Goal: Task Accomplishment & Management: Manage account settings

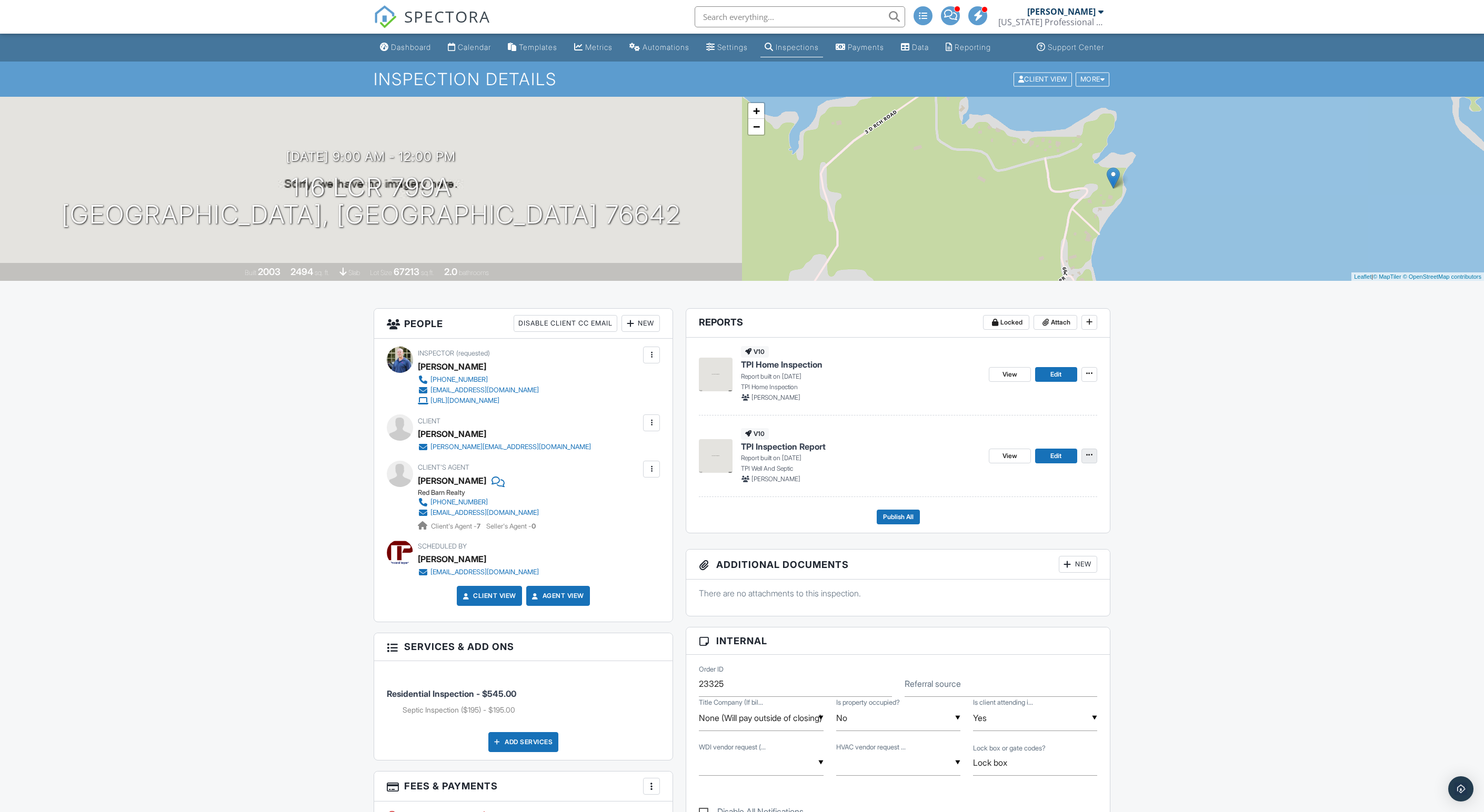
click at [1086, 459] on icon at bounding box center [1089, 454] width 7 height 7
click at [1024, 621] on span "Delete Report" at bounding box center [1025, 616] width 47 height 11
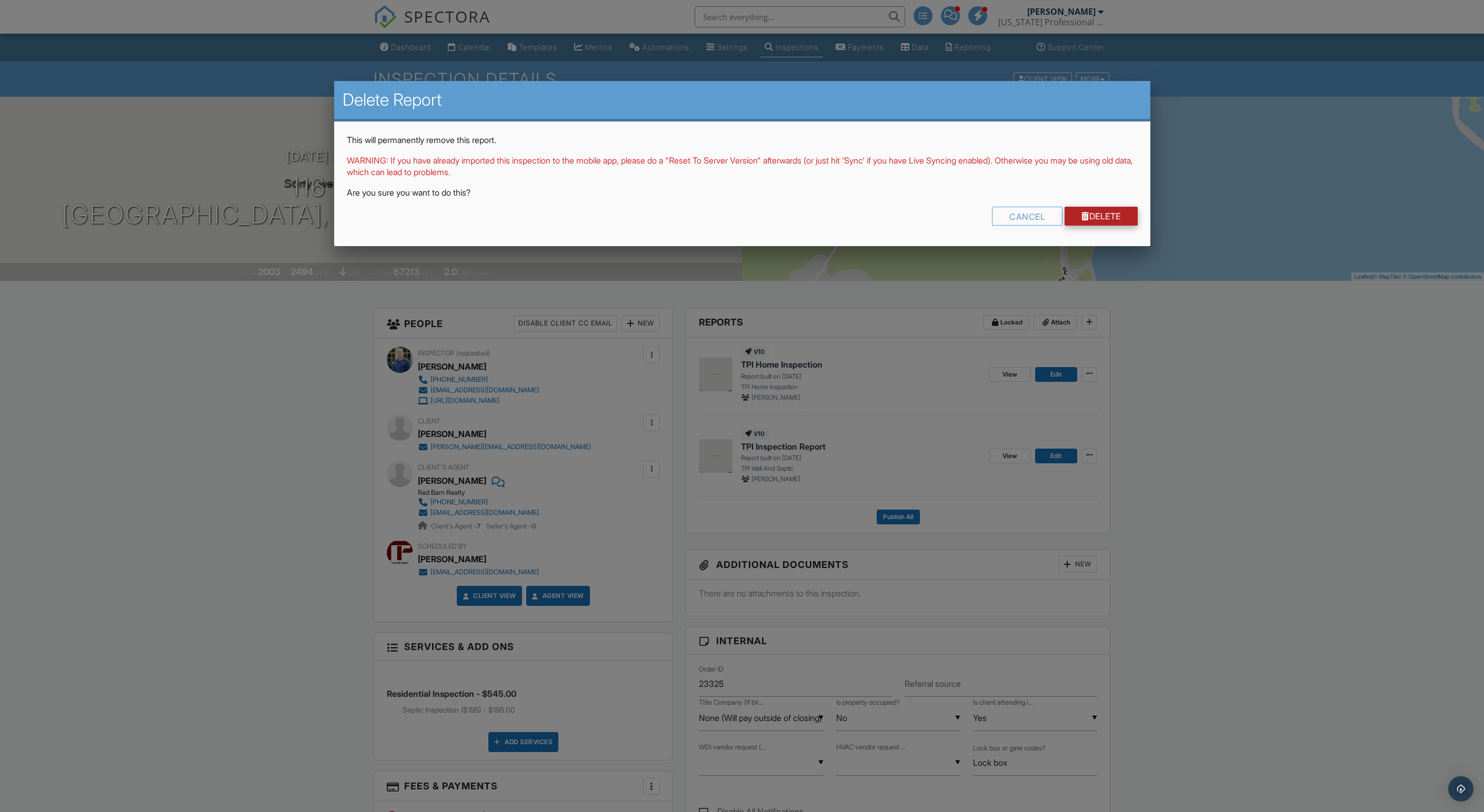
click at [1112, 223] on link "Delete" at bounding box center [1101, 216] width 73 height 19
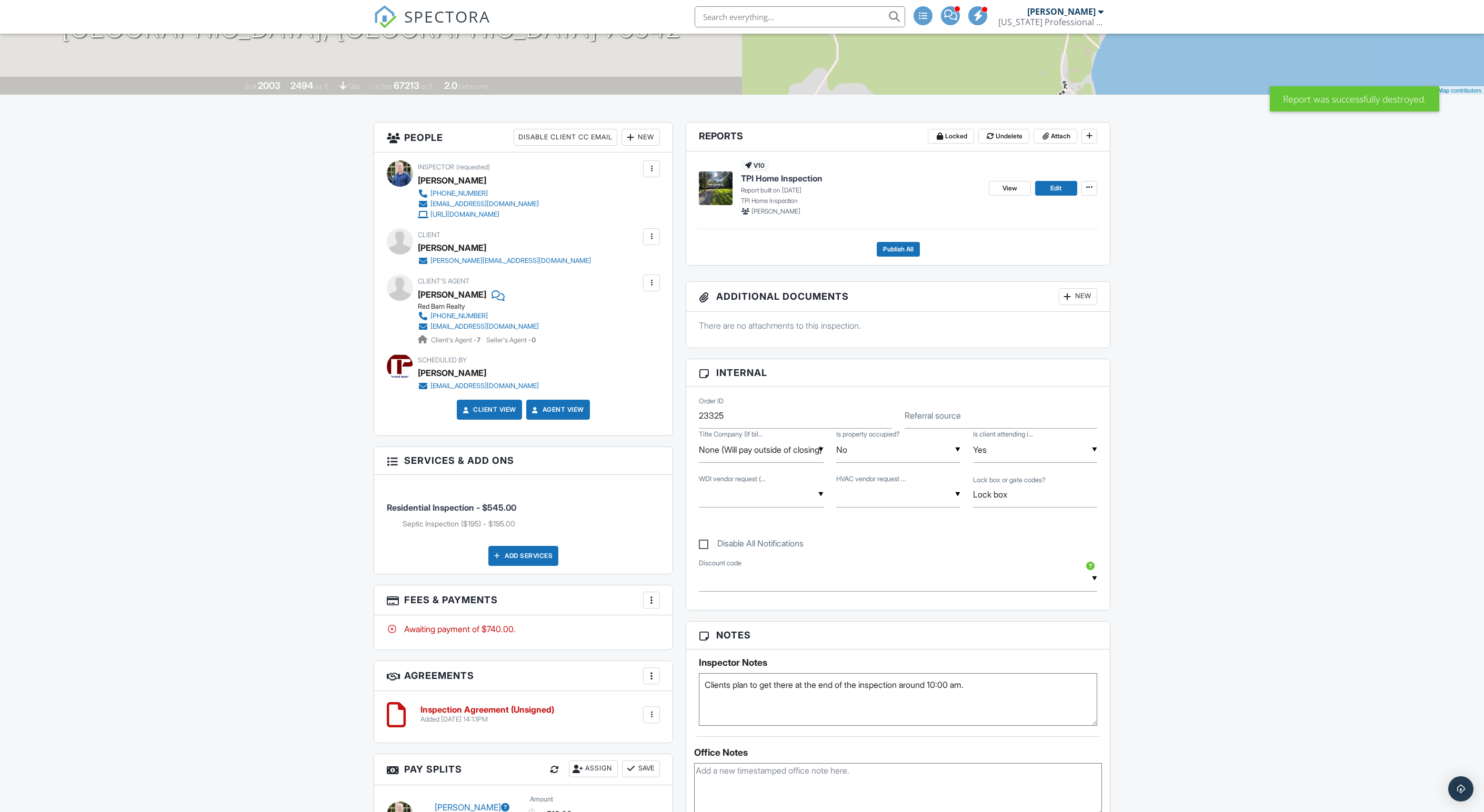
scroll to position [190, 0]
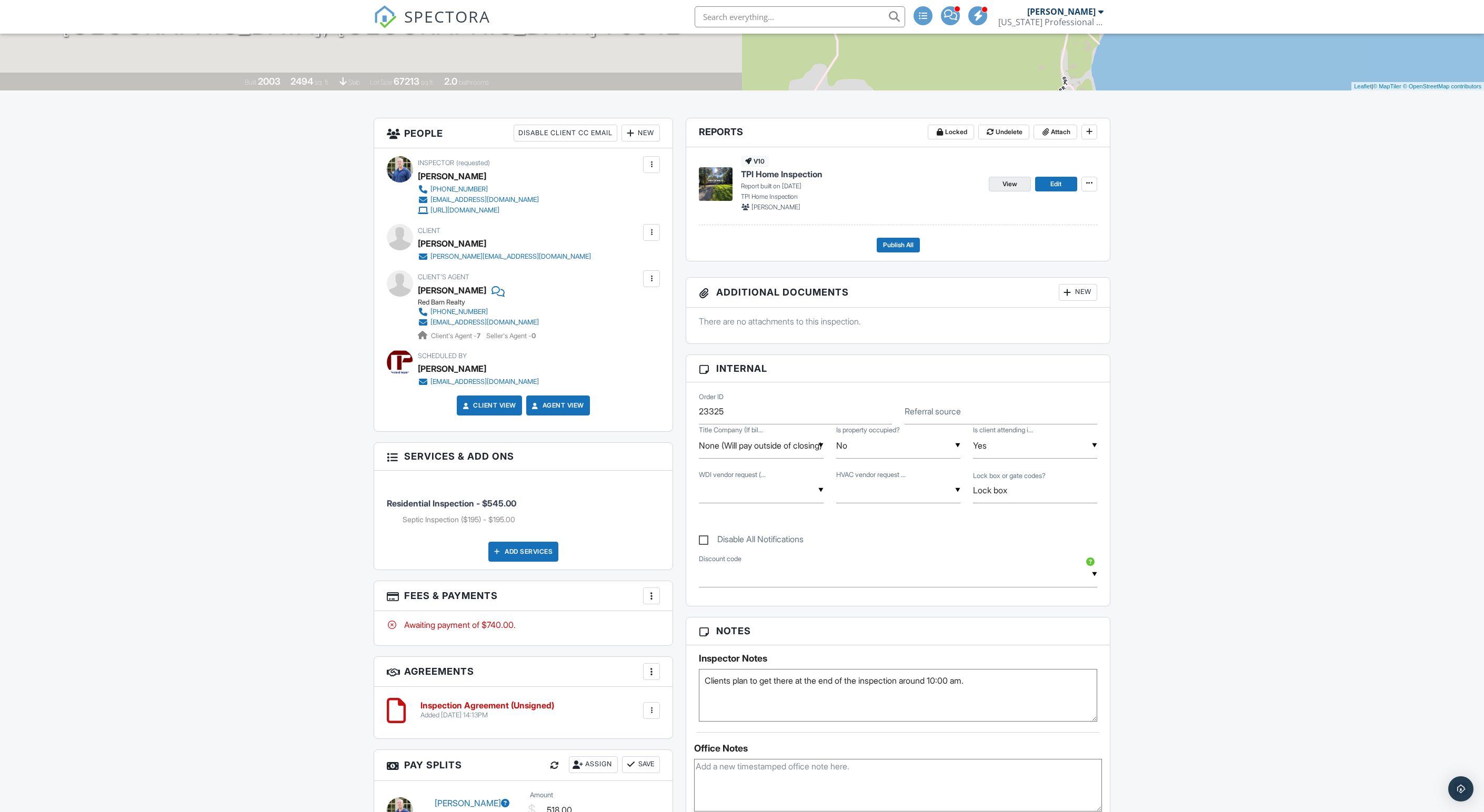
click at [1015, 189] on span "View" at bounding box center [1009, 184] width 14 height 10
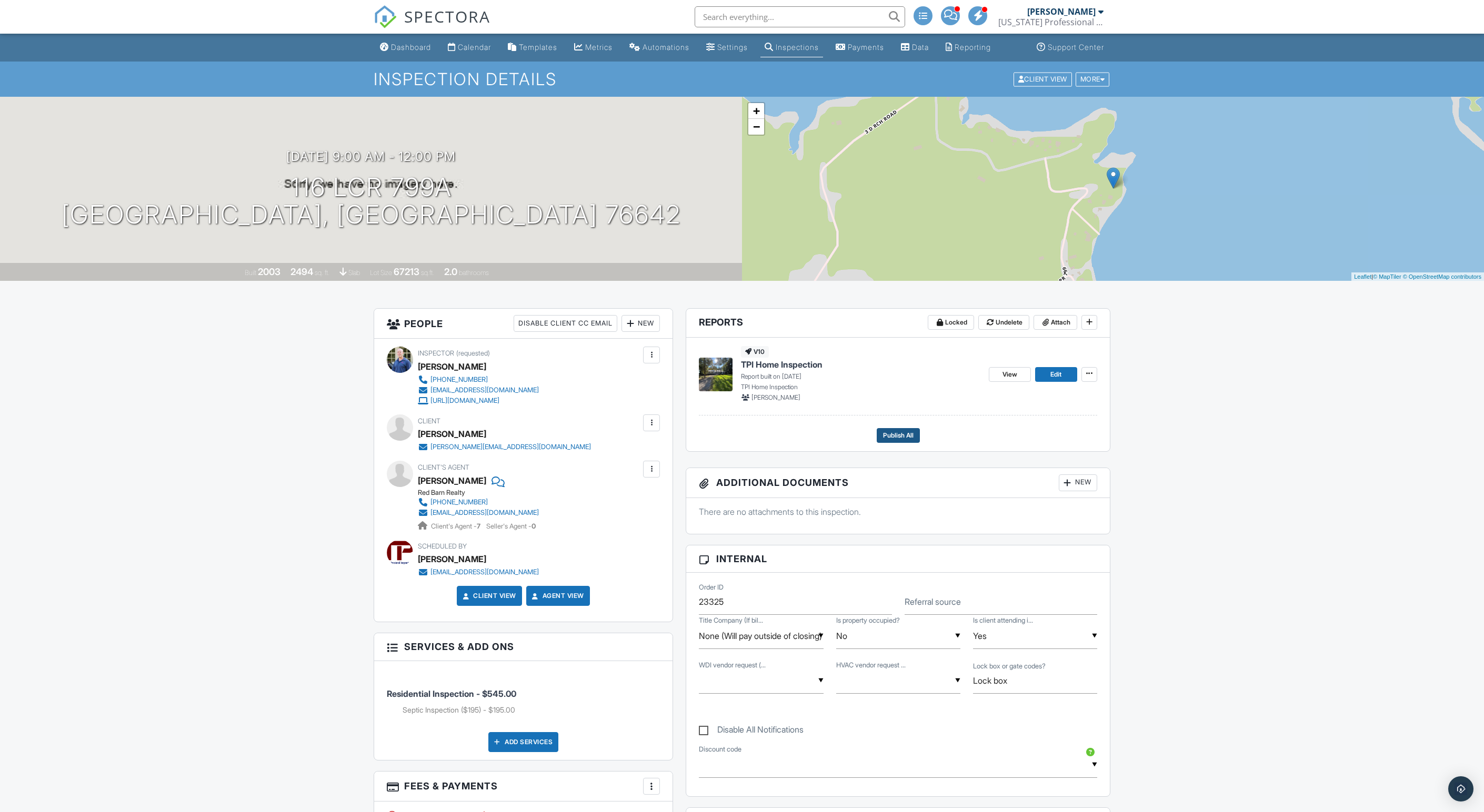
click at [898, 440] on span "Publish All" at bounding box center [898, 435] width 31 height 10
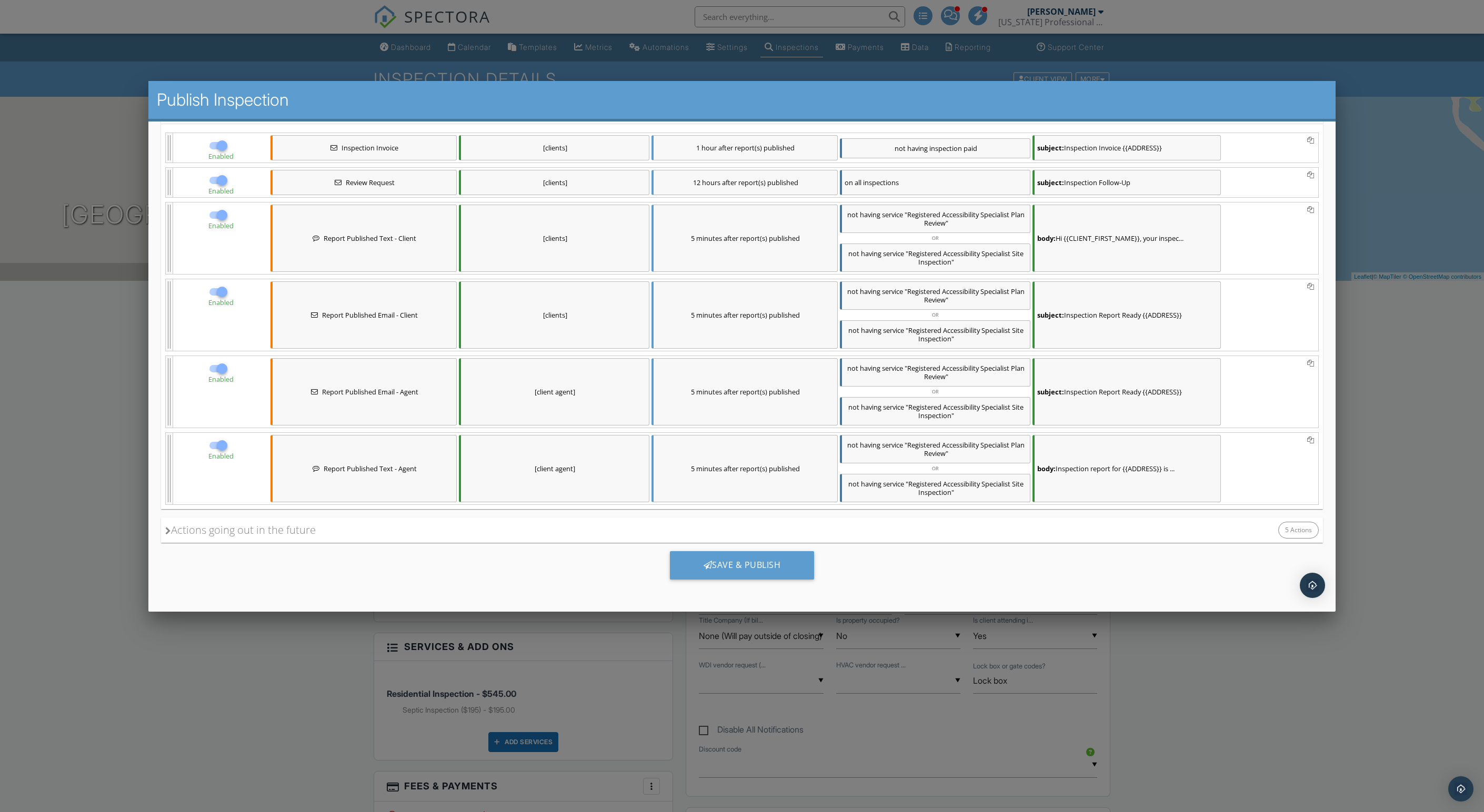
scroll to position [221, 0]
click at [742, 554] on div "Save & Publish" at bounding box center [742, 565] width 145 height 28
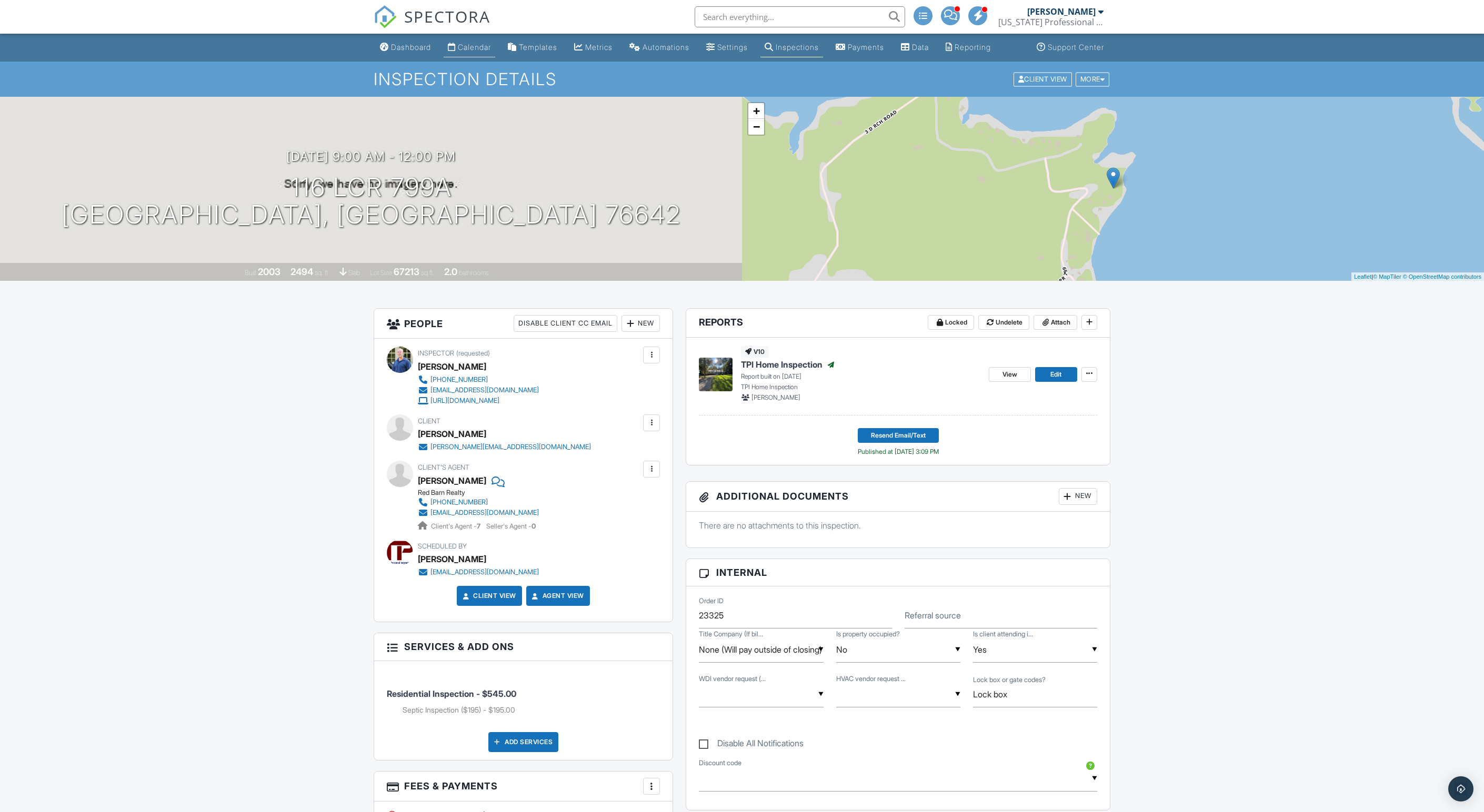
click at [473, 52] on div "Calendar" at bounding box center [474, 47] width 33 height 9
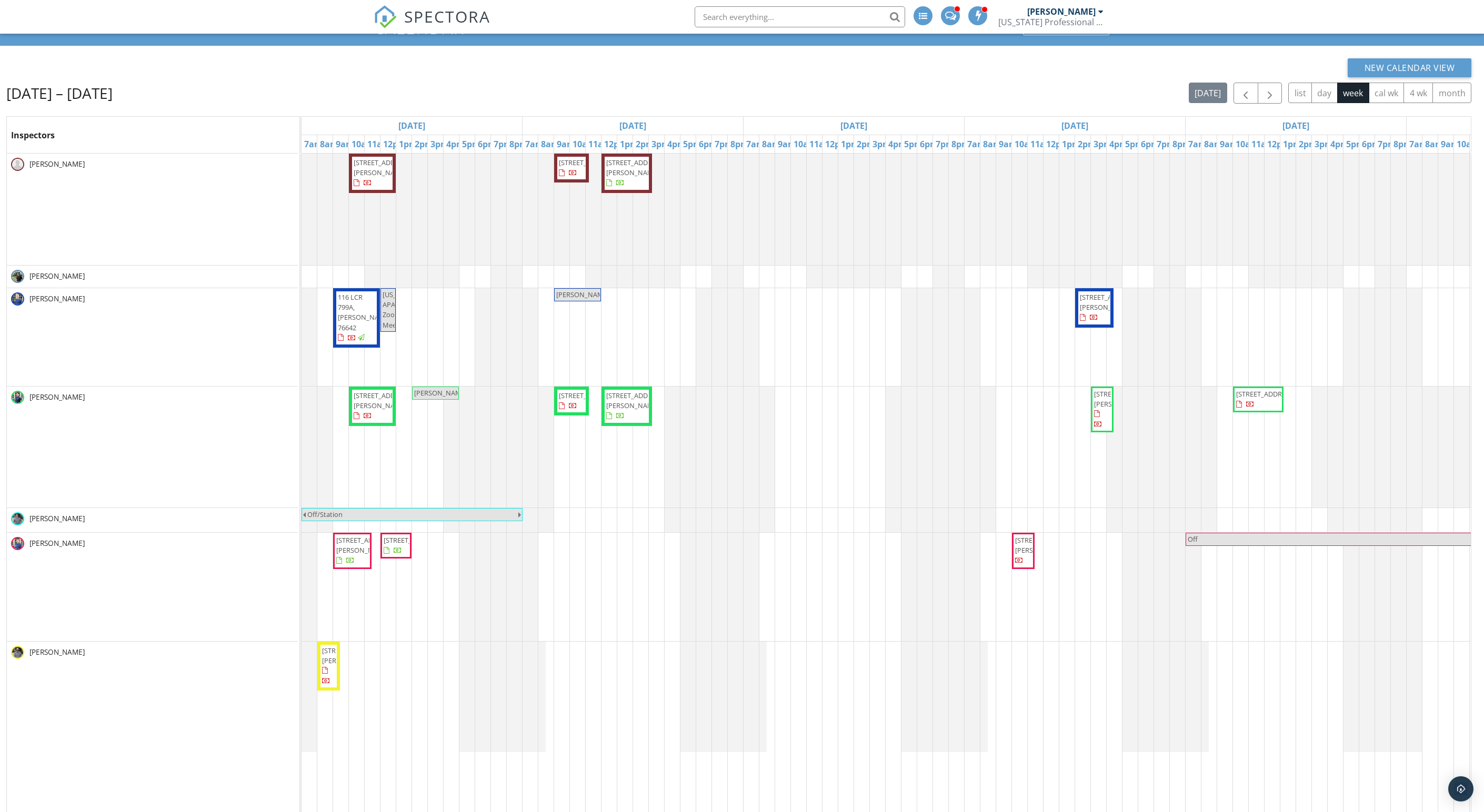
scroll to position [64, 0]
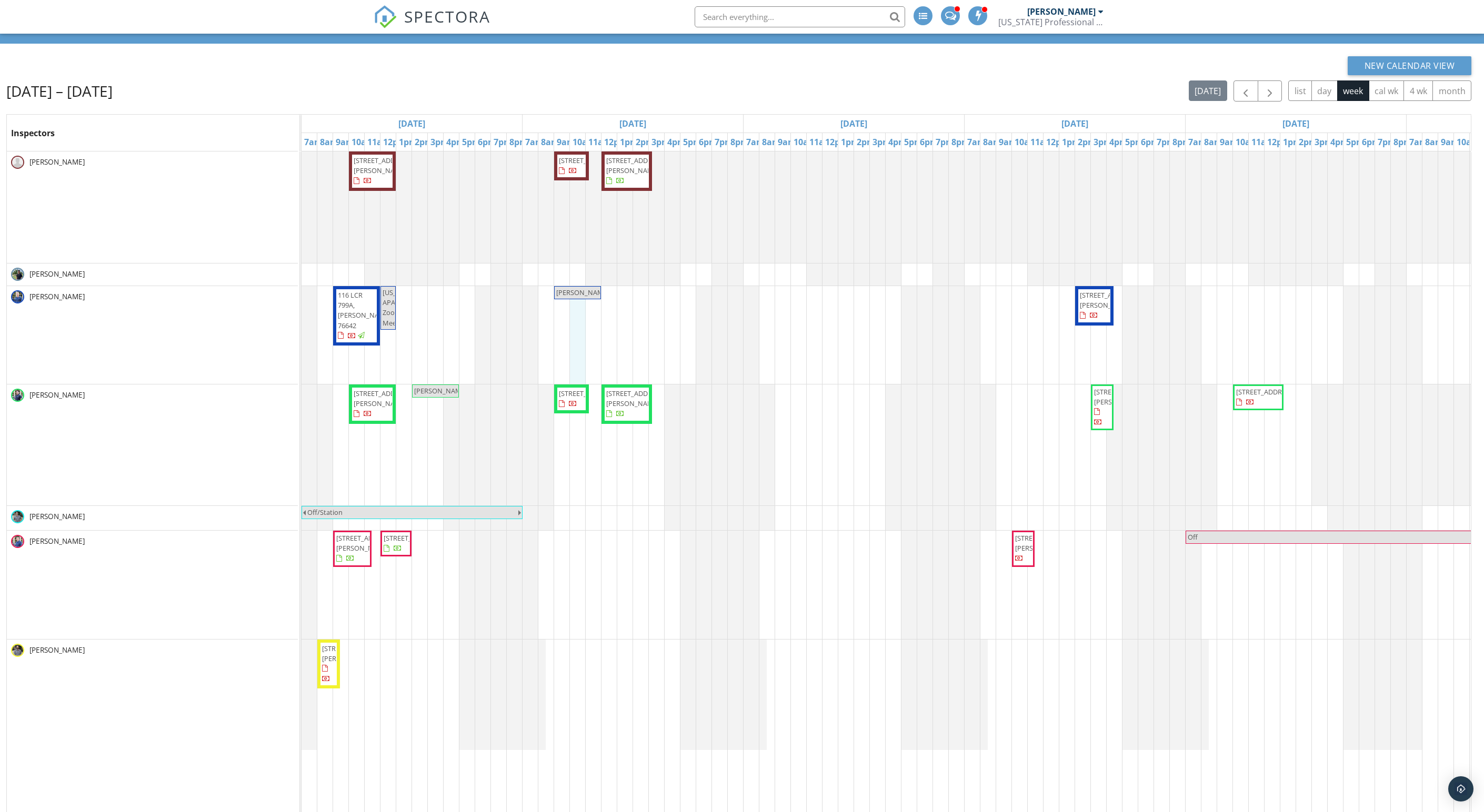
click at [576, 329] on div "[STREET_ADDRESS][PERSON_NAME] [STREET_ADDRESS] [STREET_ADDRESS][PERSON_NAME] [S…" at bounding box center [1075, 522] width 1547 height 741
click at [583, 283] on link "Inspection" at bounding box center [571, 275] width 54 height 17
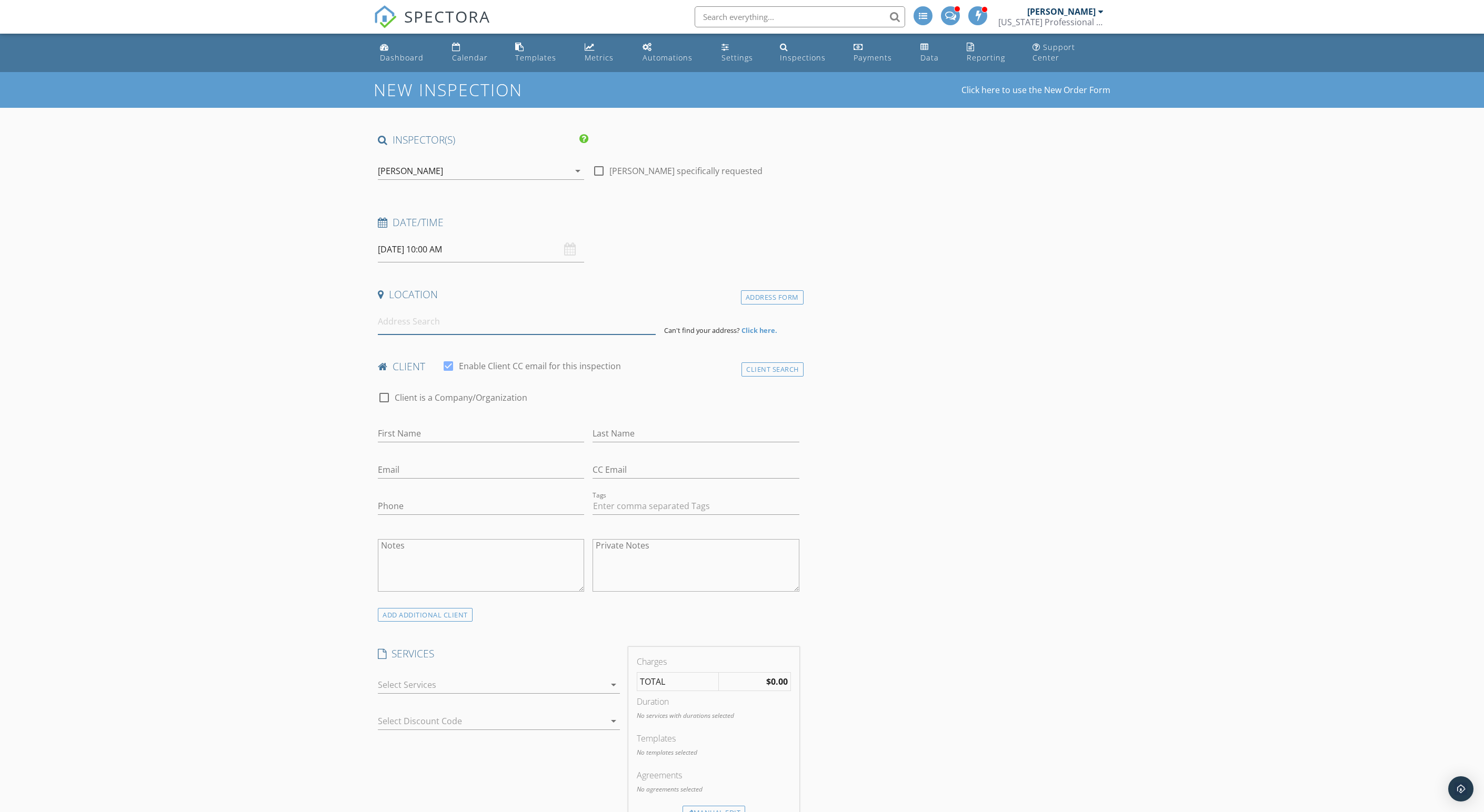
click at [557, 334] on input at bounding box center [517, 321] width 278 height 26
type input "[STREET_ADDRESS]"
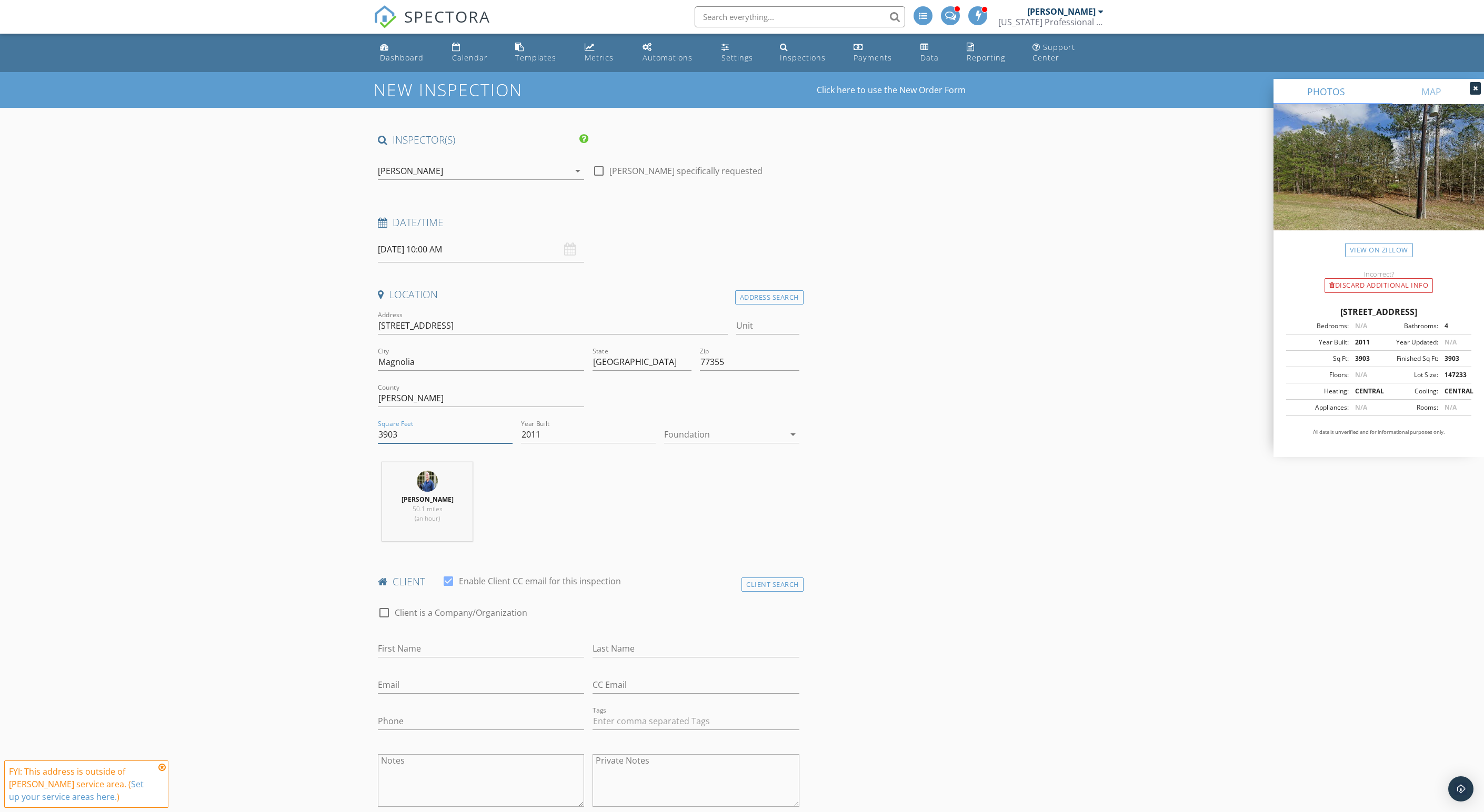
click at [409, 443] on input "3903" at bounding box center [445, 435] width 134 height 17
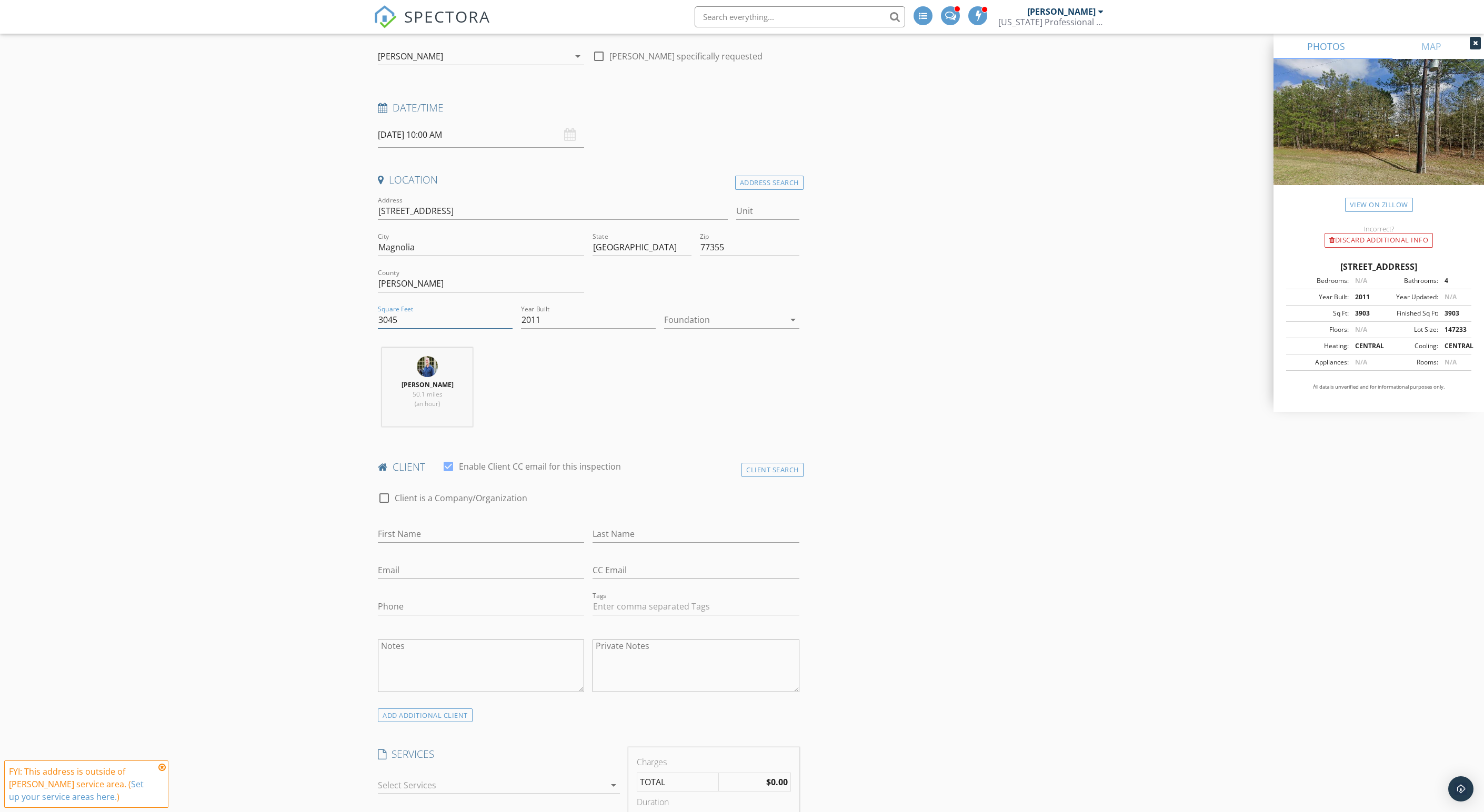
scroll to position [129, 0]
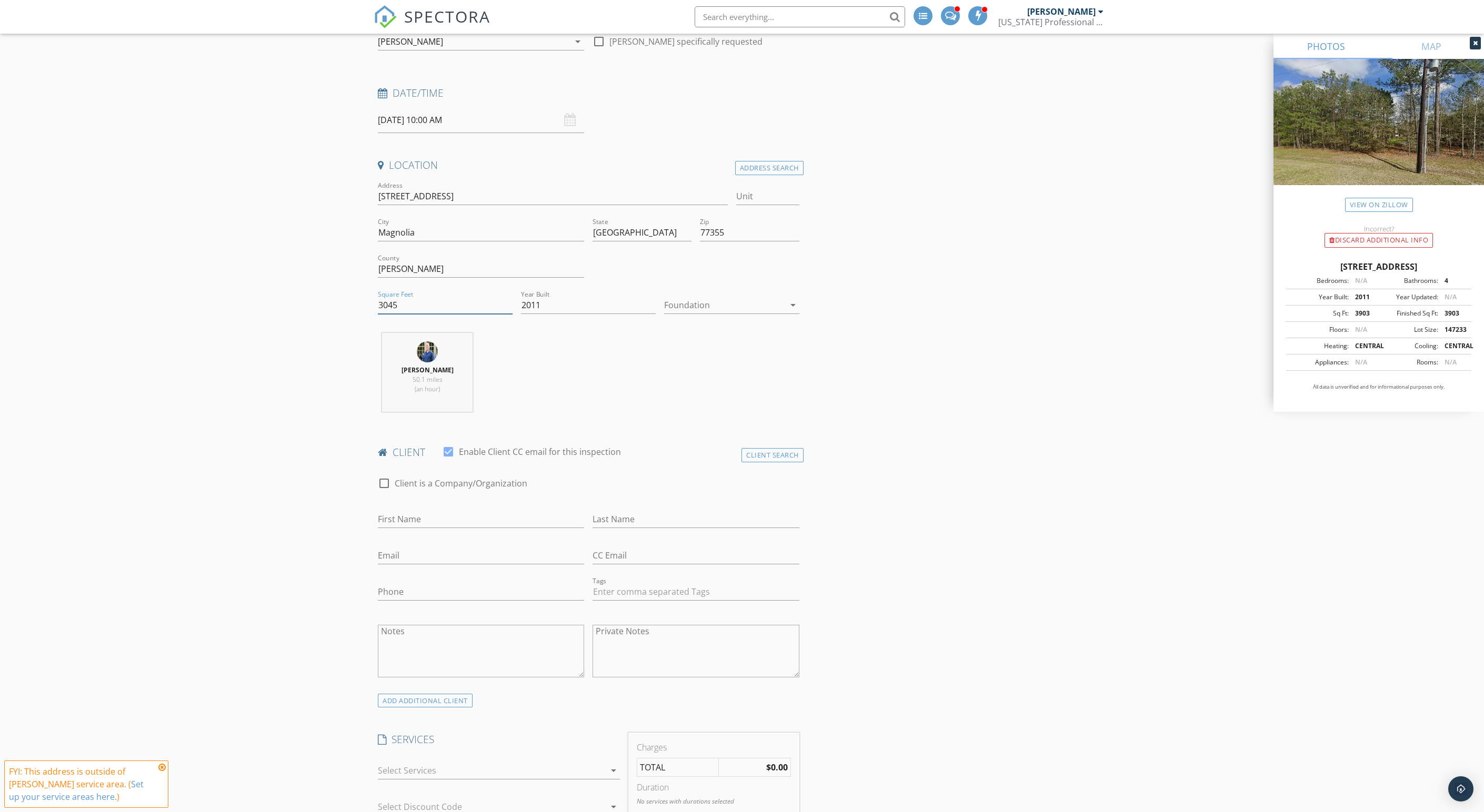
type input "3045"
type input "Josh and Kim"
type input "Fotjik"
type input "kfot"
click at [633, 528] on input "Fotjik" at bounding box center [695, 519] width 207 height 17
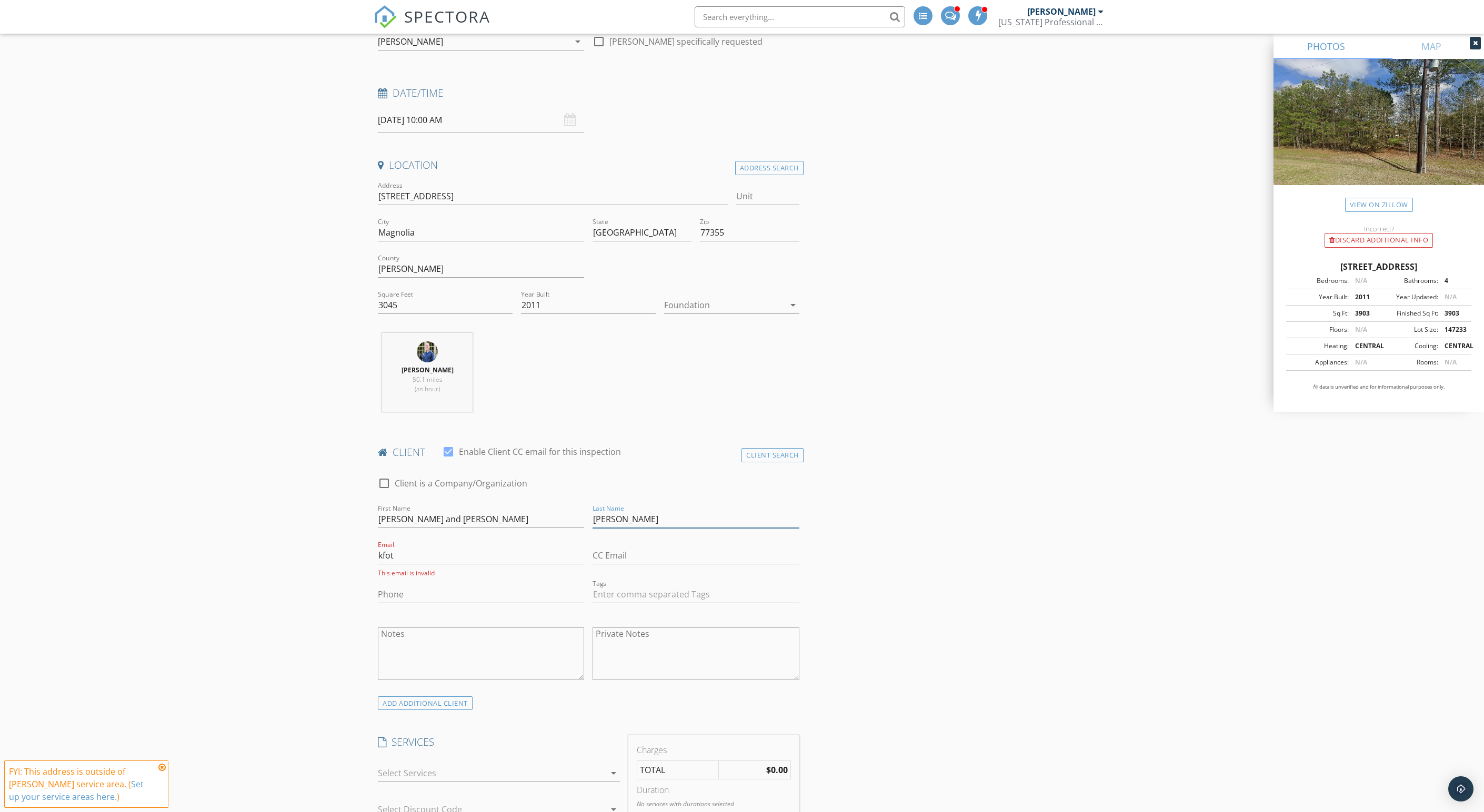
type input "Fojtik"
click at [430, 564] on input "kfot" at bounding box center [481, 555] width 207 height 17
type input "kfojtik90@gmail.com"
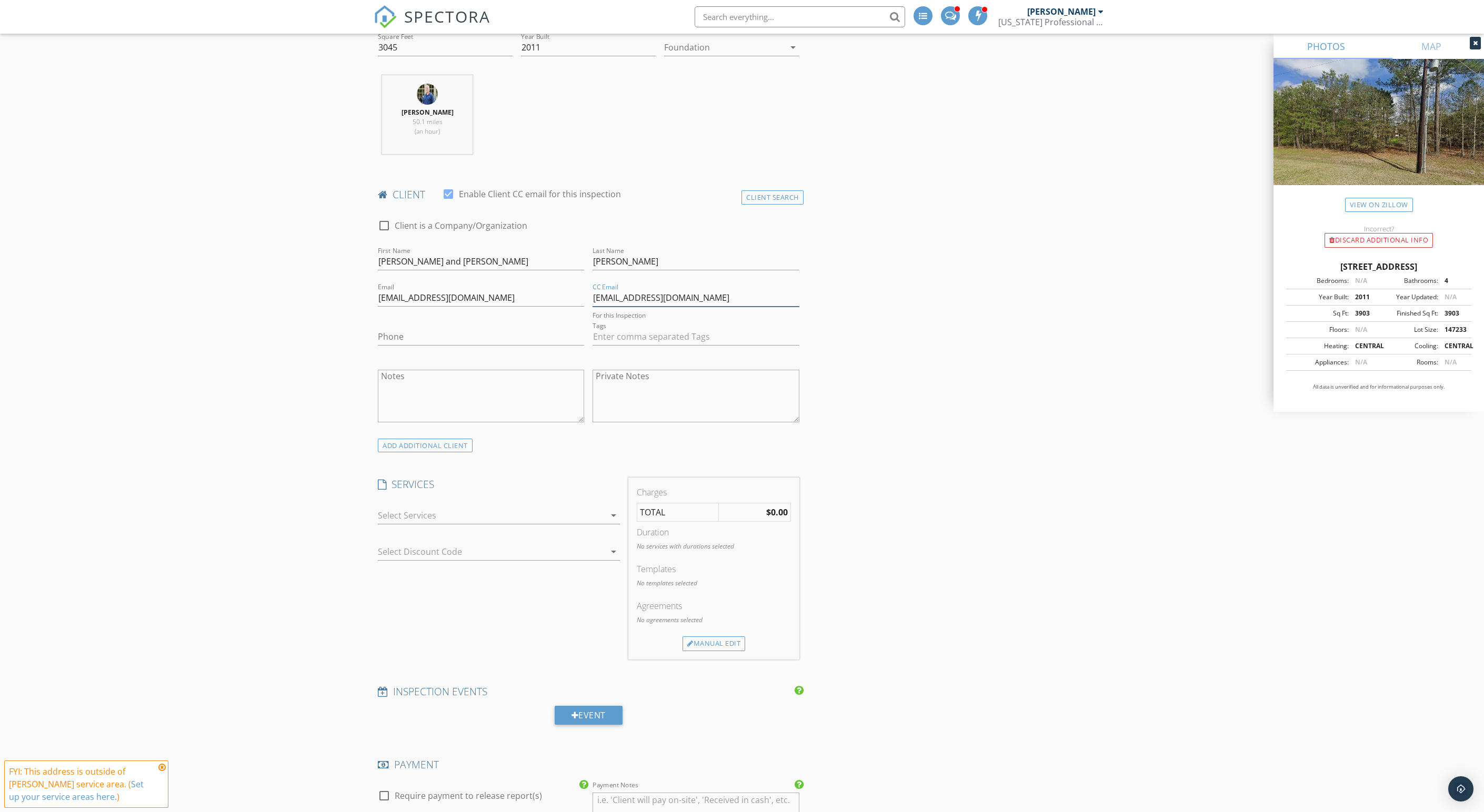
scroll to position [440, 0]
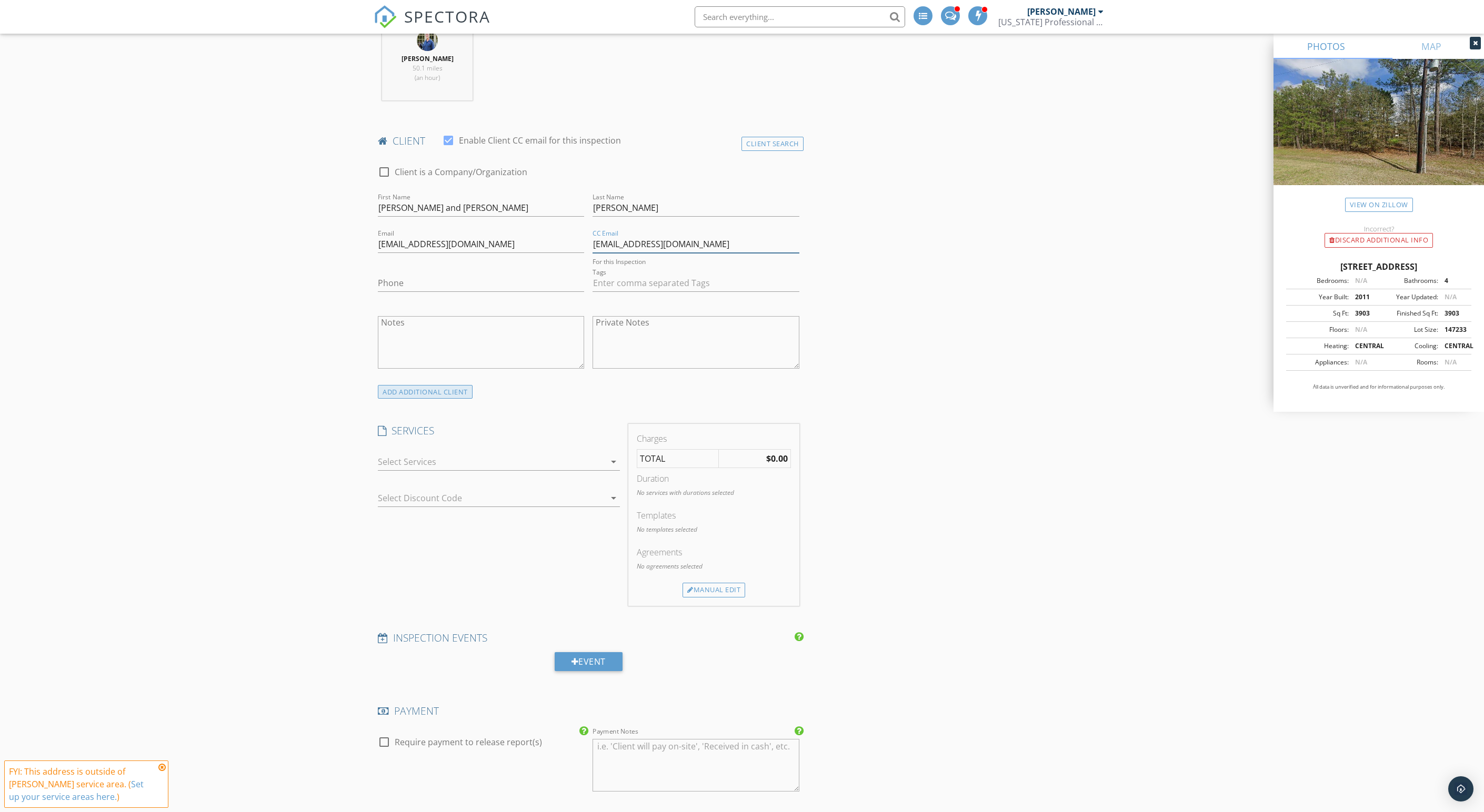
type input "joshfojtik@gmail.com"
click at [472, 399] on div "ADD ADDITIONAL client" at bounding box center [425, 392] width 94 height 14
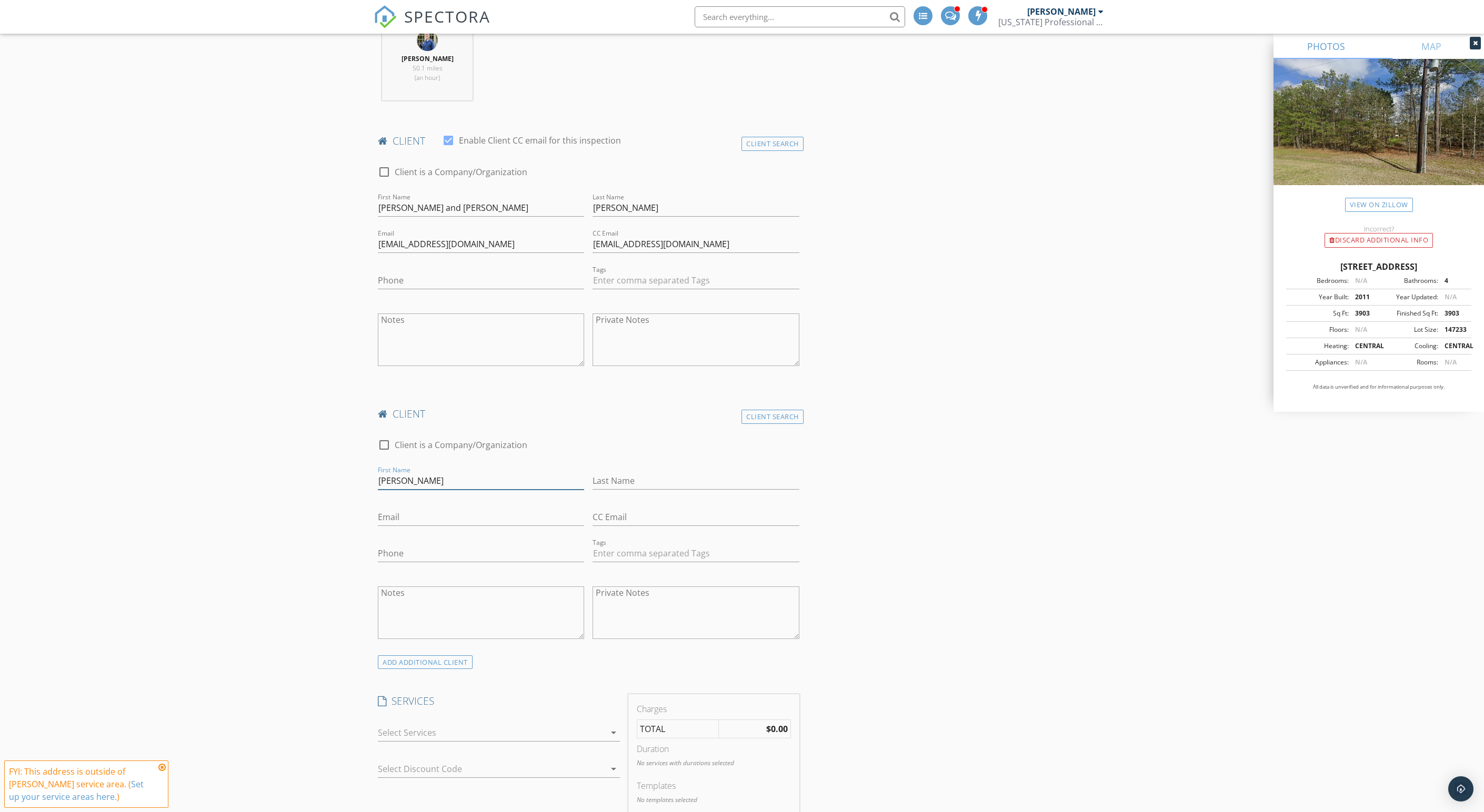
type input "[PERSON_NAME]"
click at [395, 526] on input "natresnodgrass@yahoo.com" at bounding box center [481, 517] width 207 height 17
click at [422, 526] on input "natesnodgrass@yahoo.com" at bounding box center [481, 517] width 207 height 17
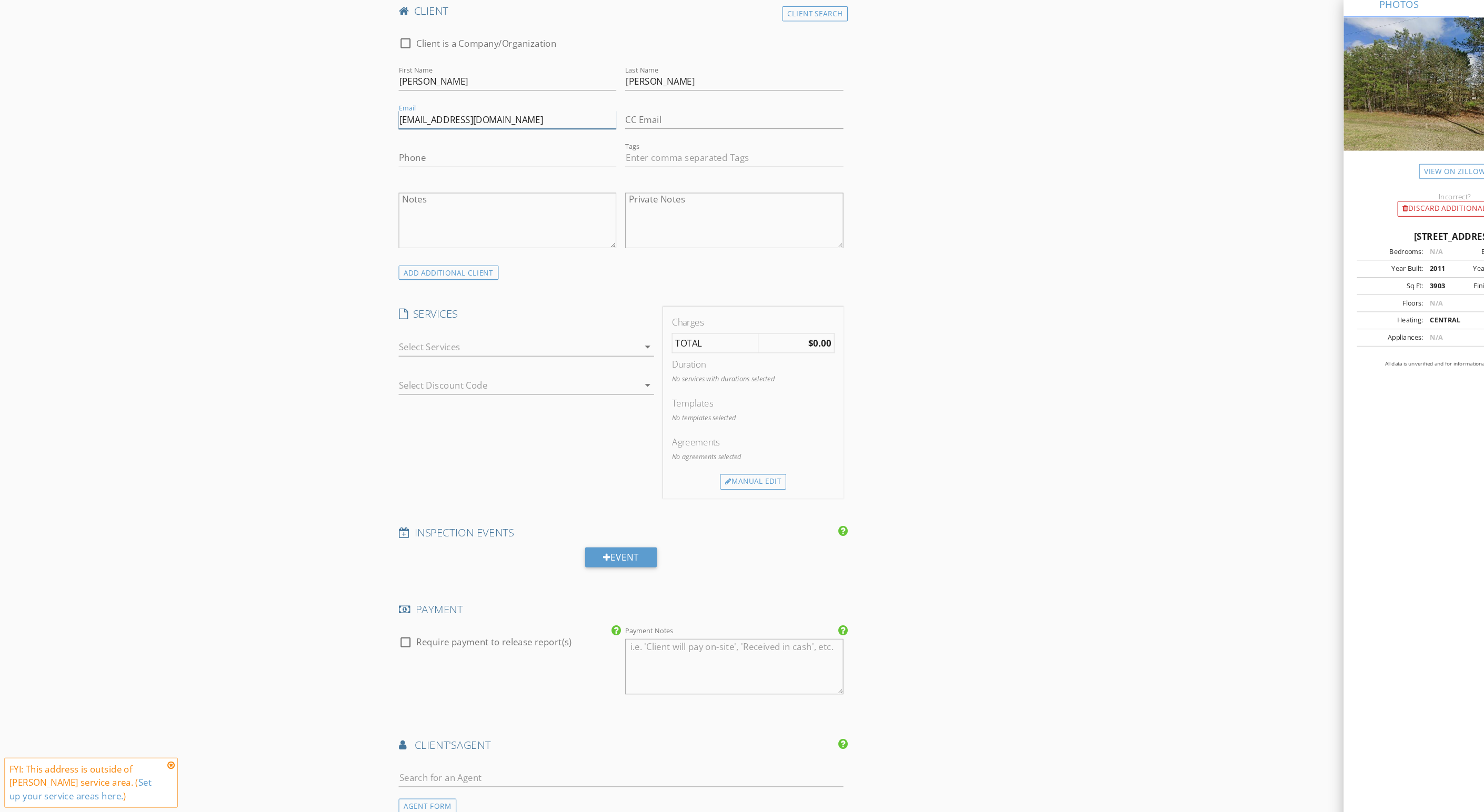
scroll to position [811, 0]
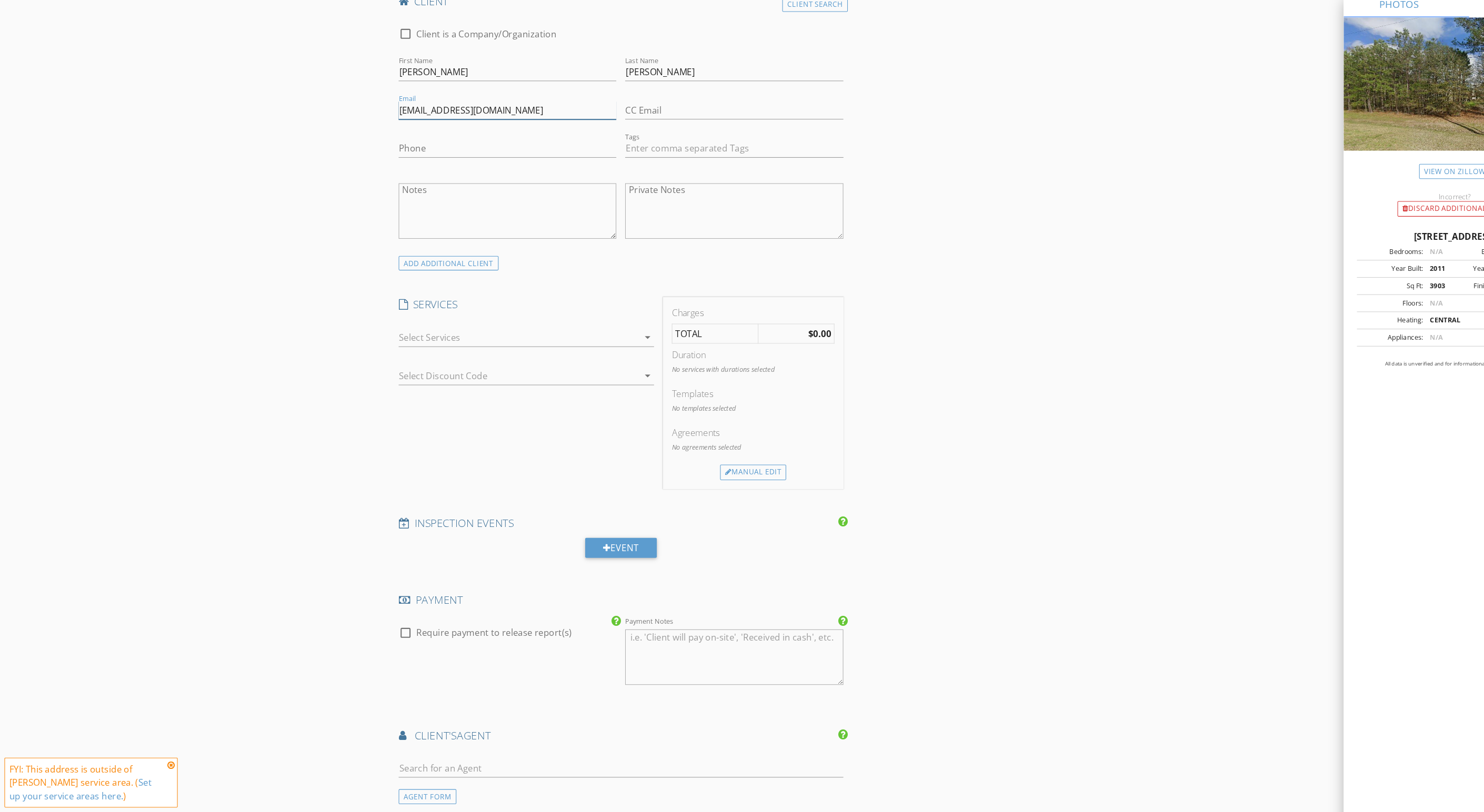
type input "natesnodgrass@yahoo.com"
click at [496, 371] on div at bounding box center [491, 362] width 228 height 17
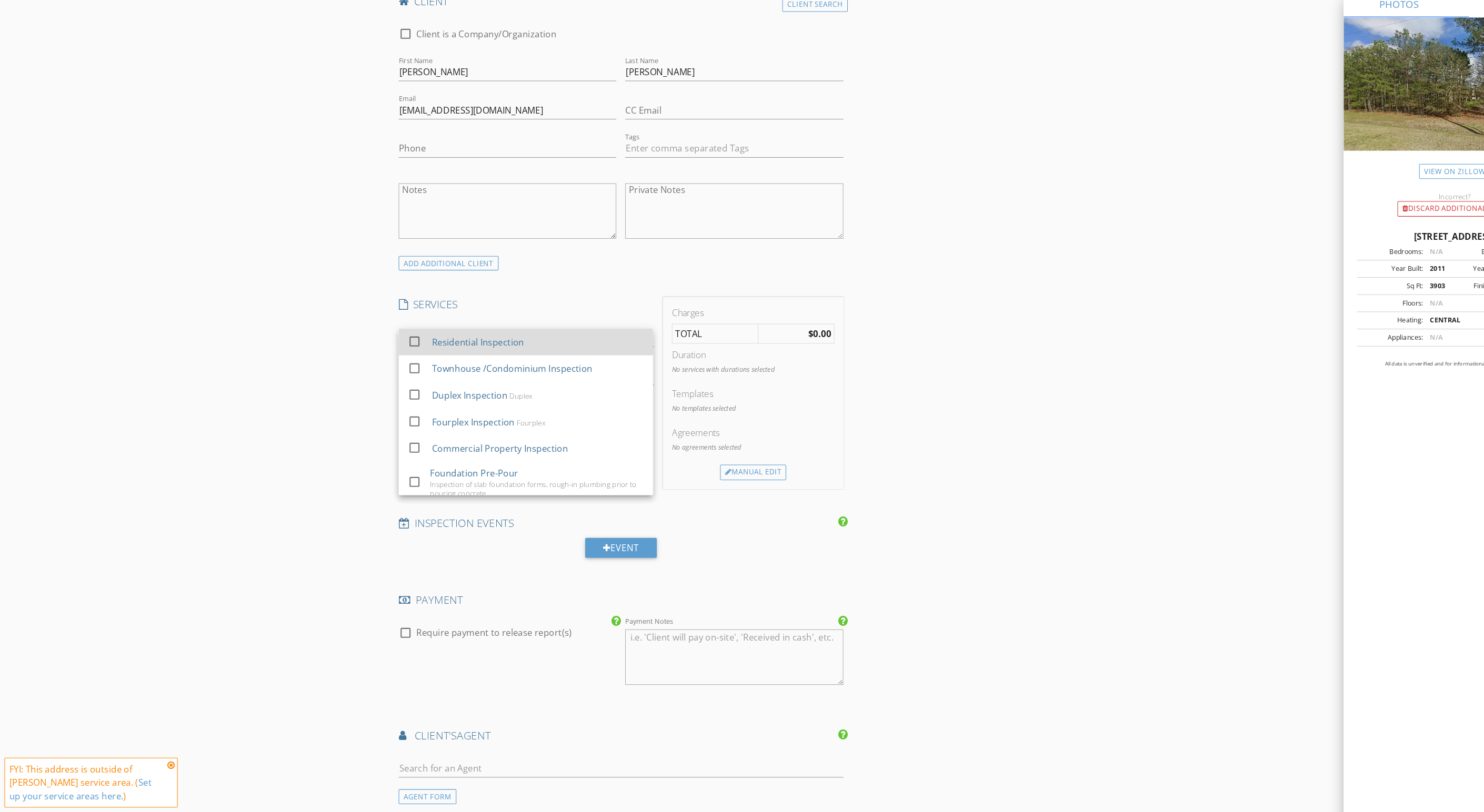
click at [483, 373] on div "Residential Inspection" at bounding box center [452, 366] width 87 height 12
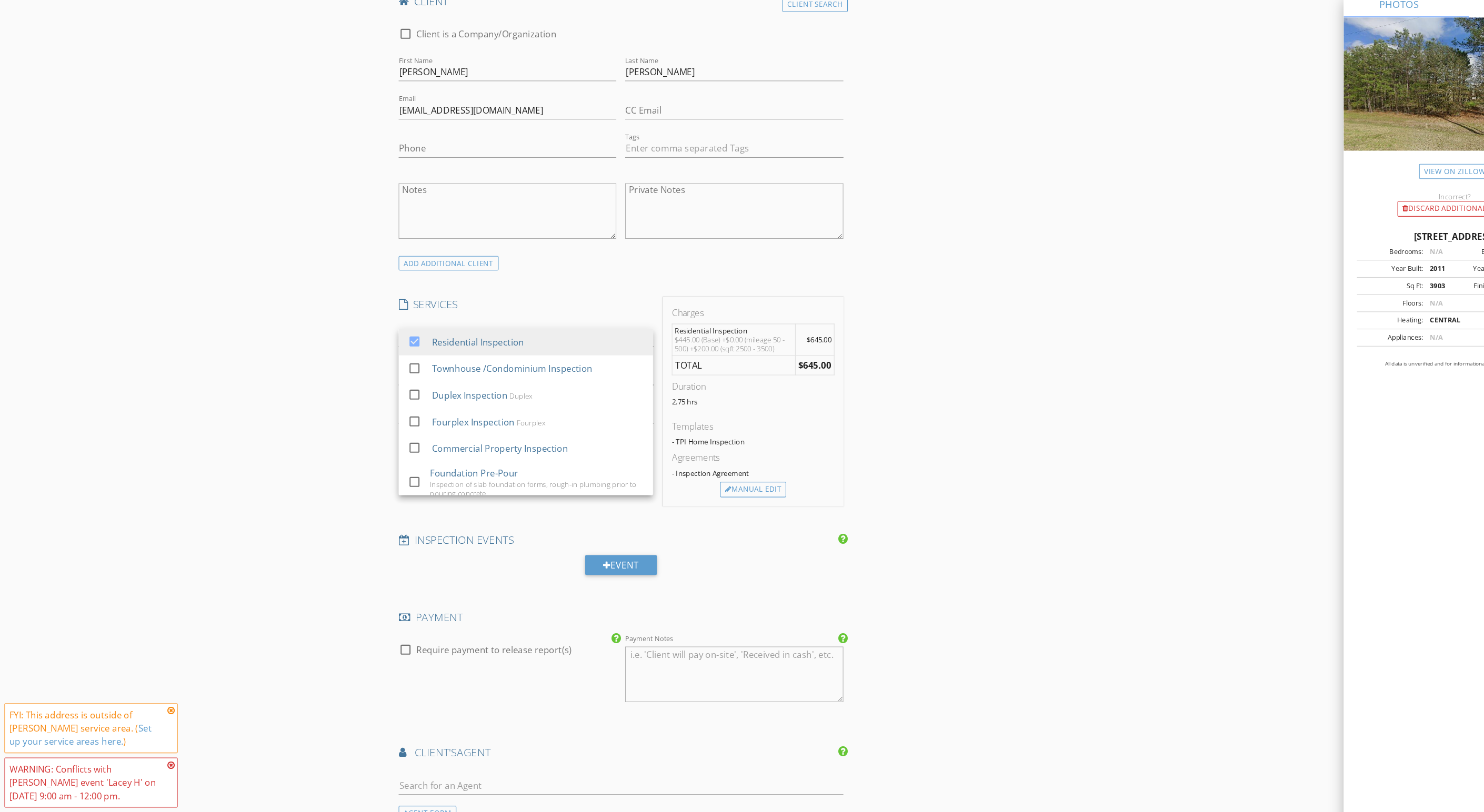
click at [331, 520] on div "New Inspection Click here to use the New Order Form INSPECTOR(S) check_box Stev…" at bounding box center [742, 419] width 1484 height 2316
click at [550, 407] on div at bounding box center [491, 398] width 228 height 17
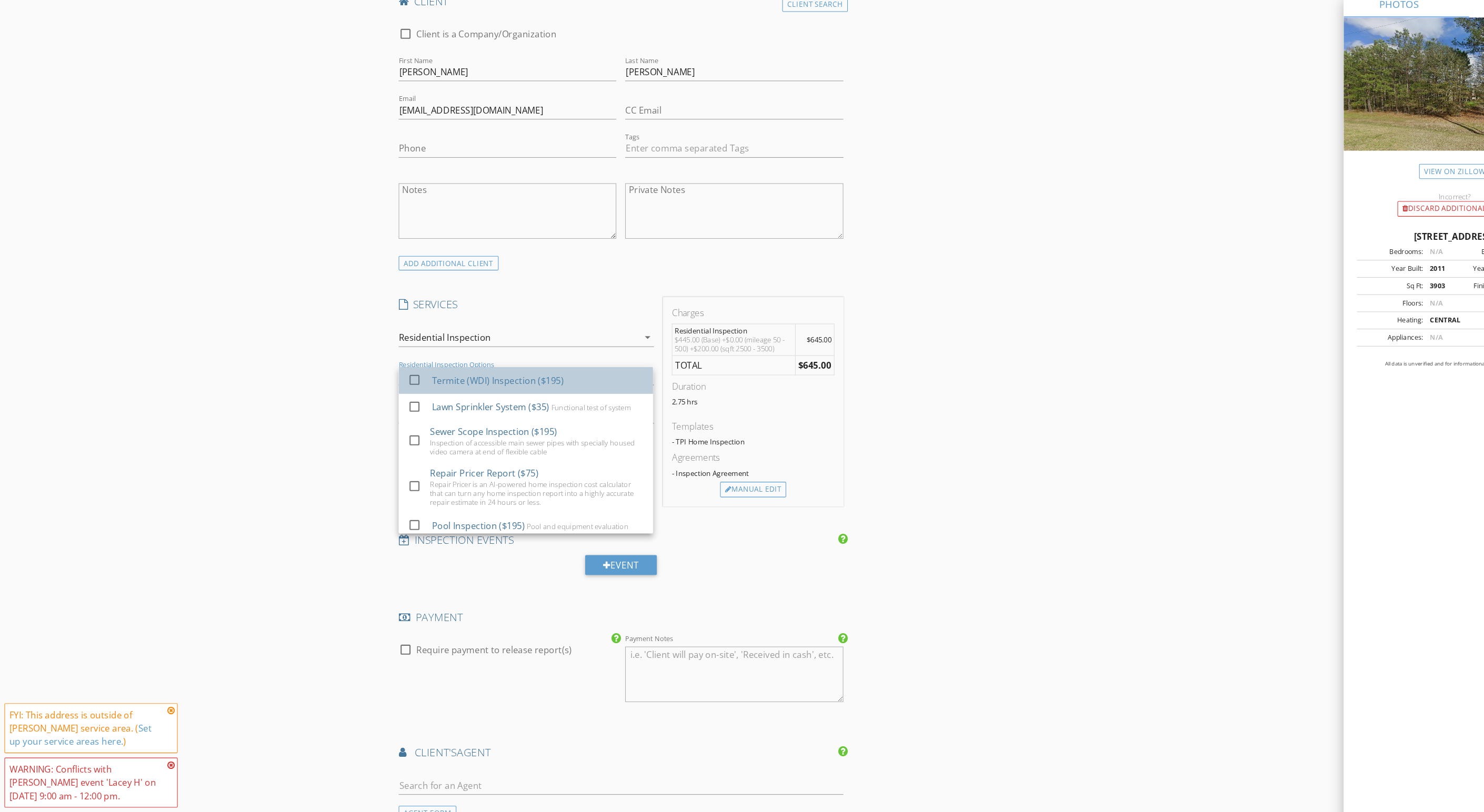
click at [527, 414] on div "Termite (WDI) Inspection ($195)" at bounding box center [509, 403] width 201 height 21
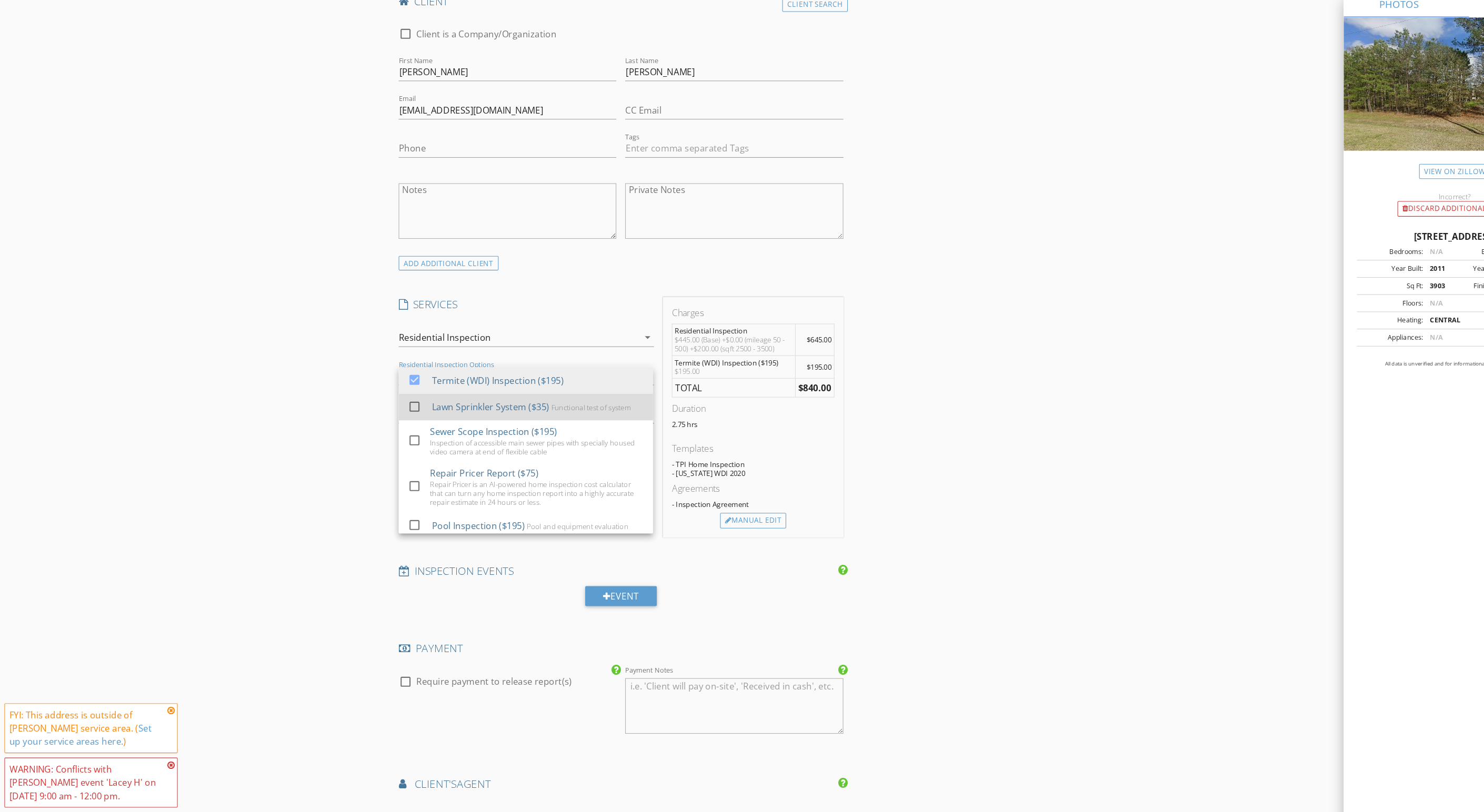
click at [522, 433] on div "Functional test of system" at bounding box center [559, 428] width 75 height 9
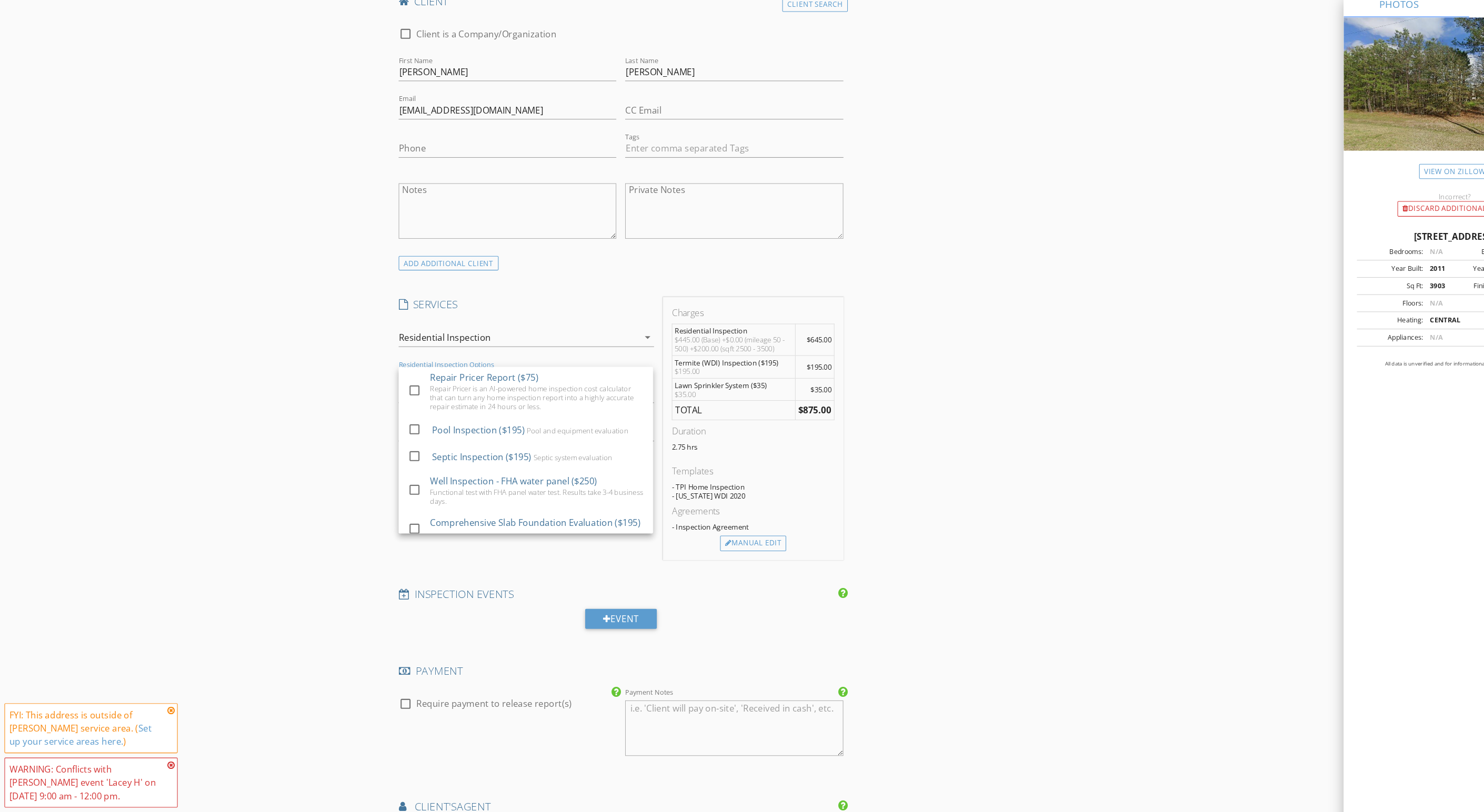
scroll to position [92, 0]
click at [496, 454] on div "Pool Inspection ($195)" at bounding box center [452, 448] width 88 height 12
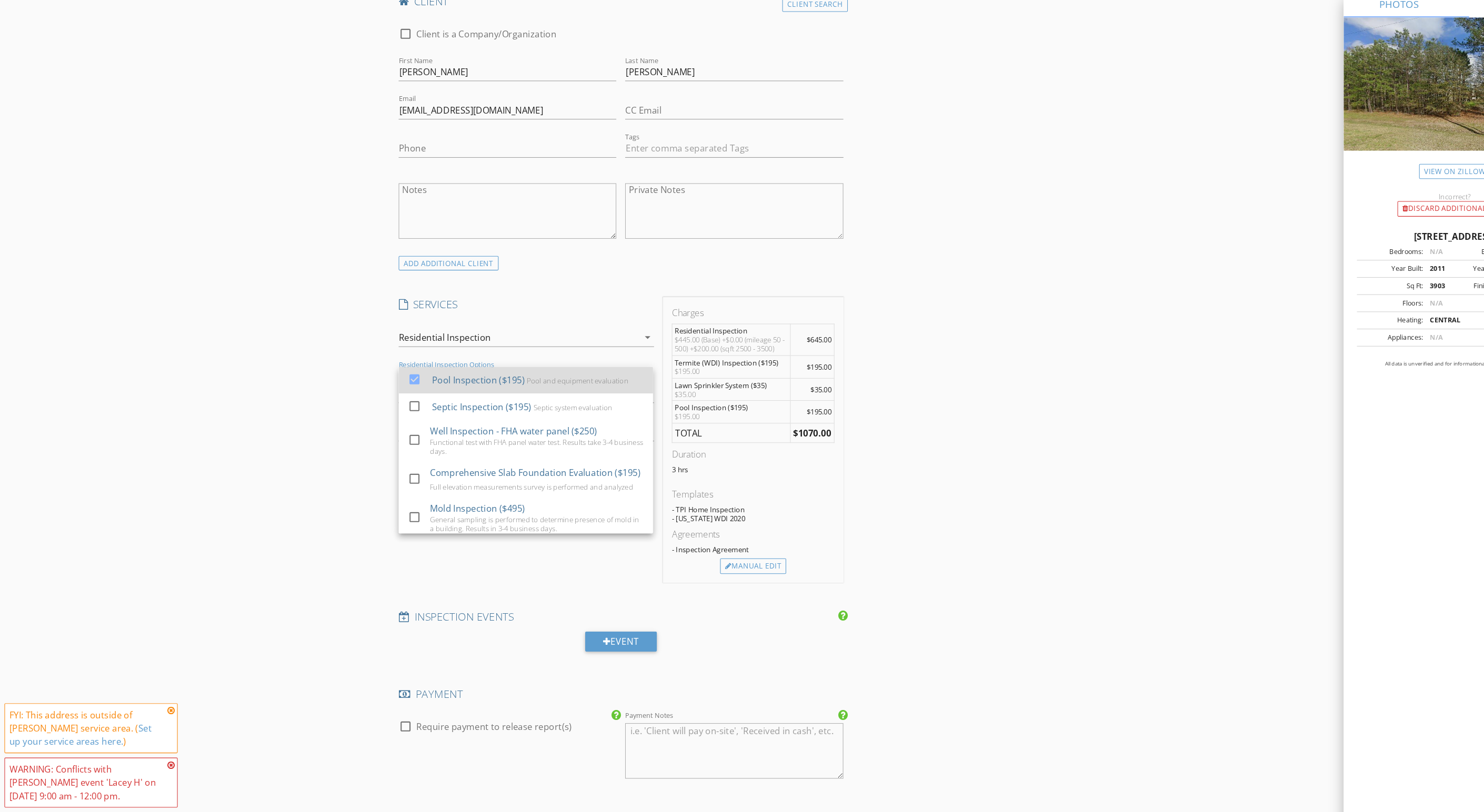
scroll to position [146, 0]
click at [506, 424] on div "Septic system evaluation" at bounding box center [542, 420] width 75 height 9
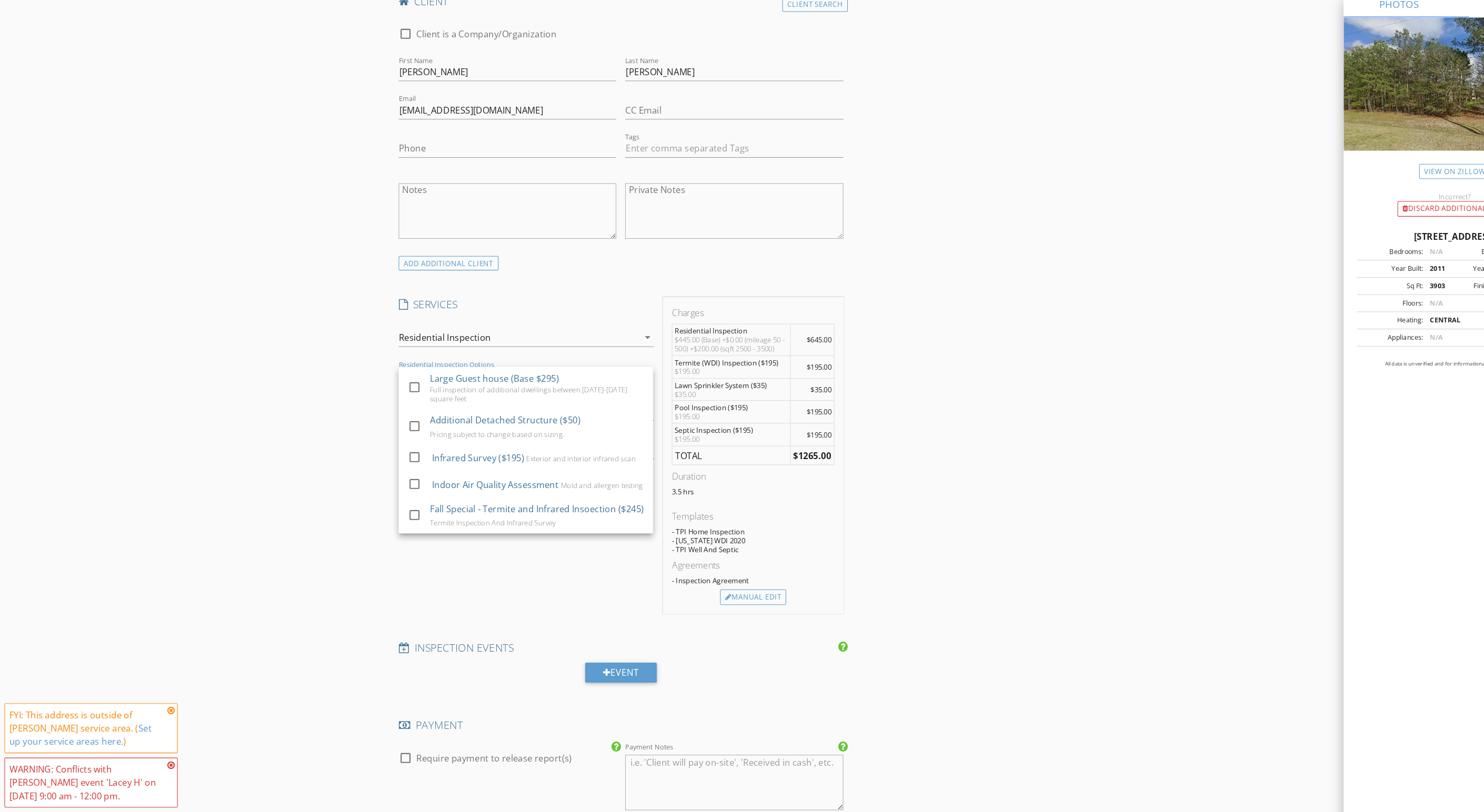
scroll to position [416, 0]
click at [506, 385] on div "Full inspection of additional dwellings less than 1000 square feet" at bounding box center [505, 380] width 196 height 9
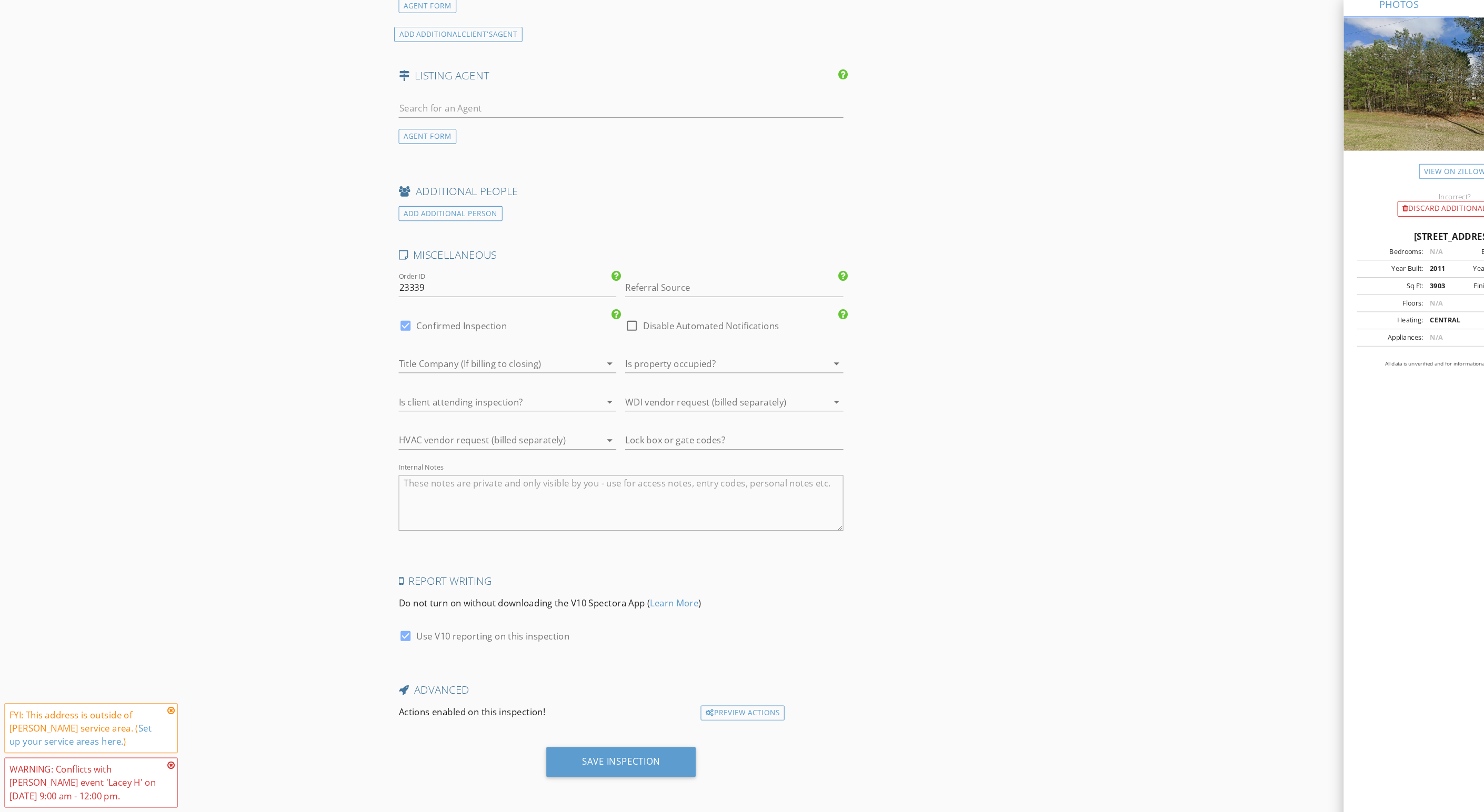
scroll to position [1959, 0]
click at [583, 759] on div "Save Inspection" at bounding box center [588, 764] width 74 height 10
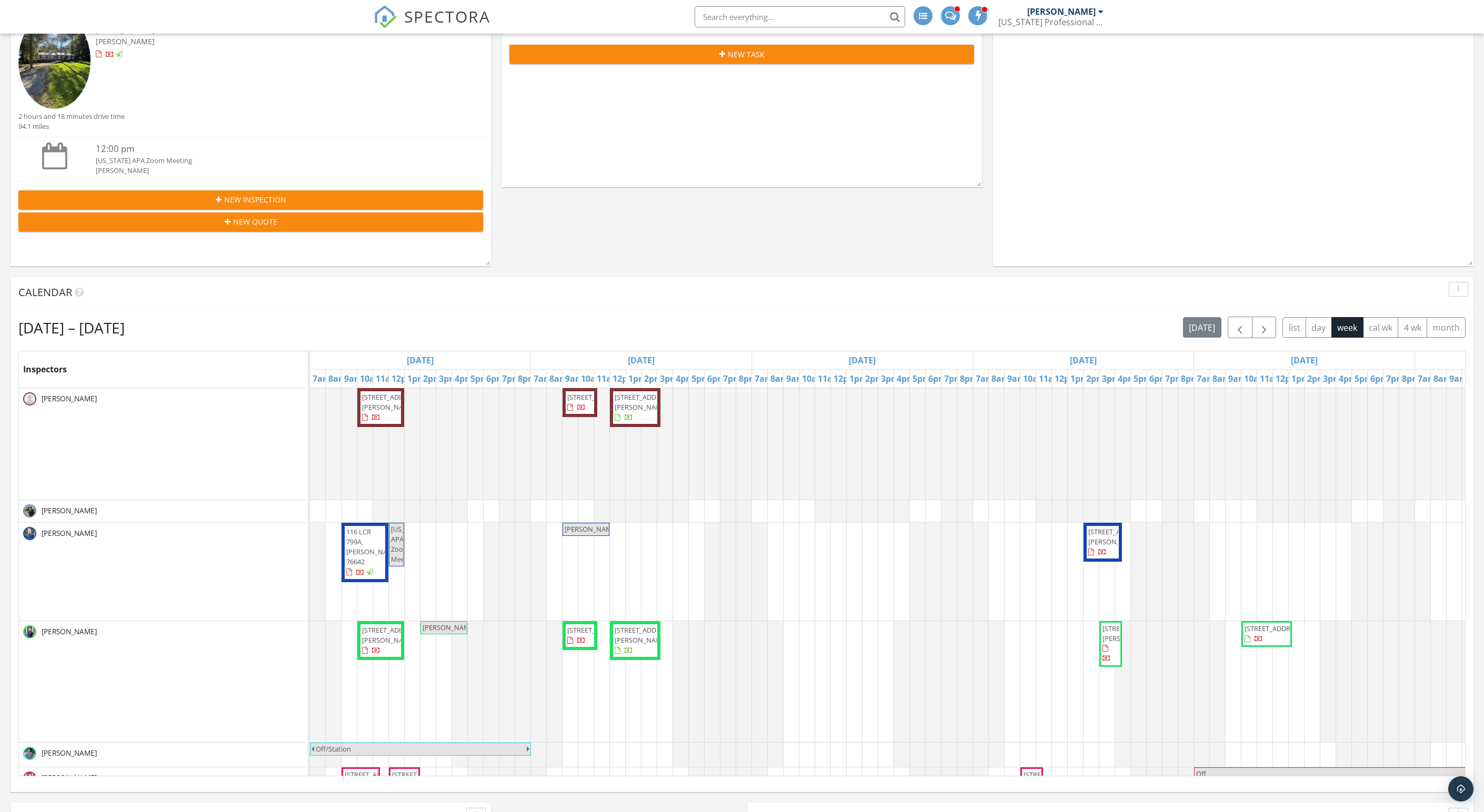
scroll to position [368, 0]
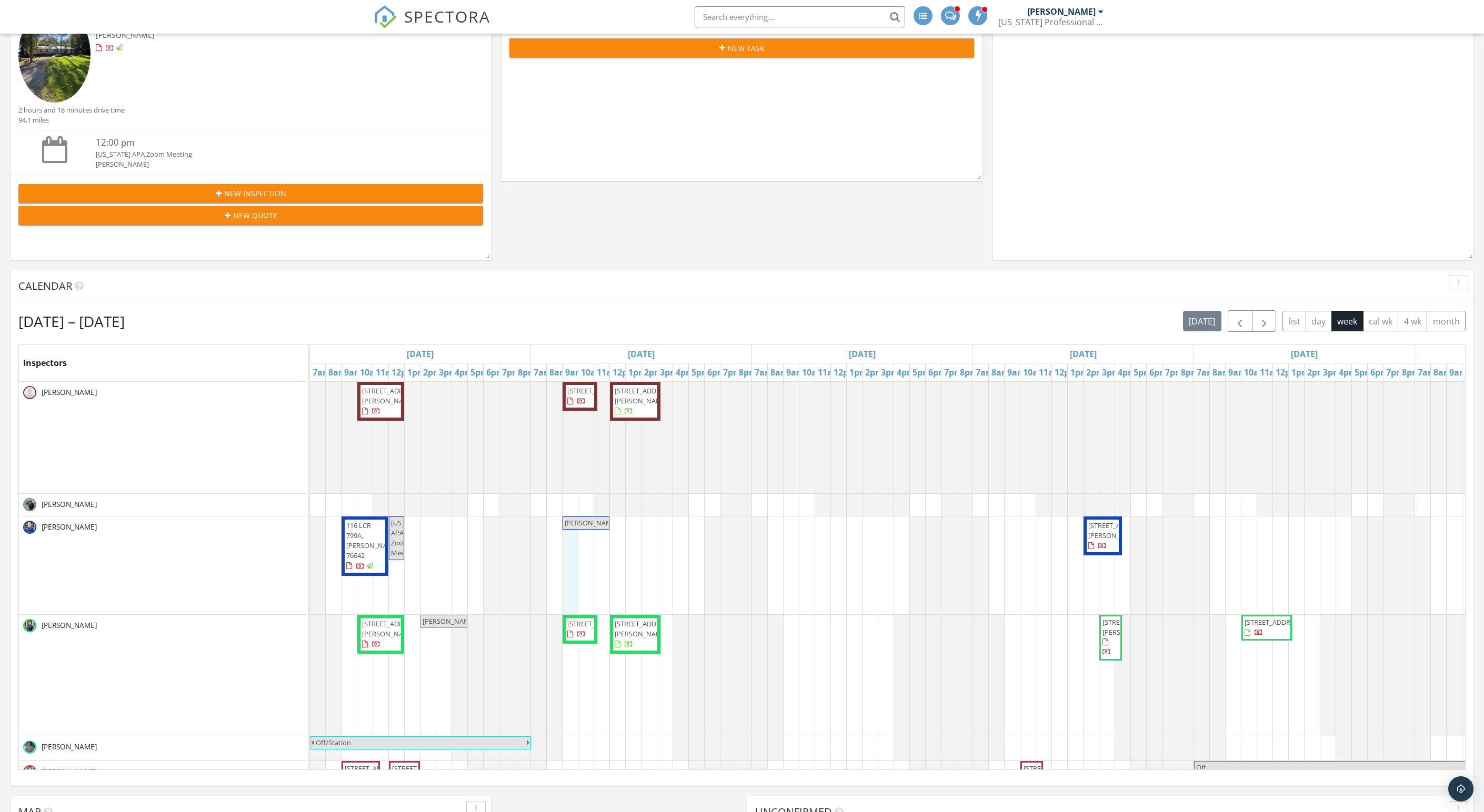
click at [572, 571] on div "[STREET_ADDRESS][PERSON_NAME] [STREET_ADDRESS] [STREET_ADDRESS][PERSON_NAME] [S…" at bounding box center [1083, 680] width 1547 height 598
click at [586, 510] on link "Inspection" at bounding box center [563, 502] width 54 height 17
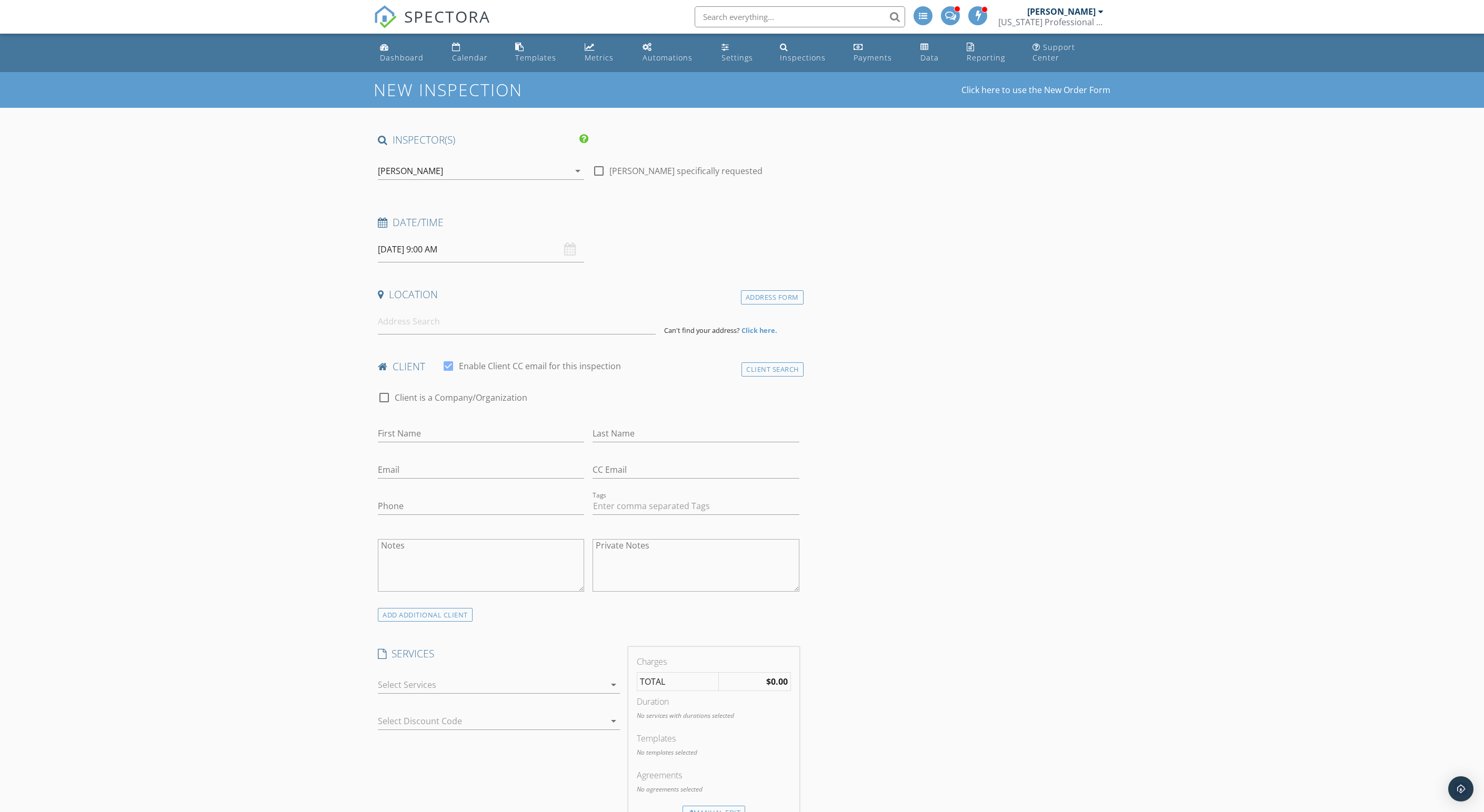
click at [502, 262] on input "09/30/2025 9:00 AM" at bounding box center [481, 249] width 207 height 26
type input "10"
type input "[DATE] 10:00 AM"
click at [443, 445] on span at bounding box center [439, 447] width 7 height 10
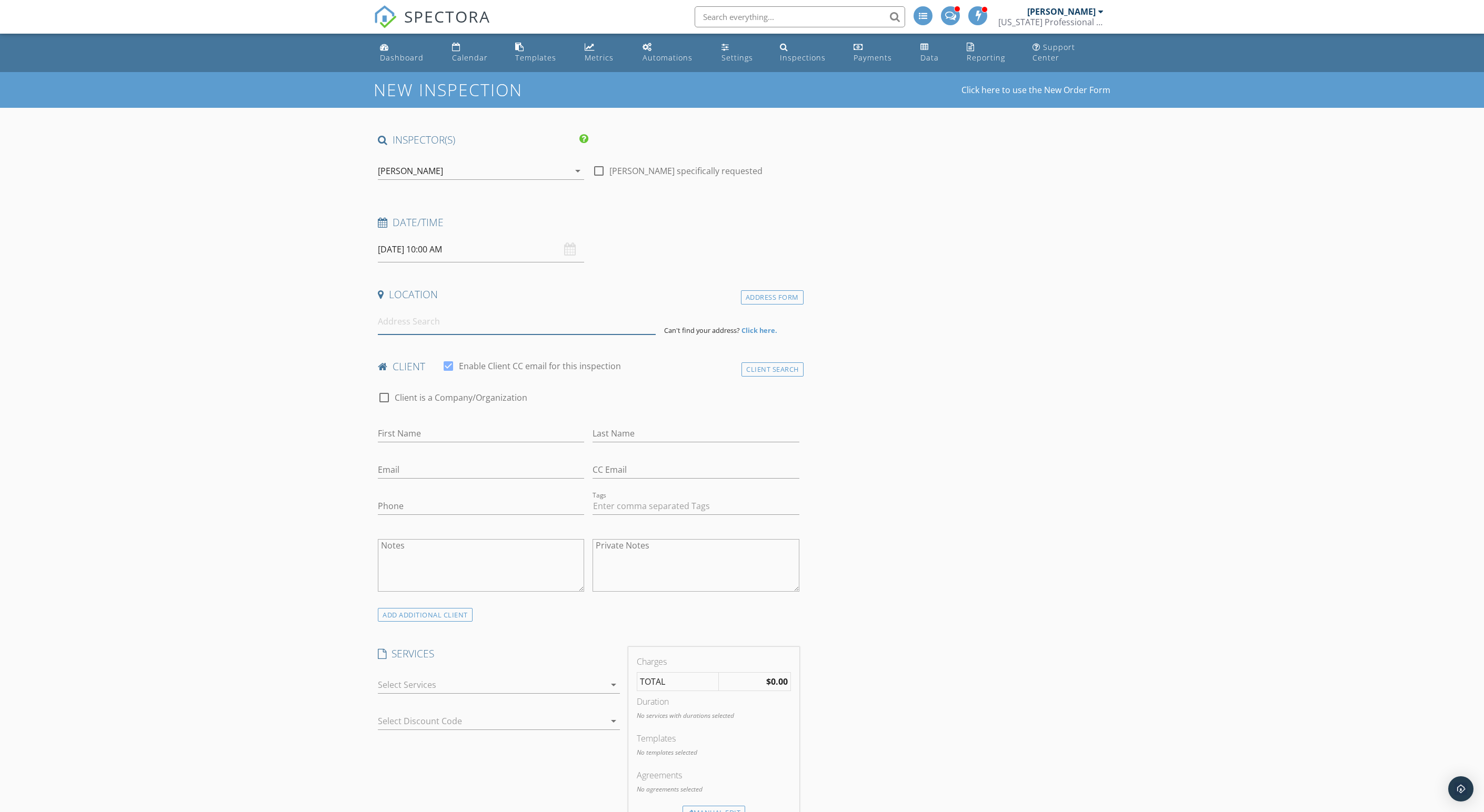
click at [439, 334] on input at bounding box center [517, 321] width 278 height 26
type input "20319 Country Lake Dr, Magnolia, TX, USA"
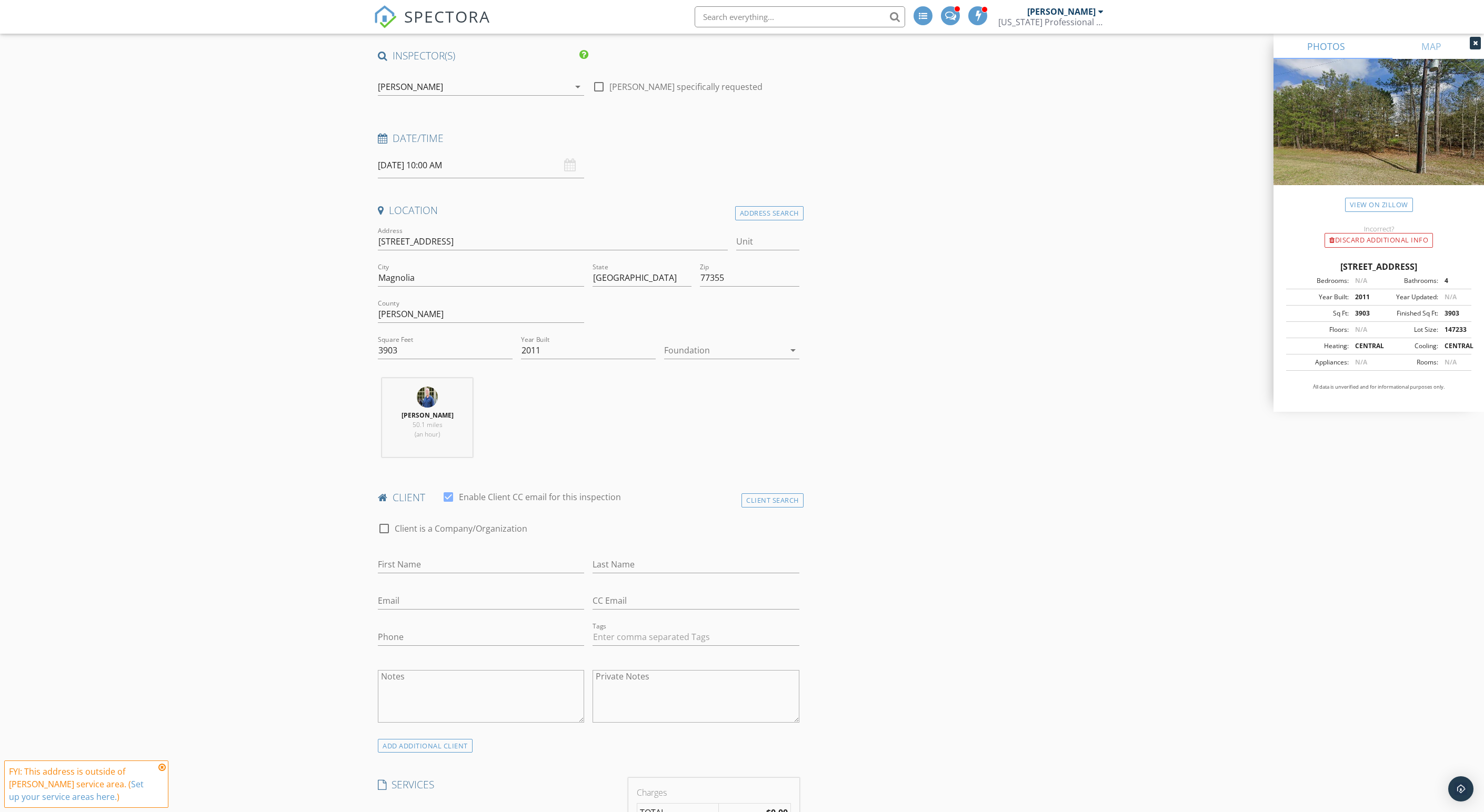
scroll to position [87, 0]
click at [388, 356] on input "3903" at bounding box center [445, 347] width 134 height 17
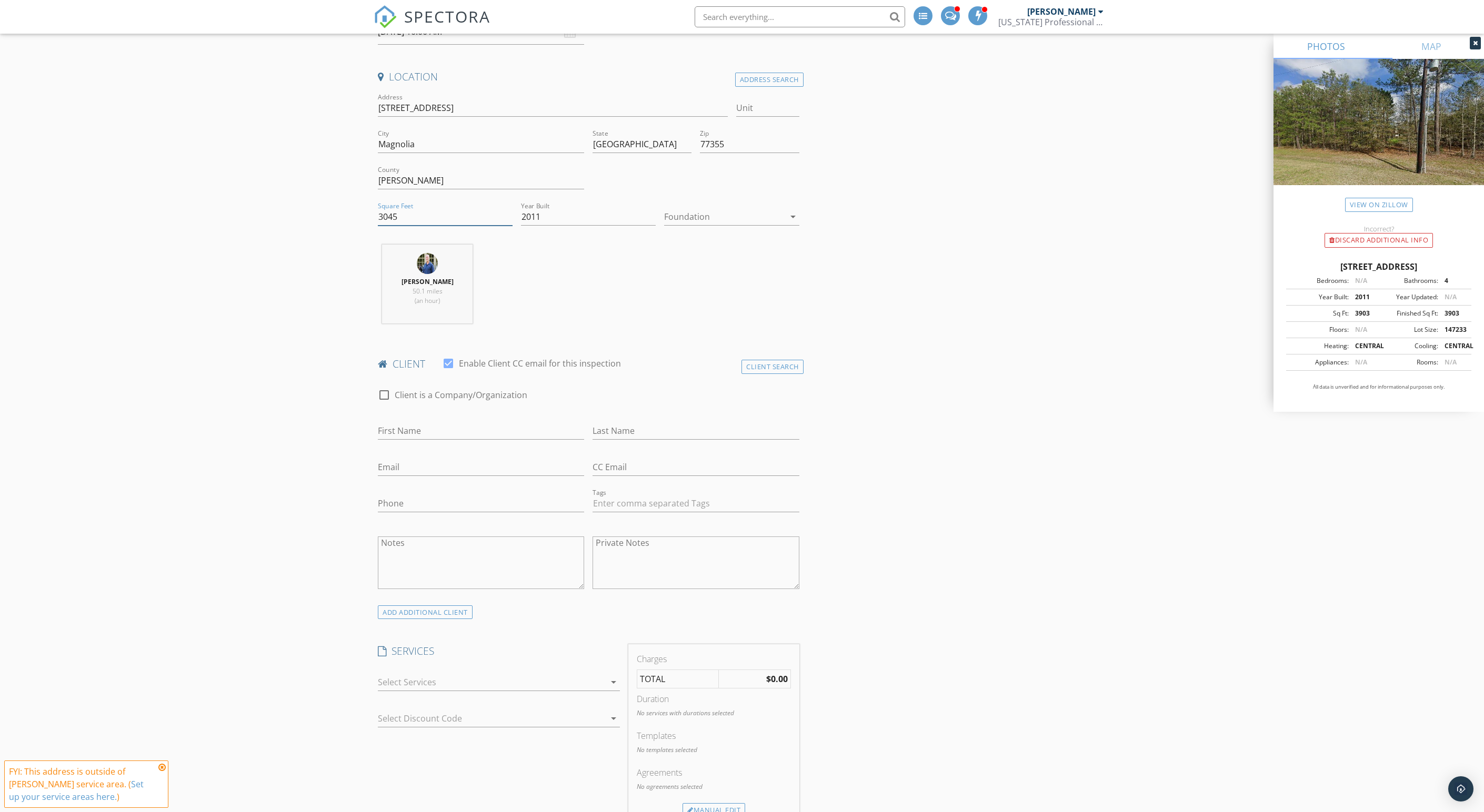
scroll to position [254, 0]
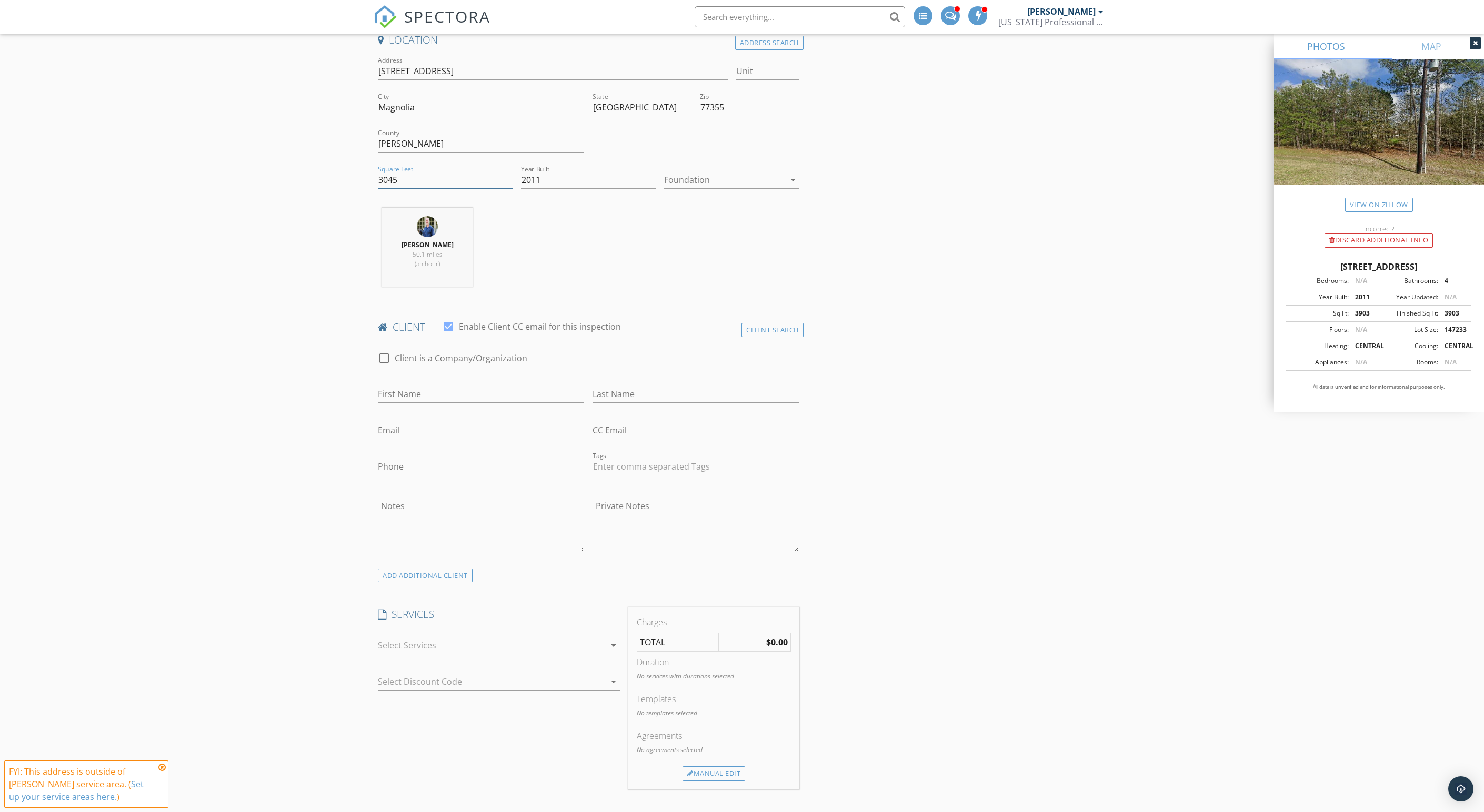
type input "3045"
type input "Josh and Kim"
type input "Fojtik"
type input "joshfojtik@gmail.com"
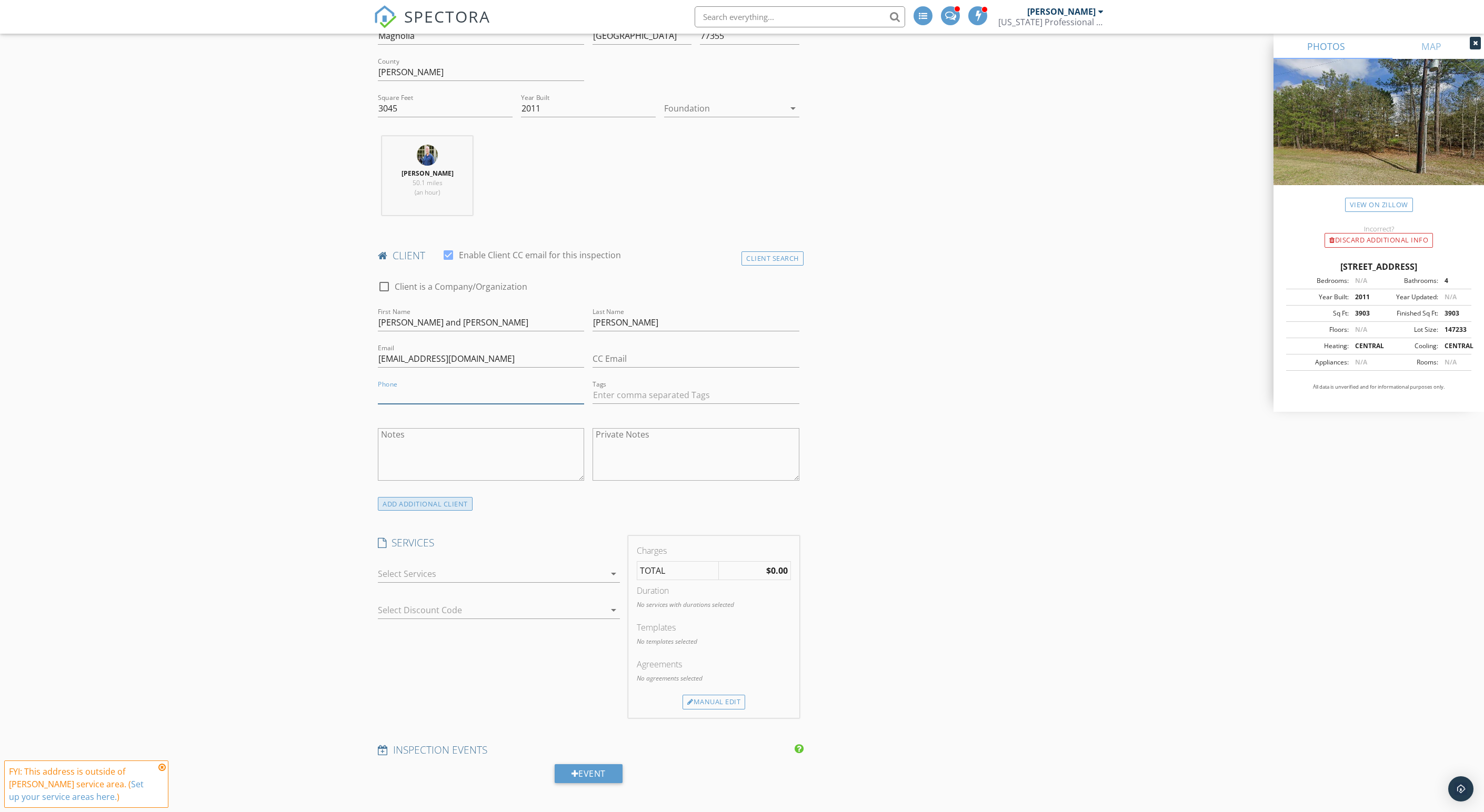
scroll to position [331, 0]
click at [471, 506] on div "ADD ADDITIONAL client" at bounding box center [425, 499] width 94 height 14
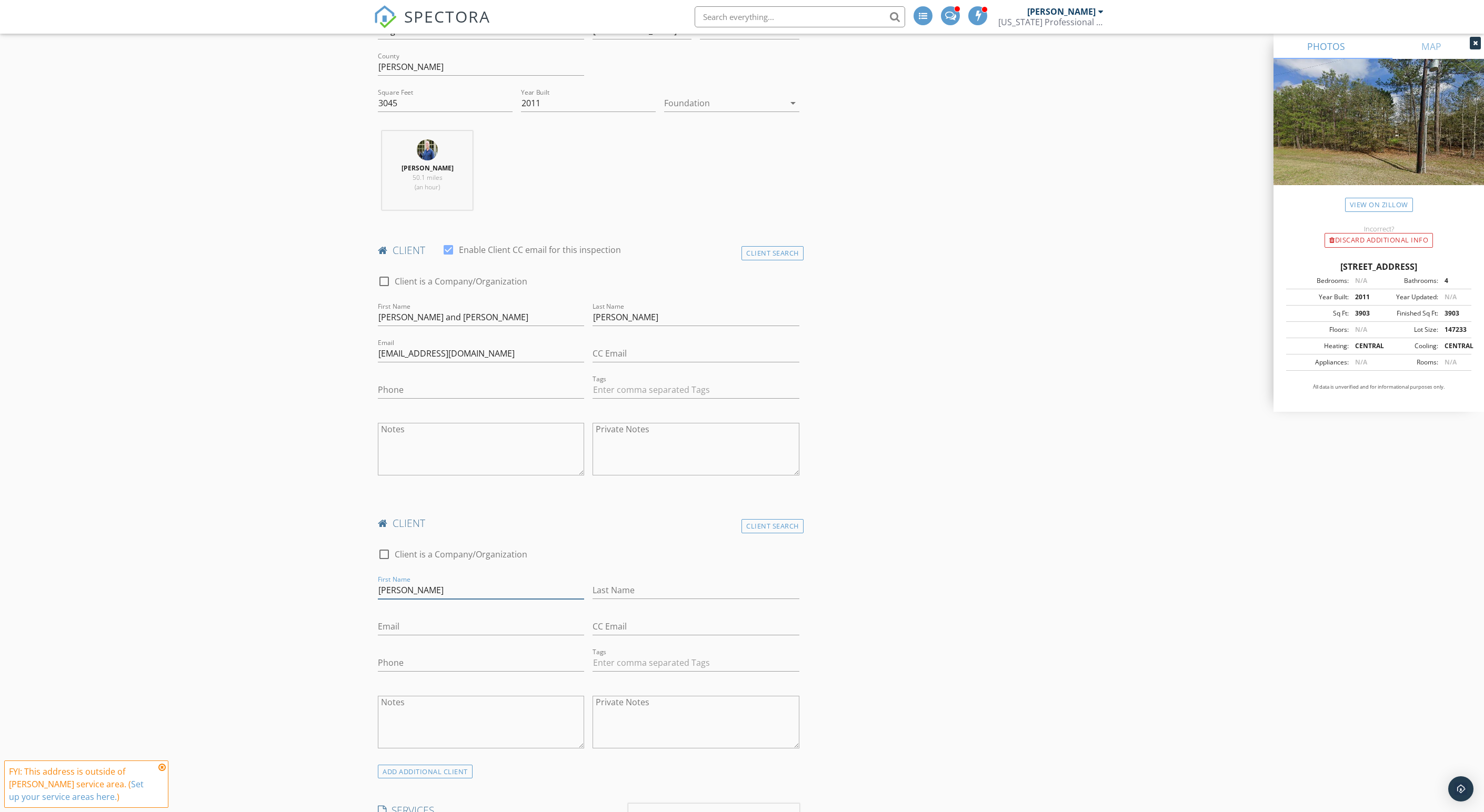
type input "Nate"
type input "Snodgrass"
click at [460, 635] on input "natesnodgr" at bounding box center [481, 627] width 207 height 17
click at [451, 635] on input "natesnodgr" at bounding box center [481, 627] width 207 height 17
type input "natesnodgrass@yajhoo.com"
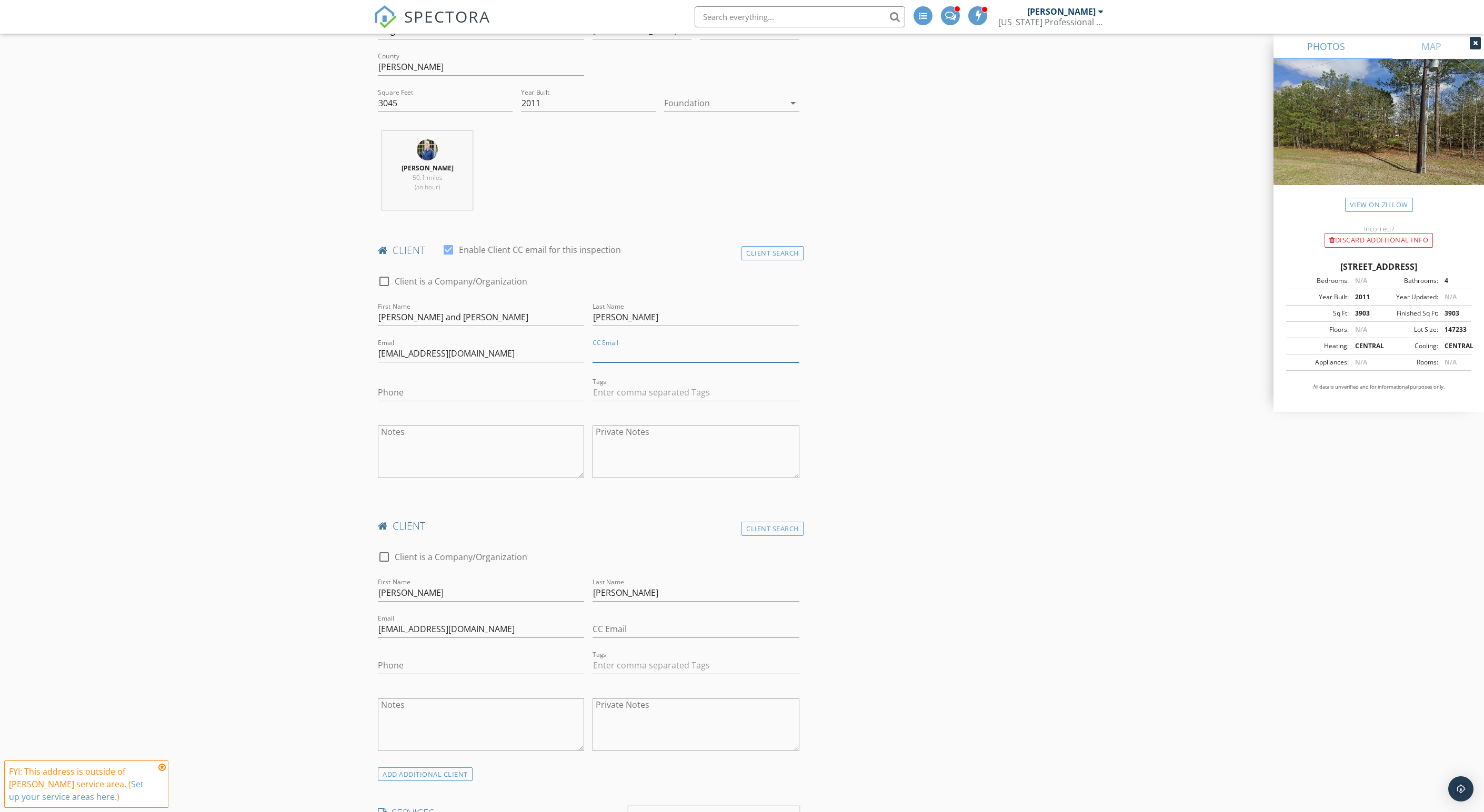
click at [637, 362] on input "CC Email" at bounding box center [695, 353] width 207 height 17
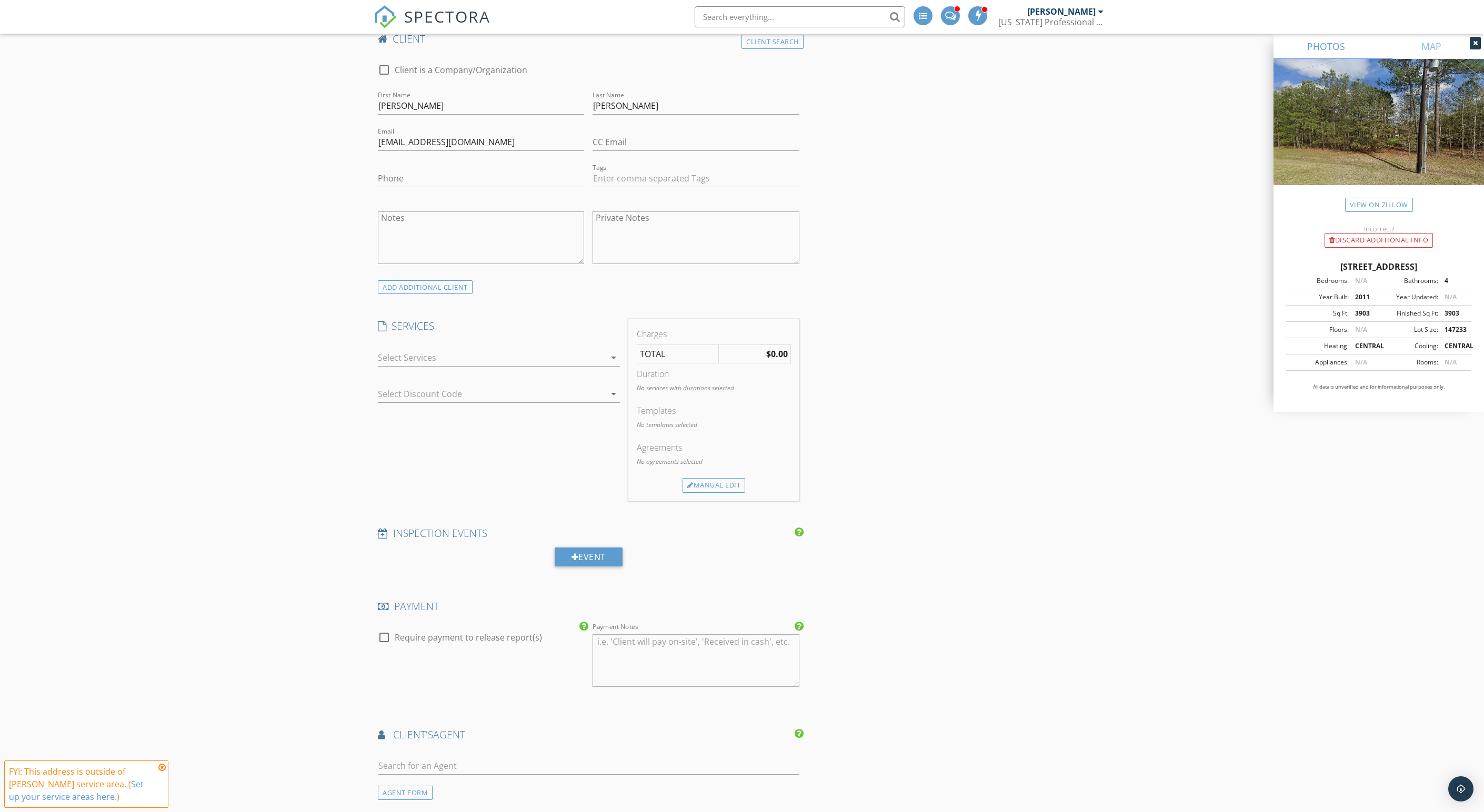
scroll to position [817, 0]
type input "kfojtik90@gmail.com"
click at [527, 367] on div at bounding box center [491, 358] width 228 height 17
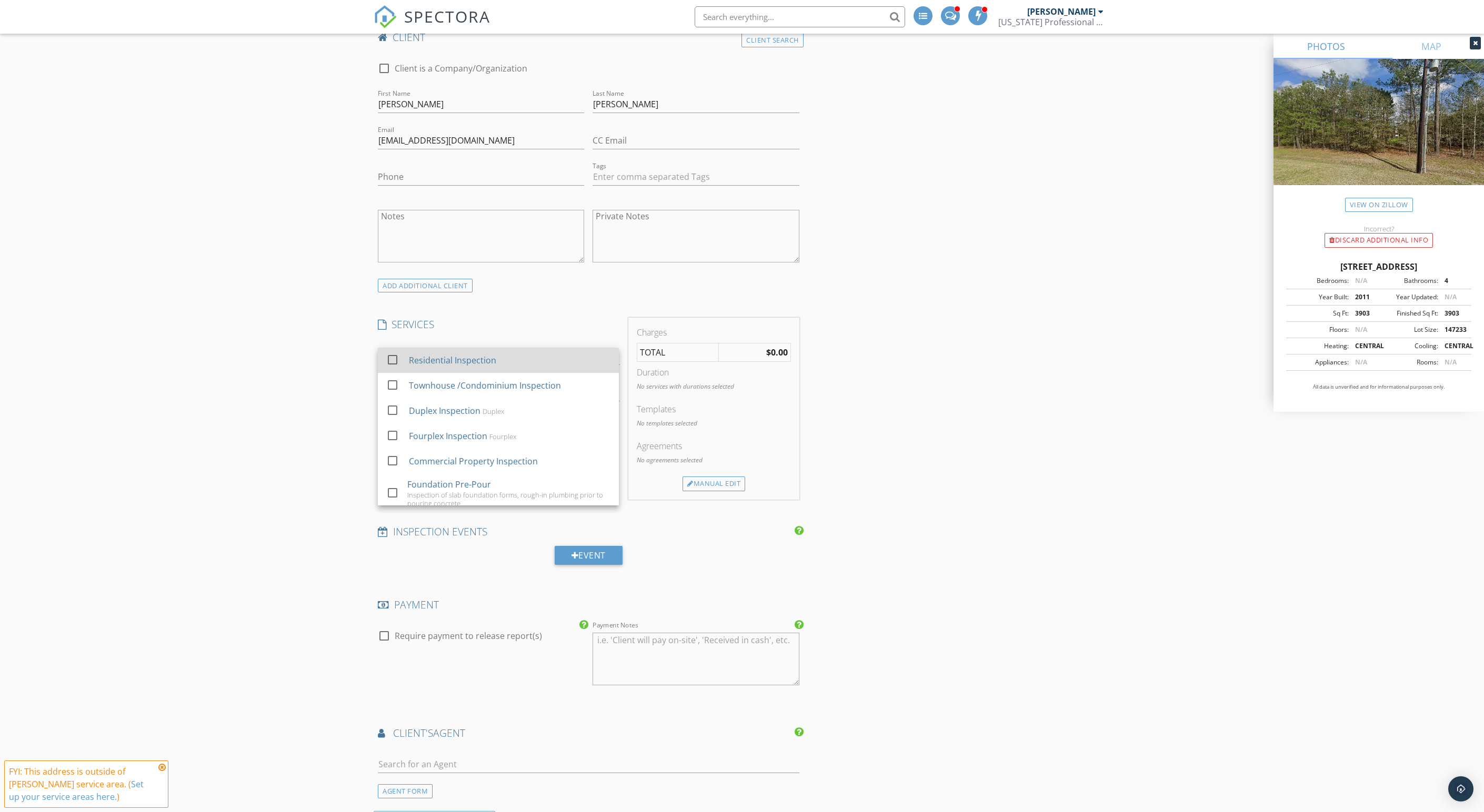
click at [515, 371] on div "Residential Inspection" at bounding box center [509, 360] width 201 height 21
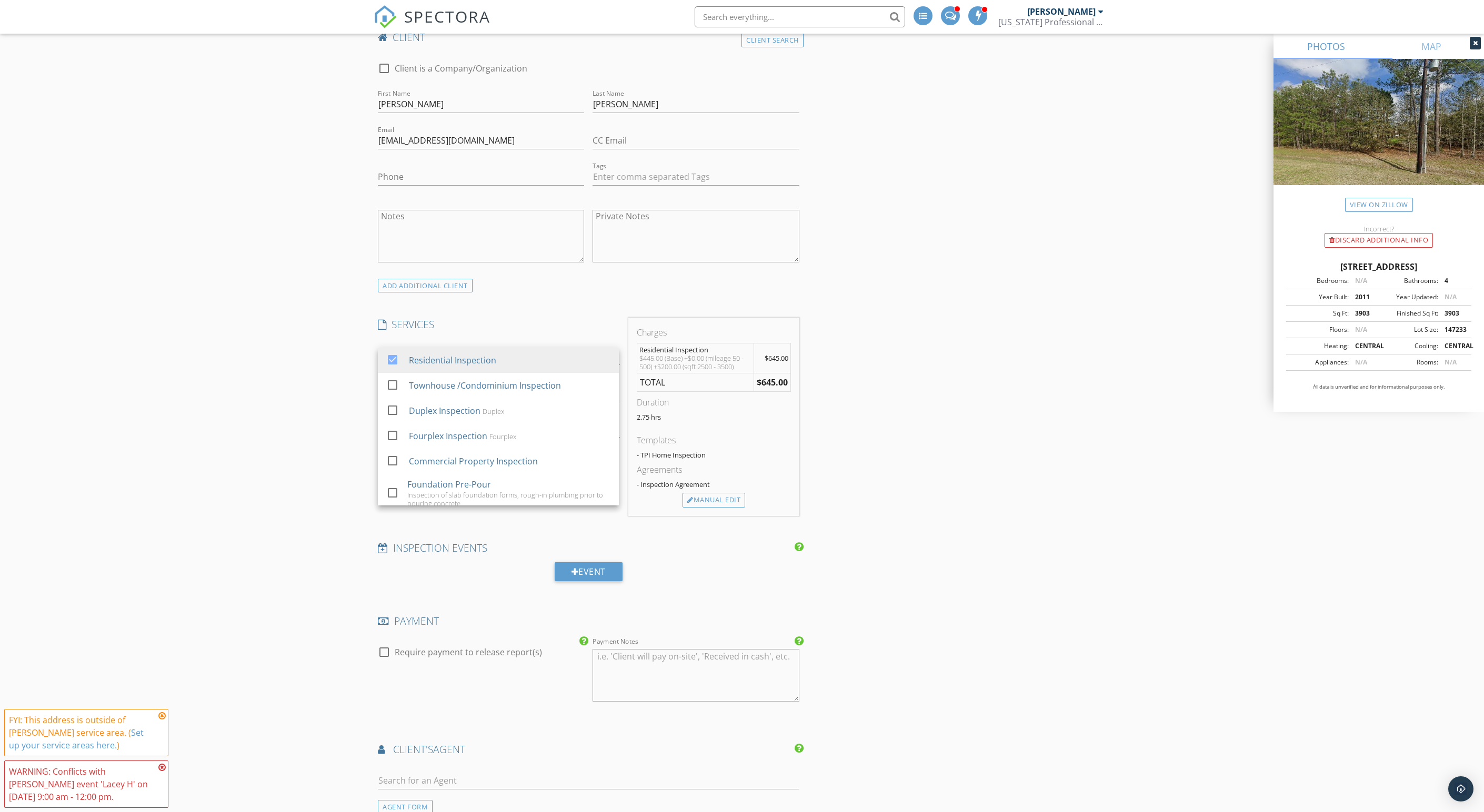
click at [334, 511] on div "New Inspection Click here to use the New Order Form INSPECTOR(S) check_box Stev…" at bounding box center [742, 413] width 1484 height 2316
click at [467, 400] on div at bounding box center [491, 393] width 228 height 17
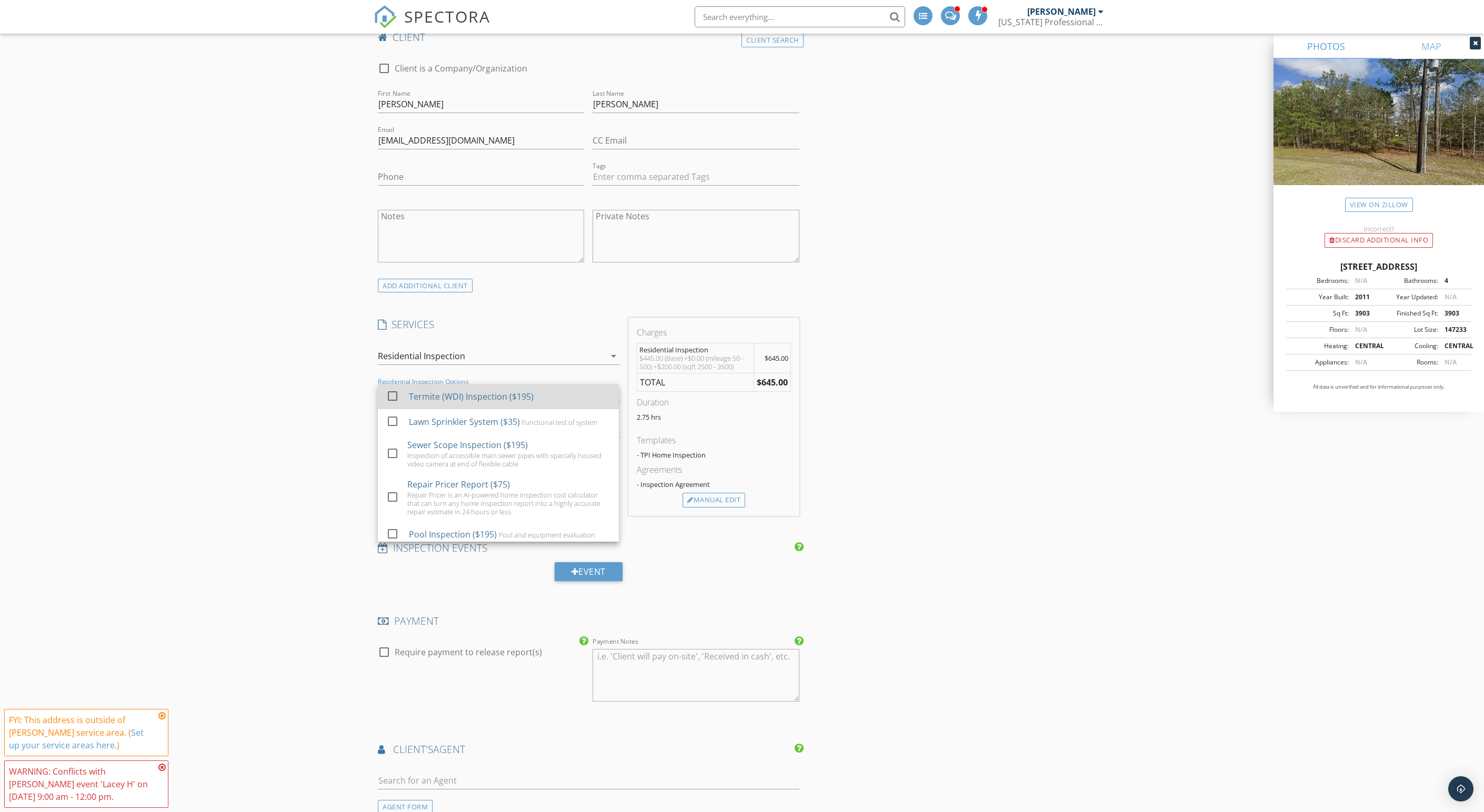
click at [470, 403] on div "Termite (WDI) Inspection ($195)" at bounding box center [471, 396] width 125 height 12
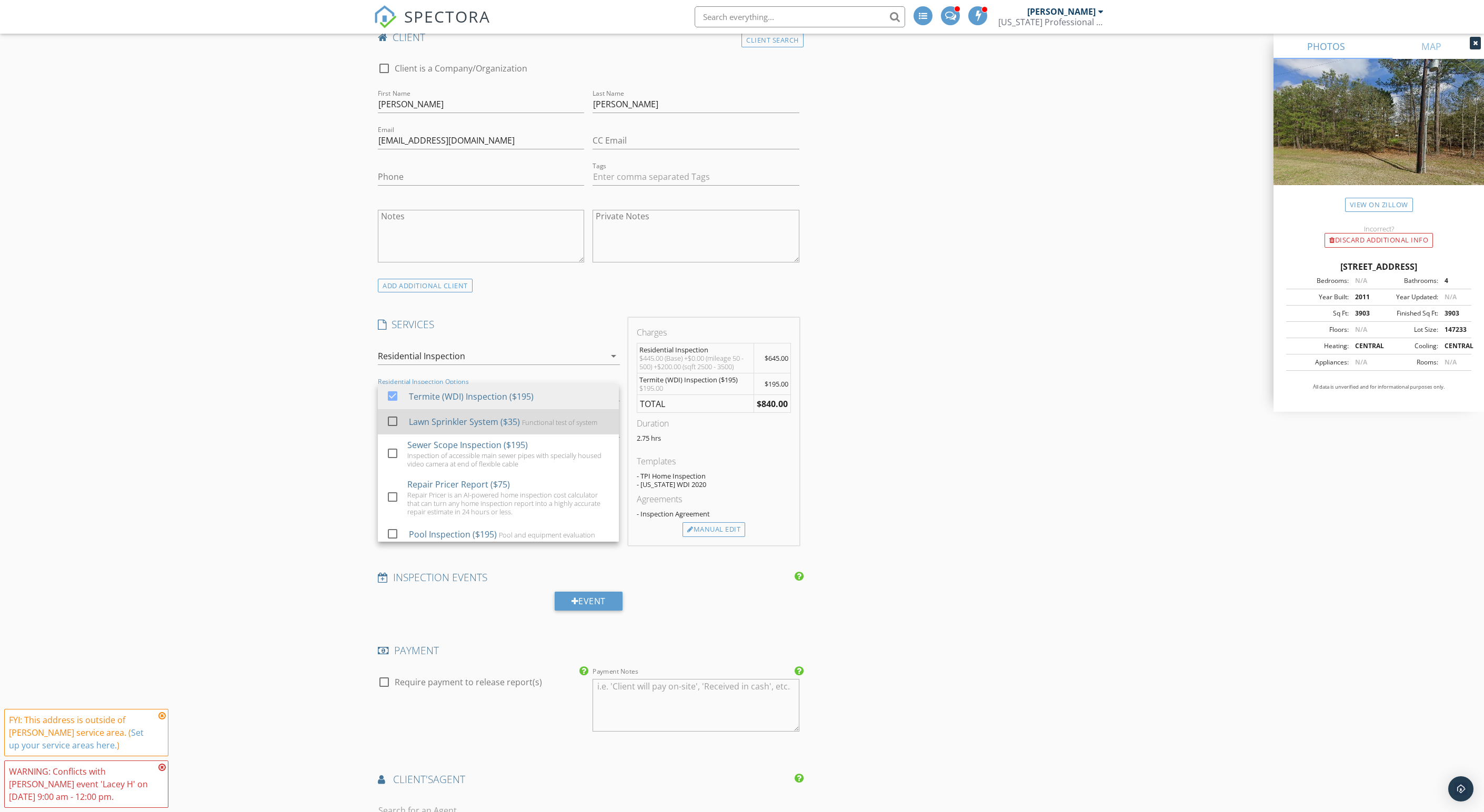
click at [463, 428] on div "Lawn Sprinkler System ($35)" at bounding box center [464, 421] width 111 height 12
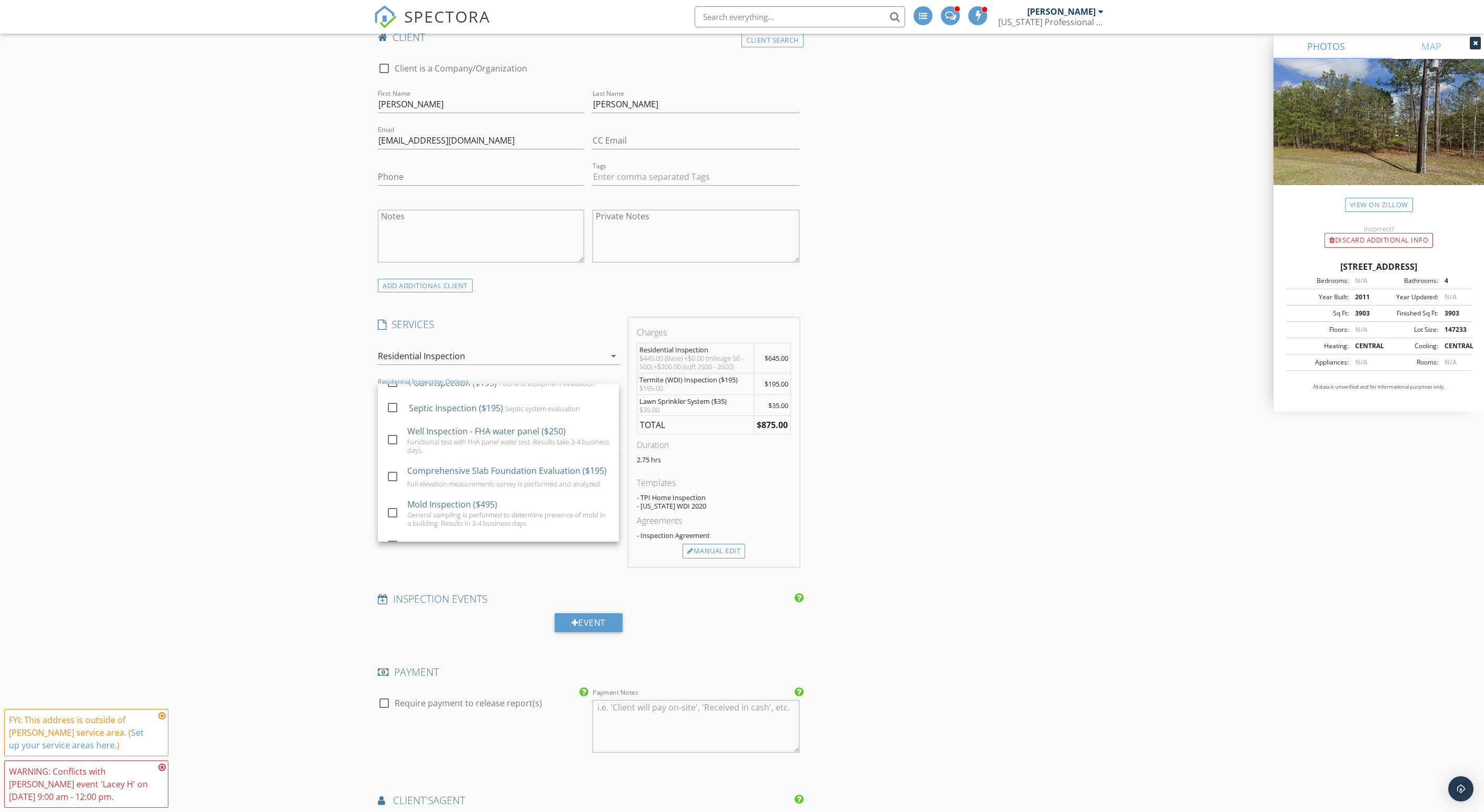
scroll to position [157, 0]
click at [499, 382] on div "Pool and equipment evaluation" at bounding box center [547, 377] width 96 height 9
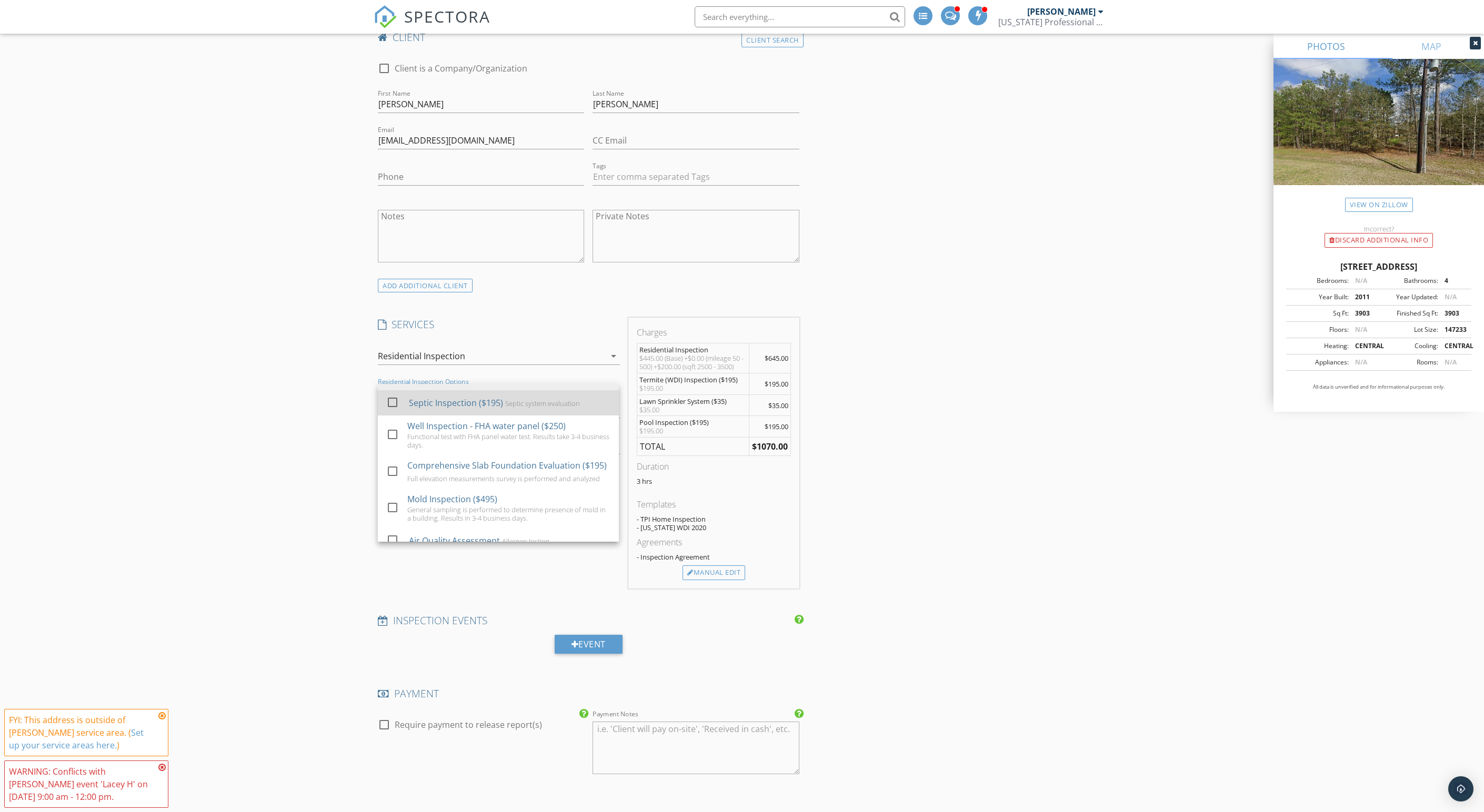
click at [464, 409] on div "Septic Inspection ($195)" at bounding box center [456, 402] width 94 height 12
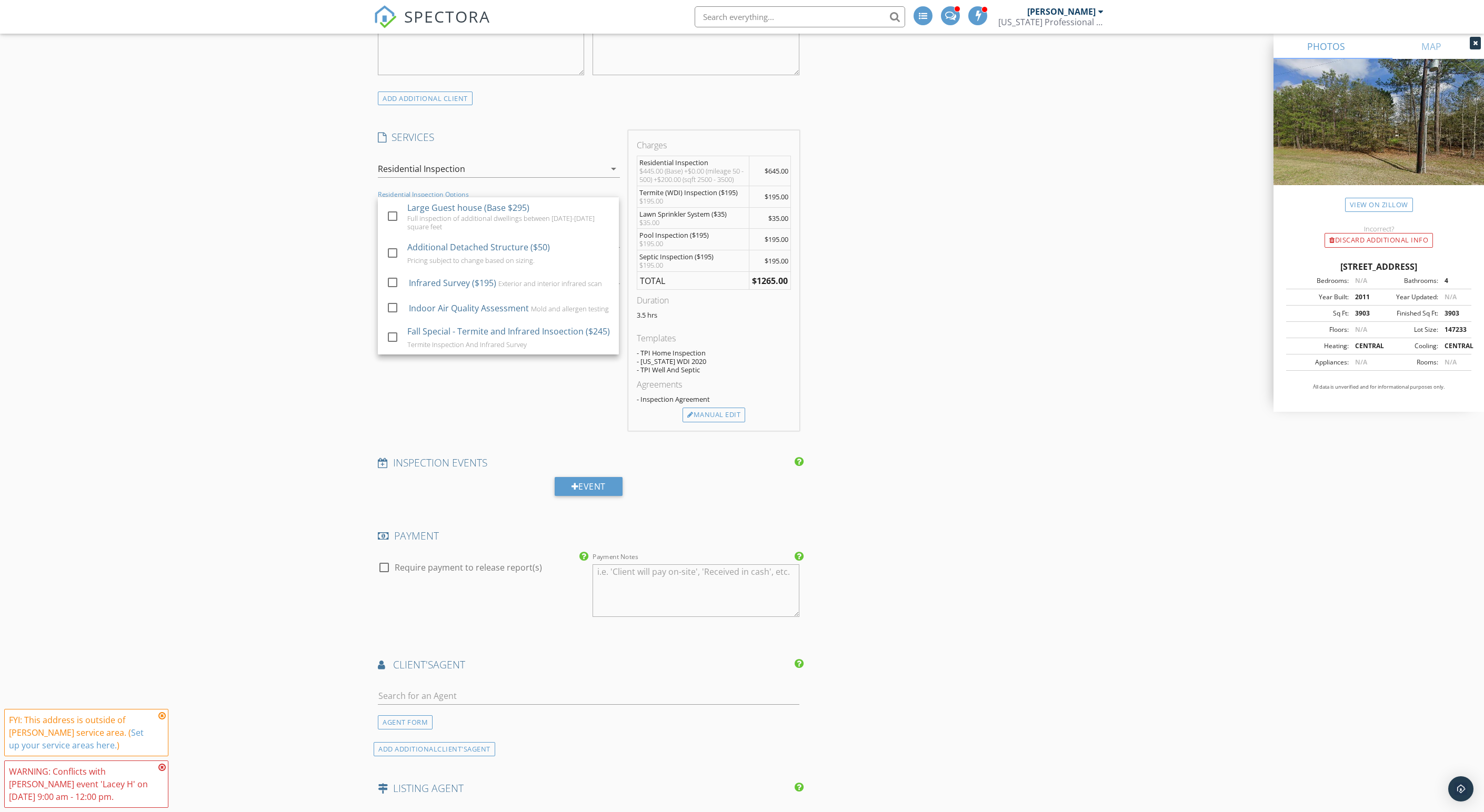
scroll to position [480, 0]
click at [430, 180] on div "Small Guest House (Base $195)" at bounding box center [468, 174] width 123 height 12
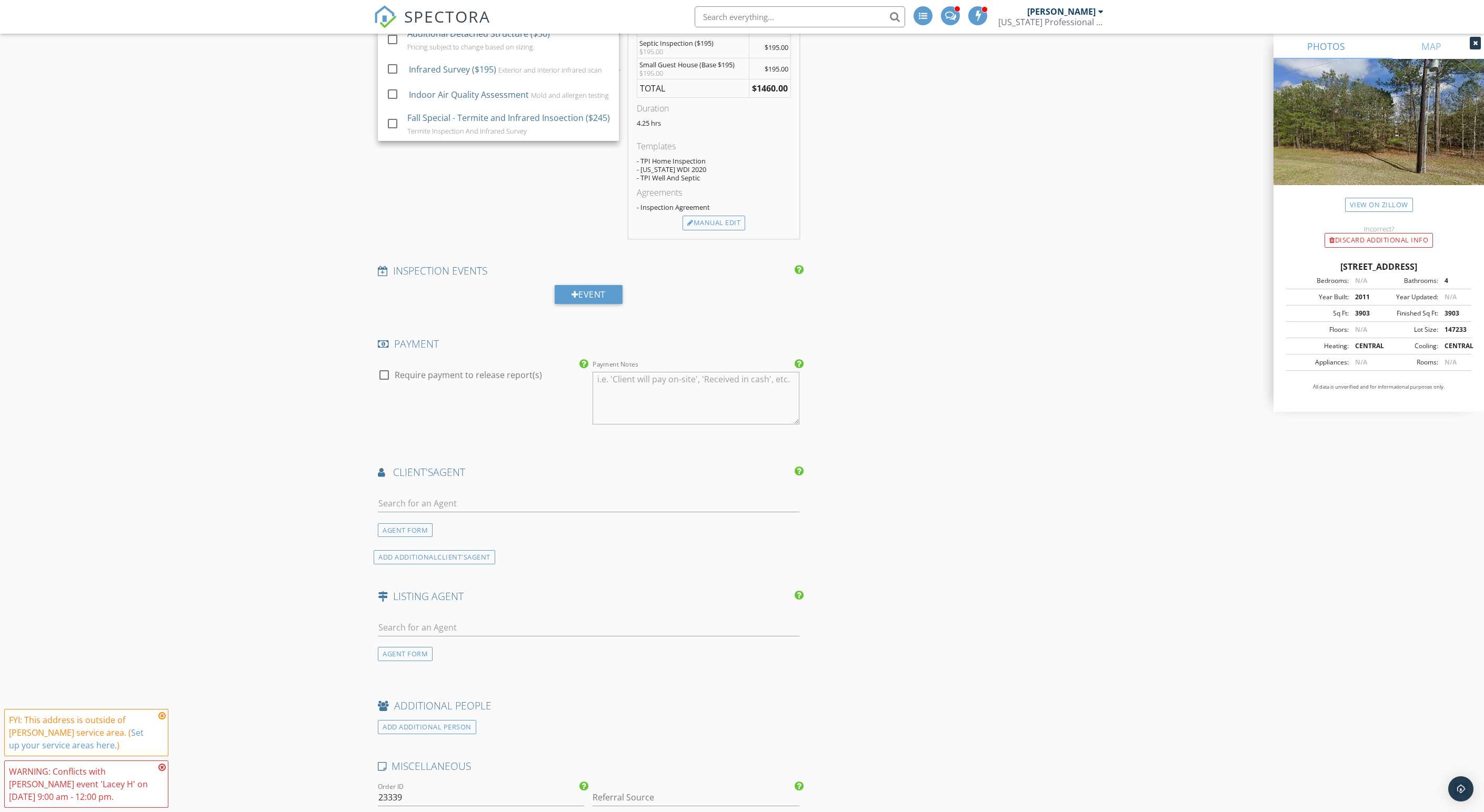
scroll to position [1198, 0]
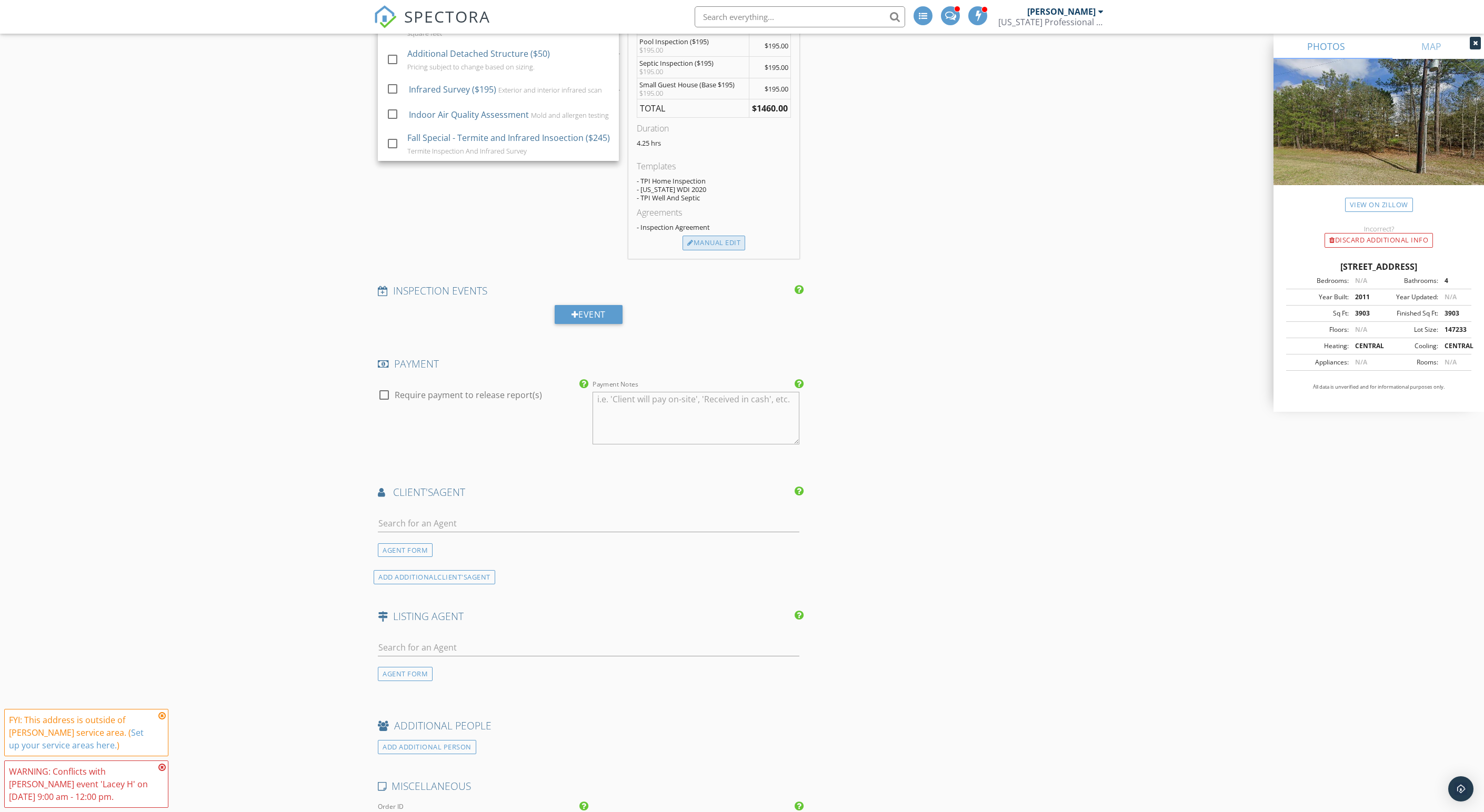
click at [710, 250] on div "Manual Edit" at bounding box center [713, 242] width 62 height 14
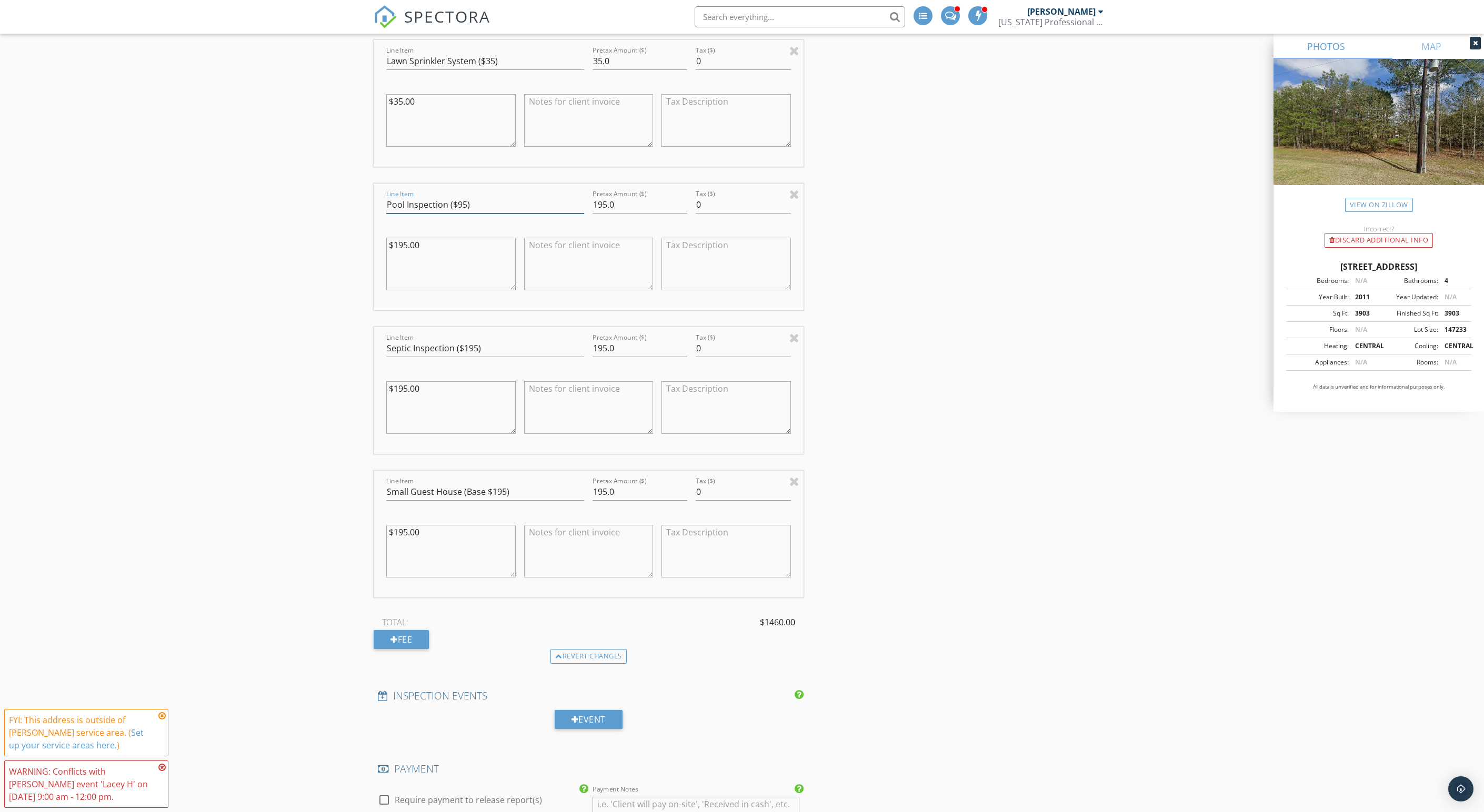
scroll to position [1525, 0]
type input "Pool Inspection ($95)"
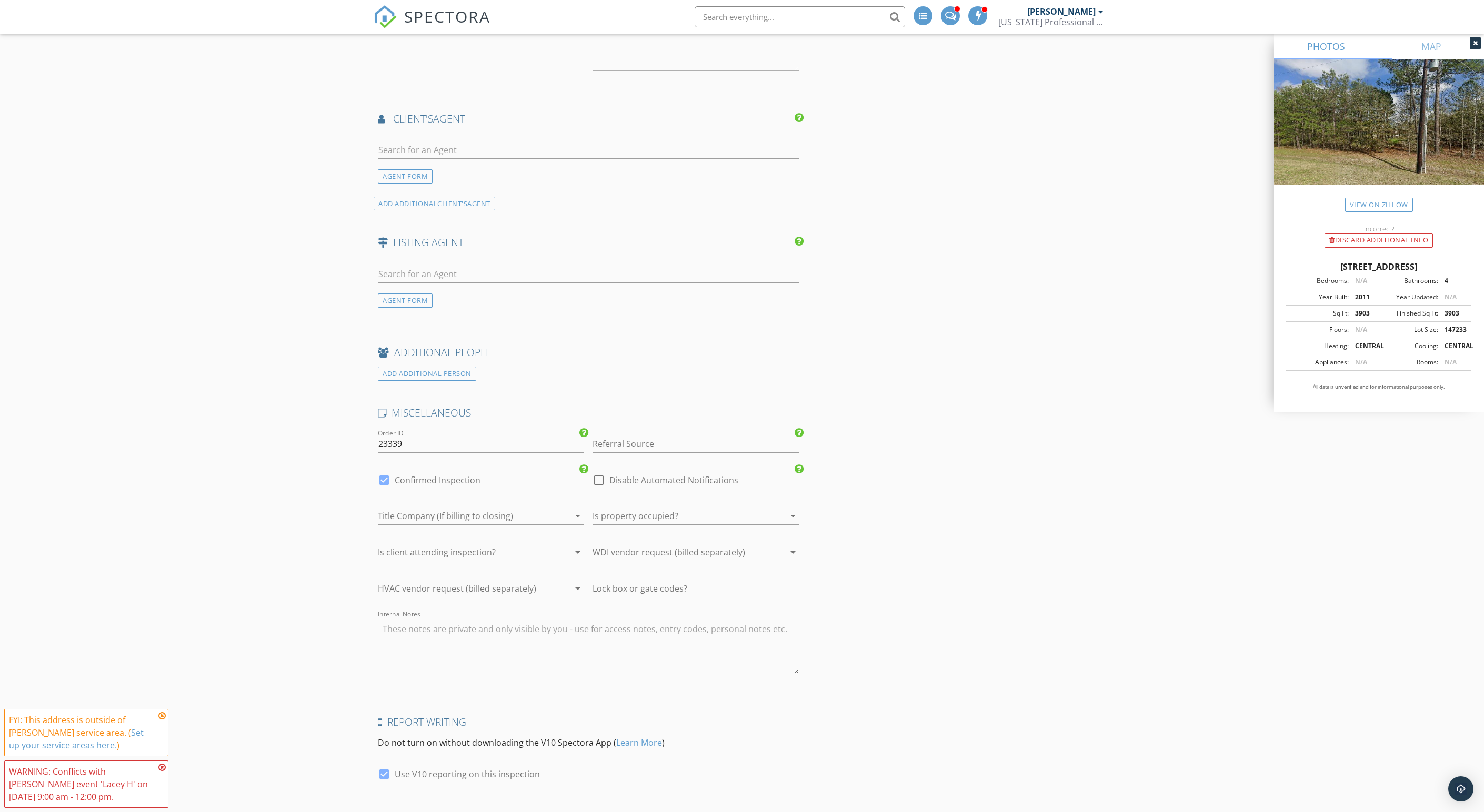
scroll to position [2300, 0]
type input "Small Guest House (Base $95)"
click at [525, 157] on input "text" at bounding box center [588, 148] width 422 height 17
type input "lace"
click at [443, 174] on div "Lacey Hogan" at bounding box center [447, 167] width 79 height 12
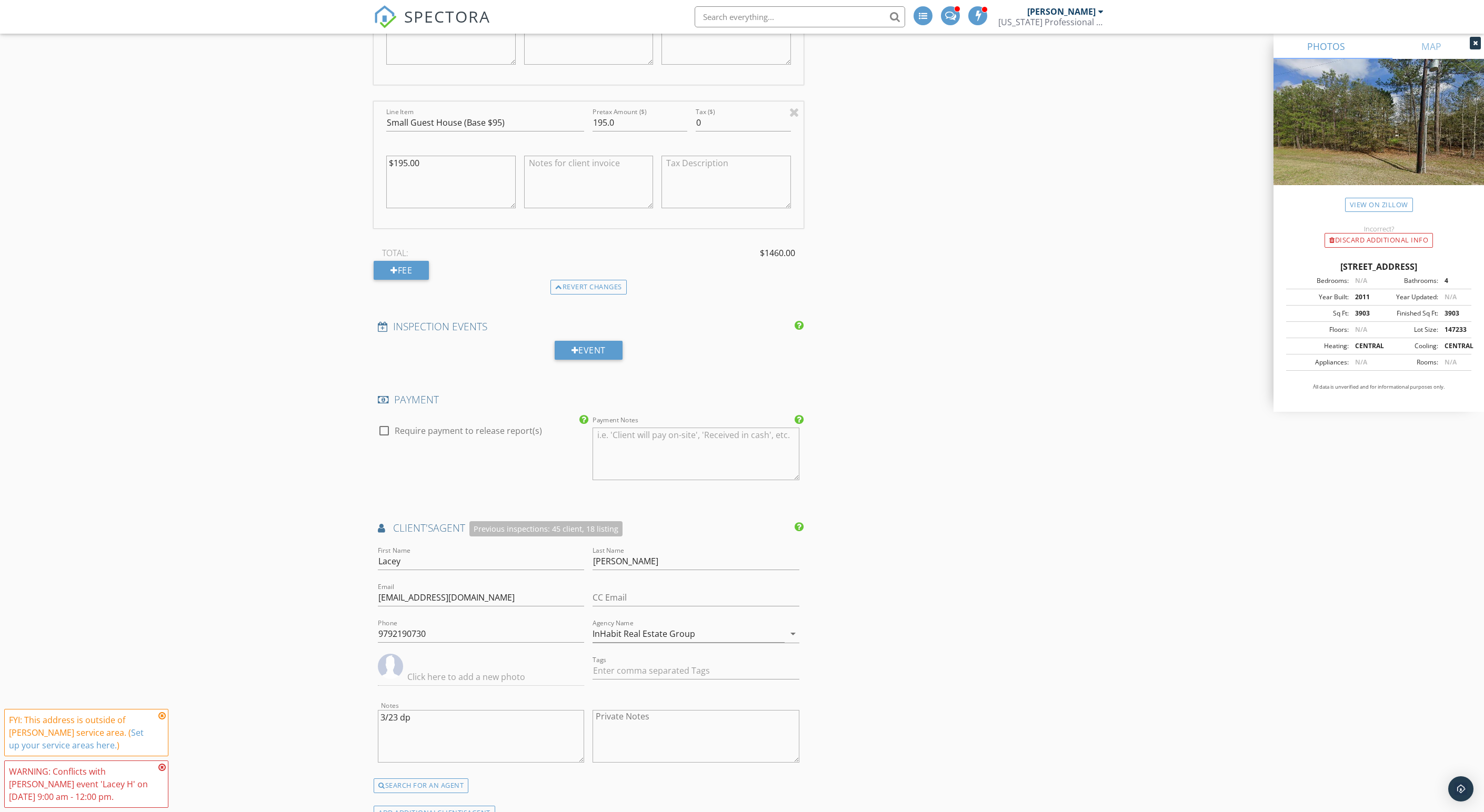
scroll to position [1960, 0]
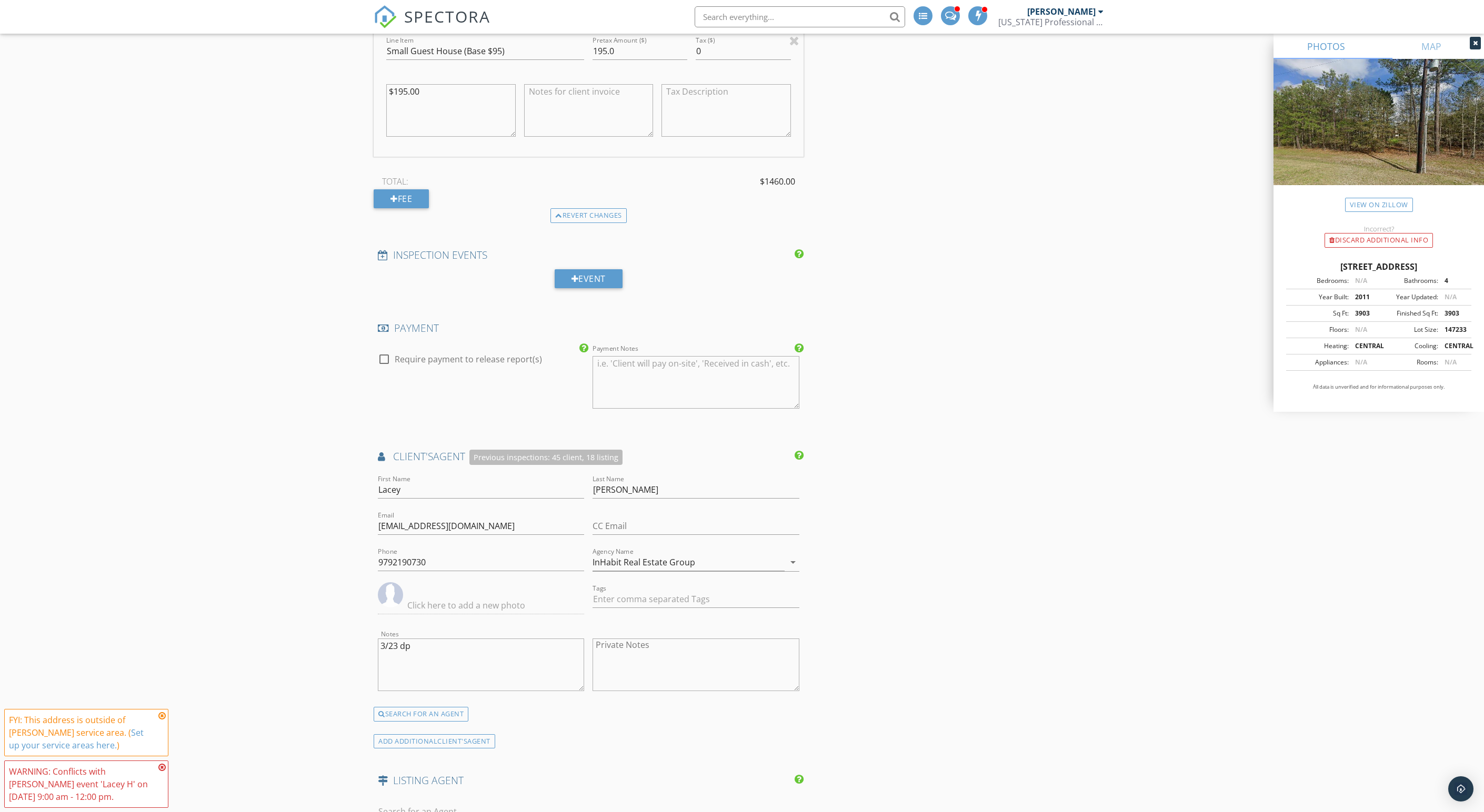
click at [459, 223] on div "Revert changes" at bounding box center [589, 216] width 430 height 14
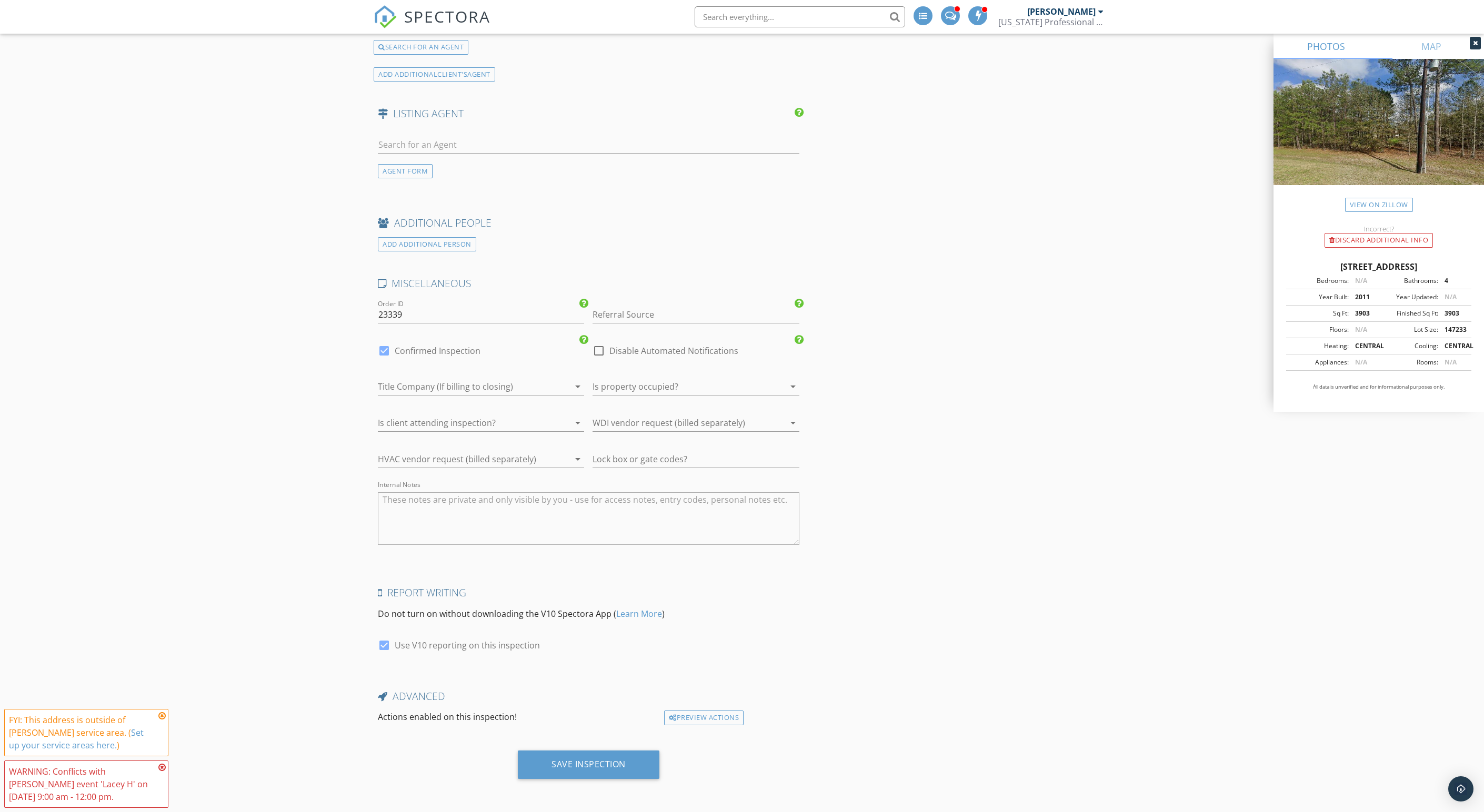
scroll to position [2797, 0]
click at [643, 760] on div "Save Inspection" at bounding box center [588, 764] width 142 height 28
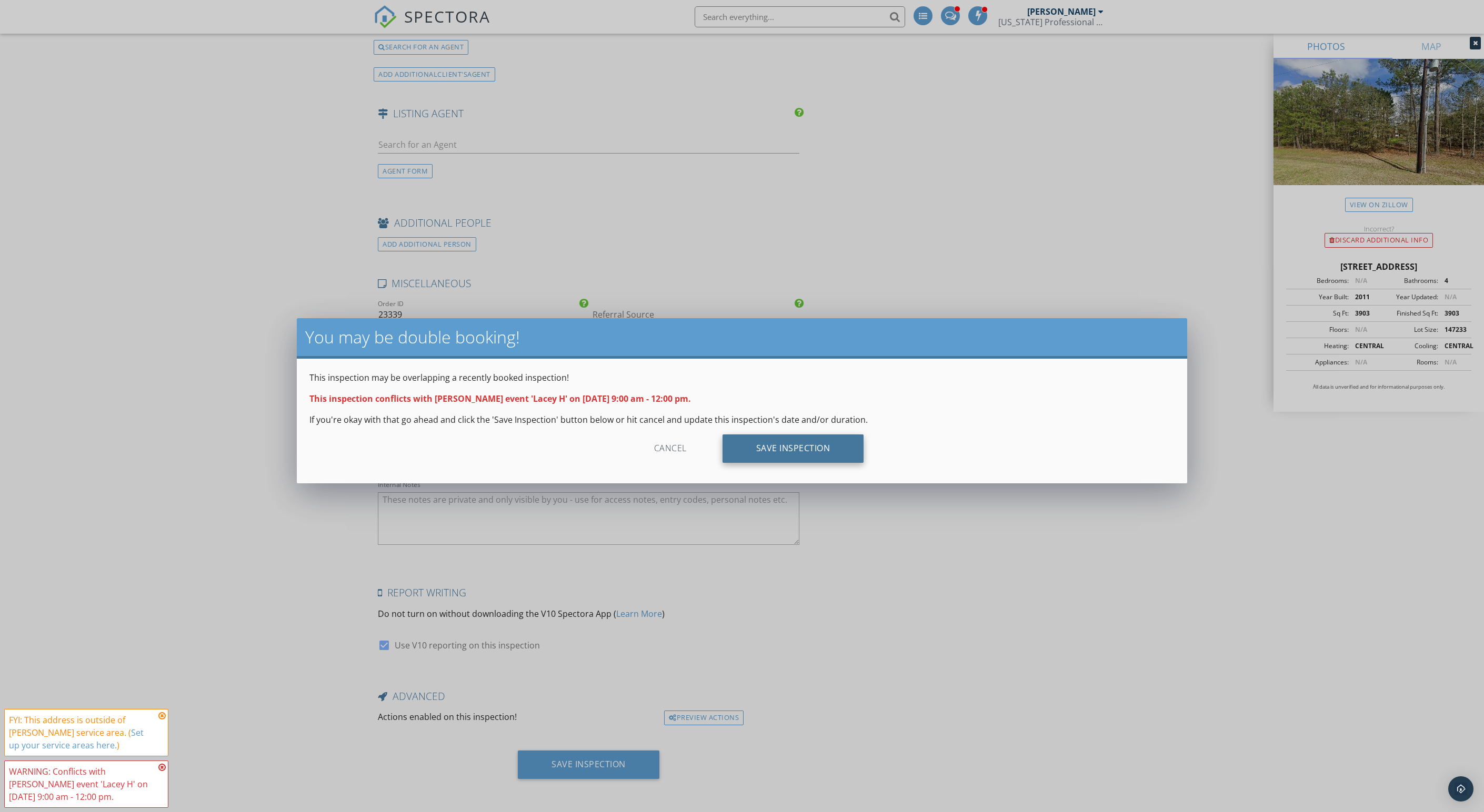
click at [818, 457] on div "Save Inspection" at bounding box center [793, 448] width 142 height 28
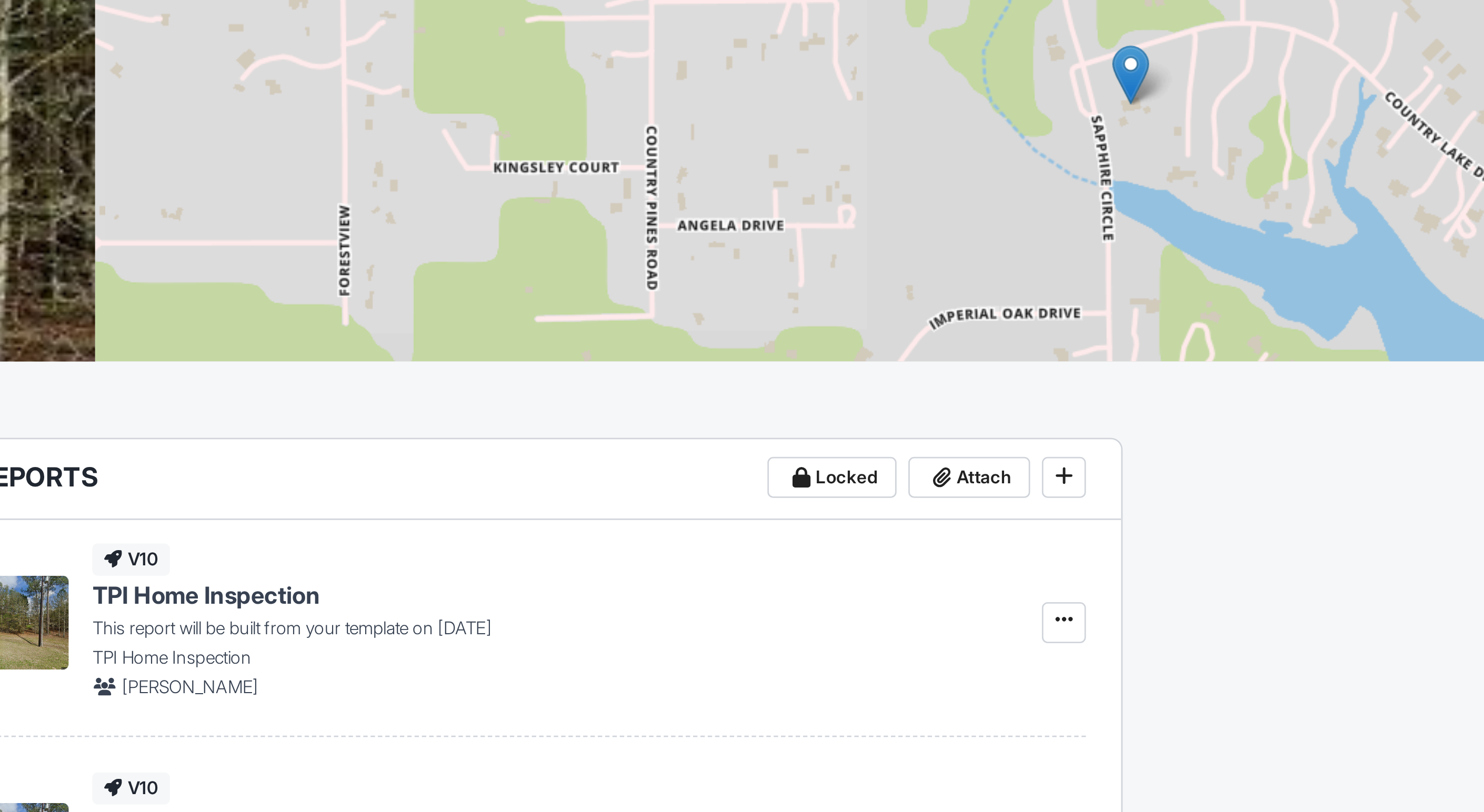
scroll to position [47, 0]
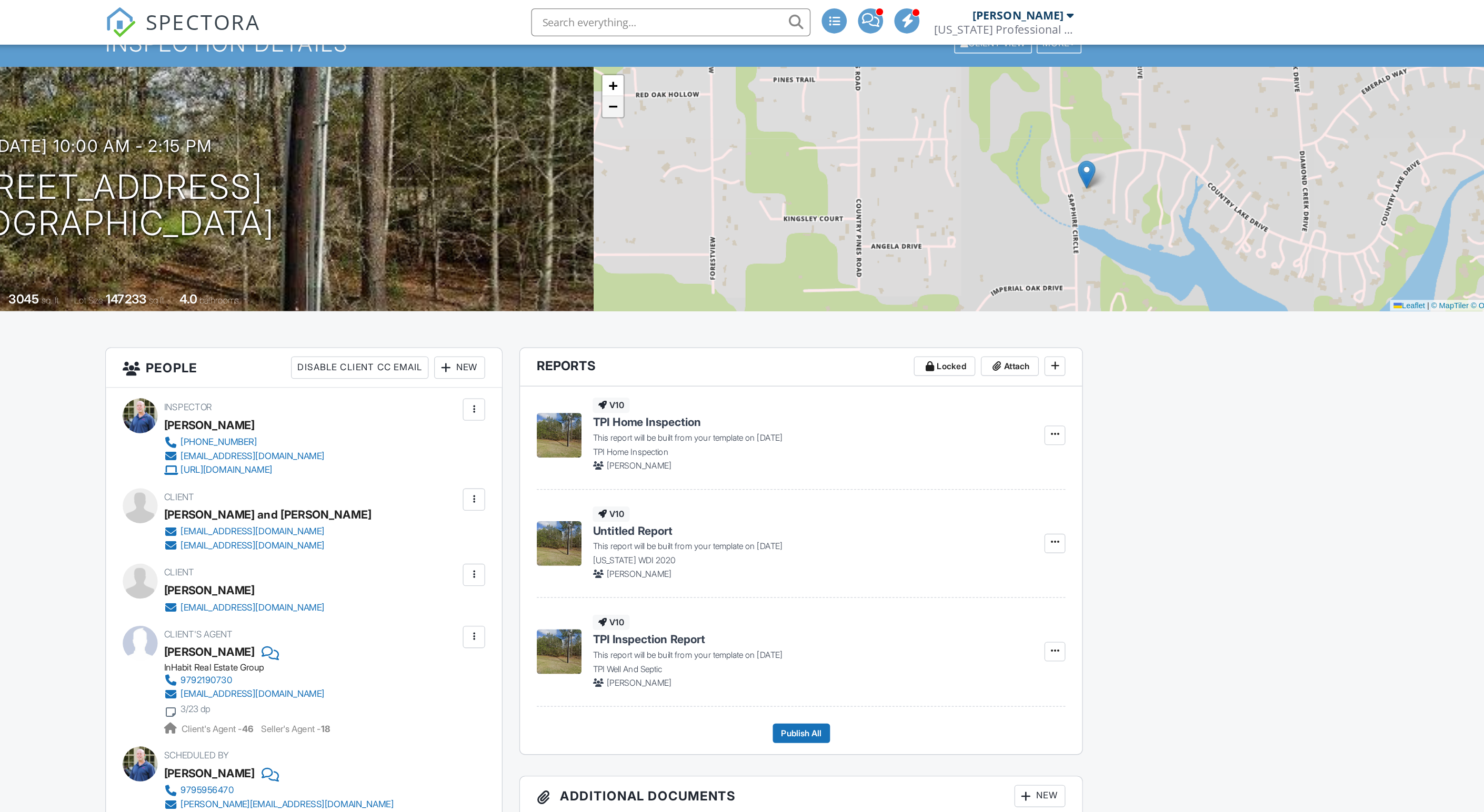
click at [753, 87] on span "−" at bounding box center [756, 80] width 7 height 13
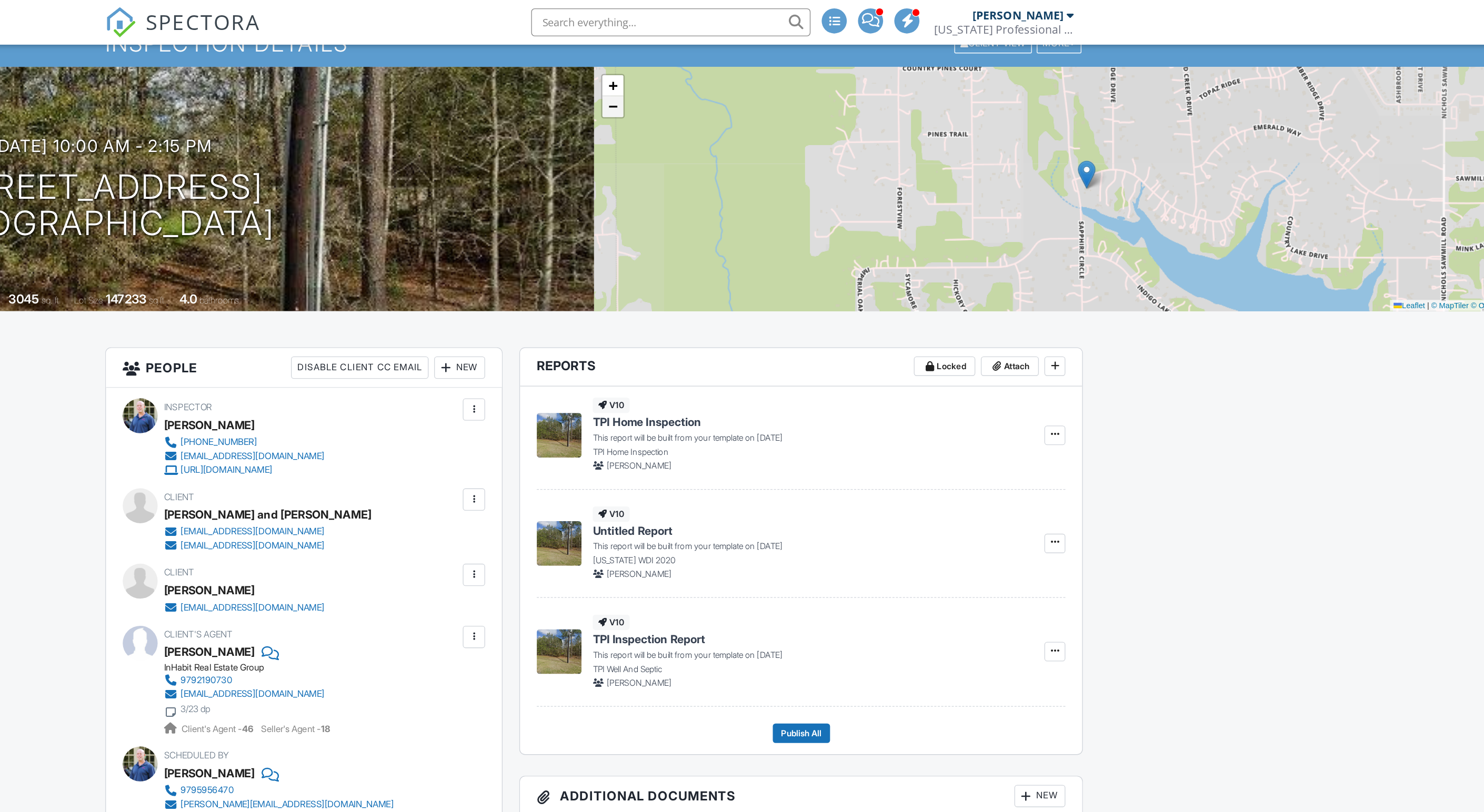
click at [753, 87] on span "−" at bounding box center [756, 80] width 7 height 13
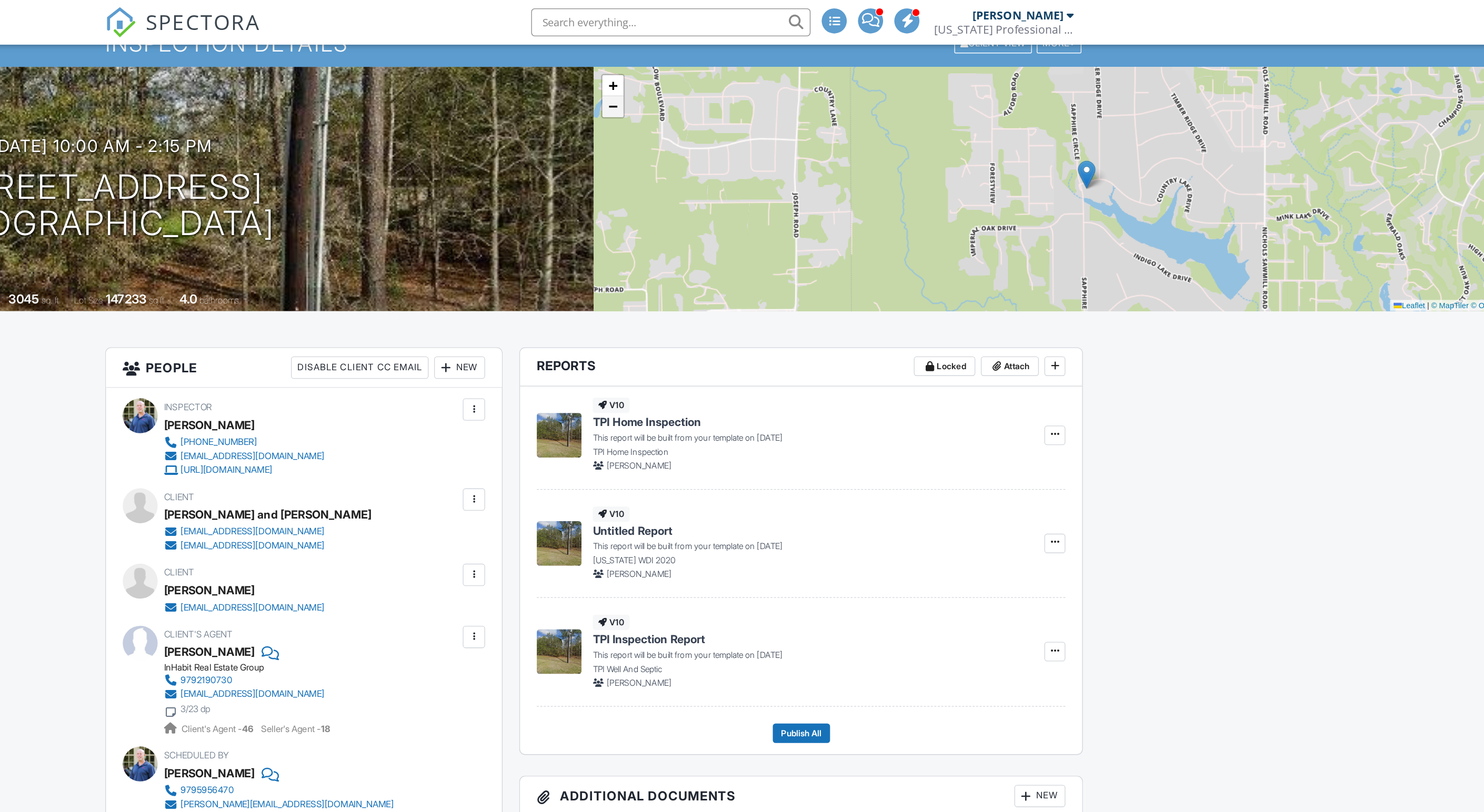
click at [753, 87] on span "−" at bounding box center [756, 80] width 7 height 13
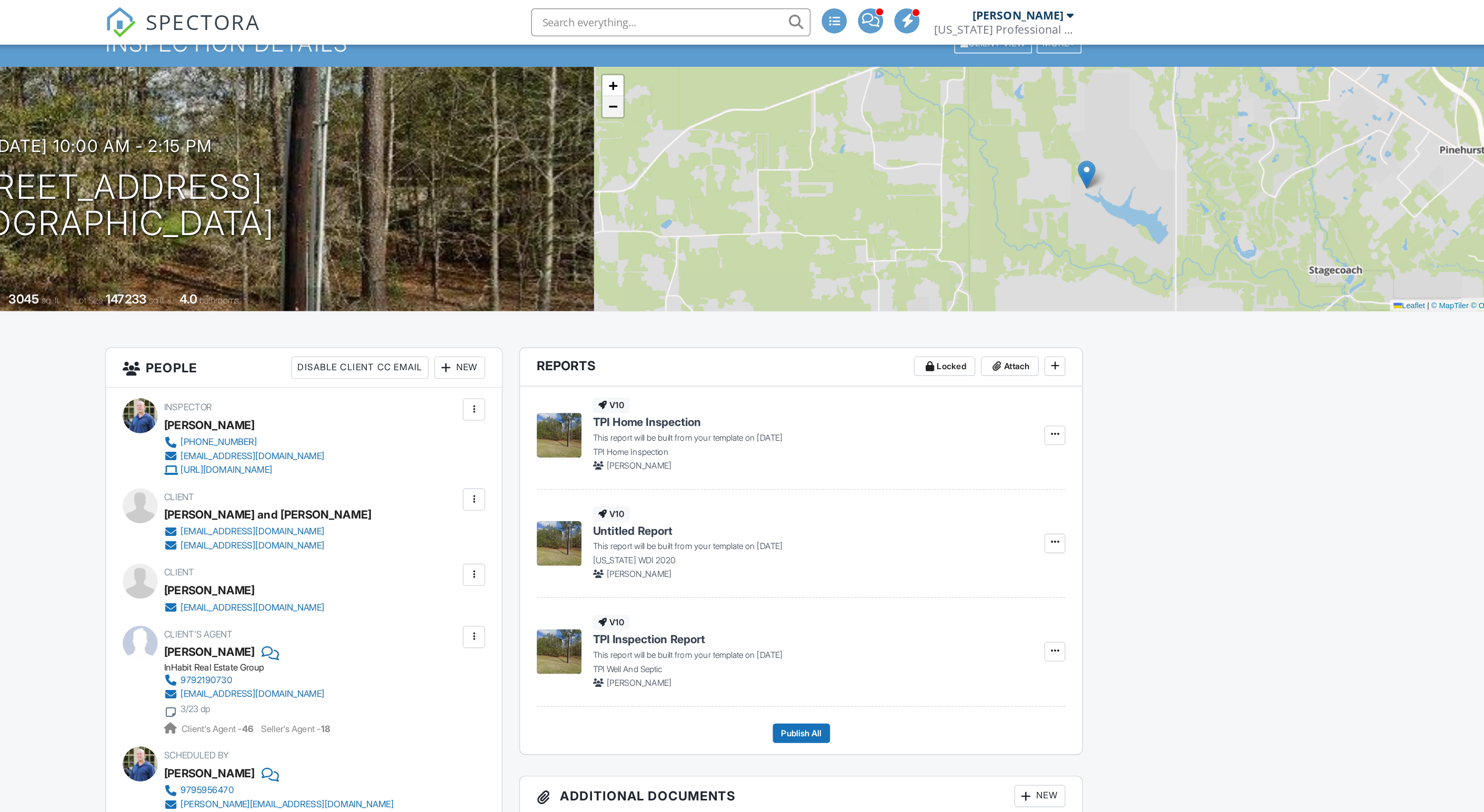
click at [753, 87] on span "−" at bounding box center [756, 80] width 7 height 13
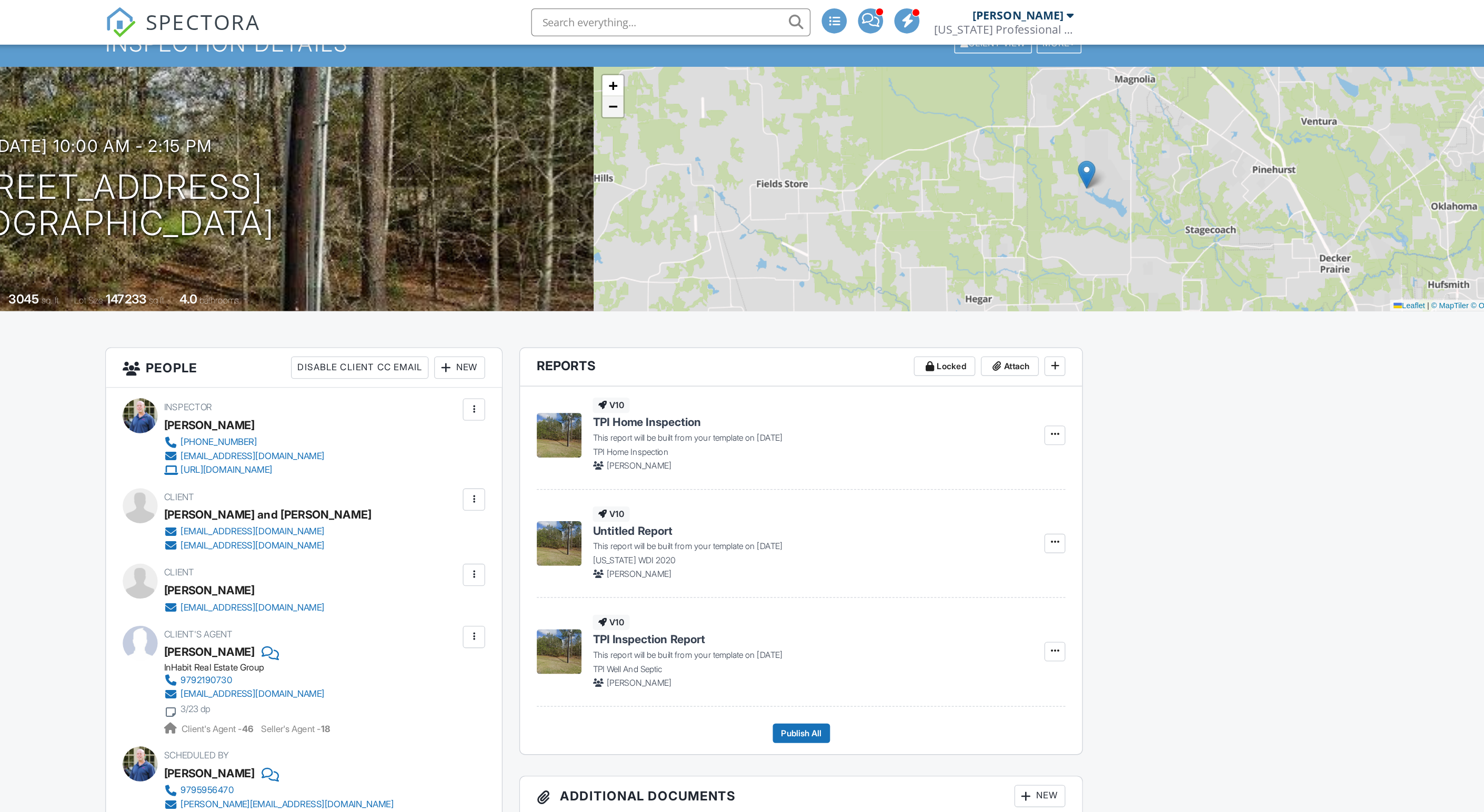
click at [753, 87] on span "−" at bounding box center [756, 80] width 7 height 13
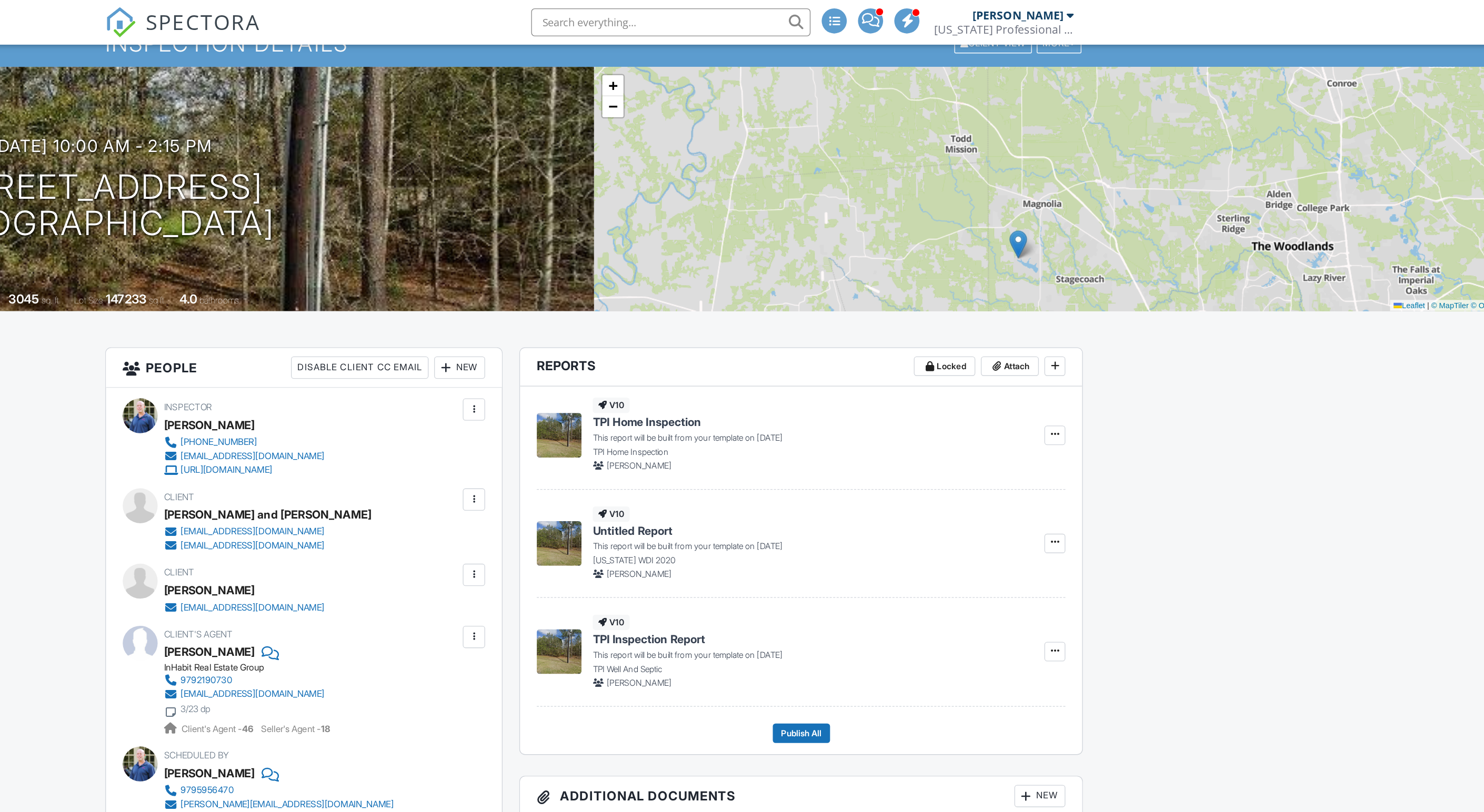
drag, startPoint x: 768, startPoint y: 110, endPoint x: 716, endPoint y: 163, distance: 74.2
click at [742, 163] on div "+ − Leaflet | © MapTiler © OpenStreetMap contributors" at bounding box center [1112, 142] width 742 height 184
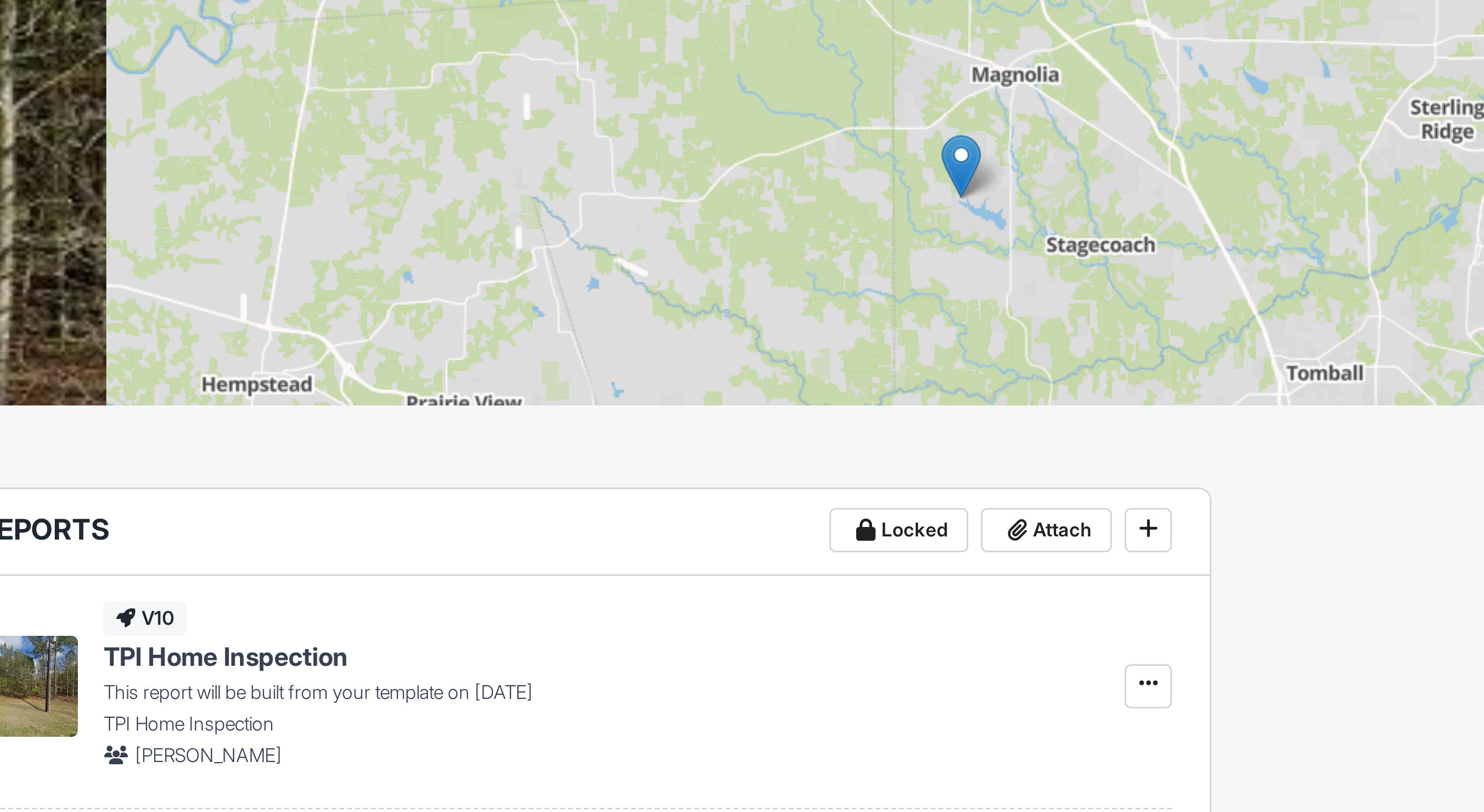
drag, startPoint x: 376, startPoint y: 95, endPoint x: 342, endPoint y: 66, distance: 44.7
click at [742, 76] on div "+ − Leaflet | © MapTiler © OpenStreetMap contributors" at bounding box center [1112, 168] width 742 height 184
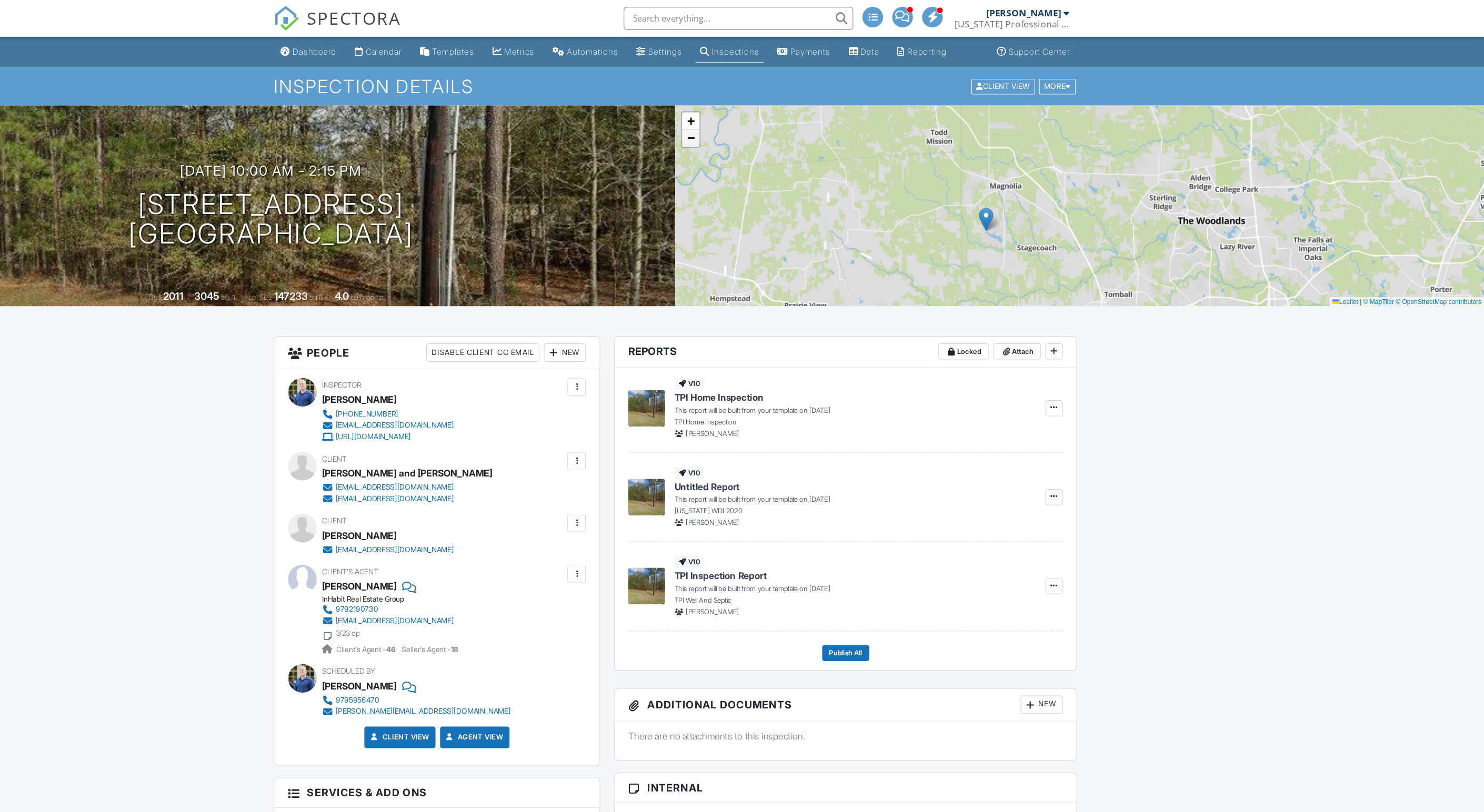
click at [753, 133] on span "−" at bounding box center [756, 126] width 7 height 13
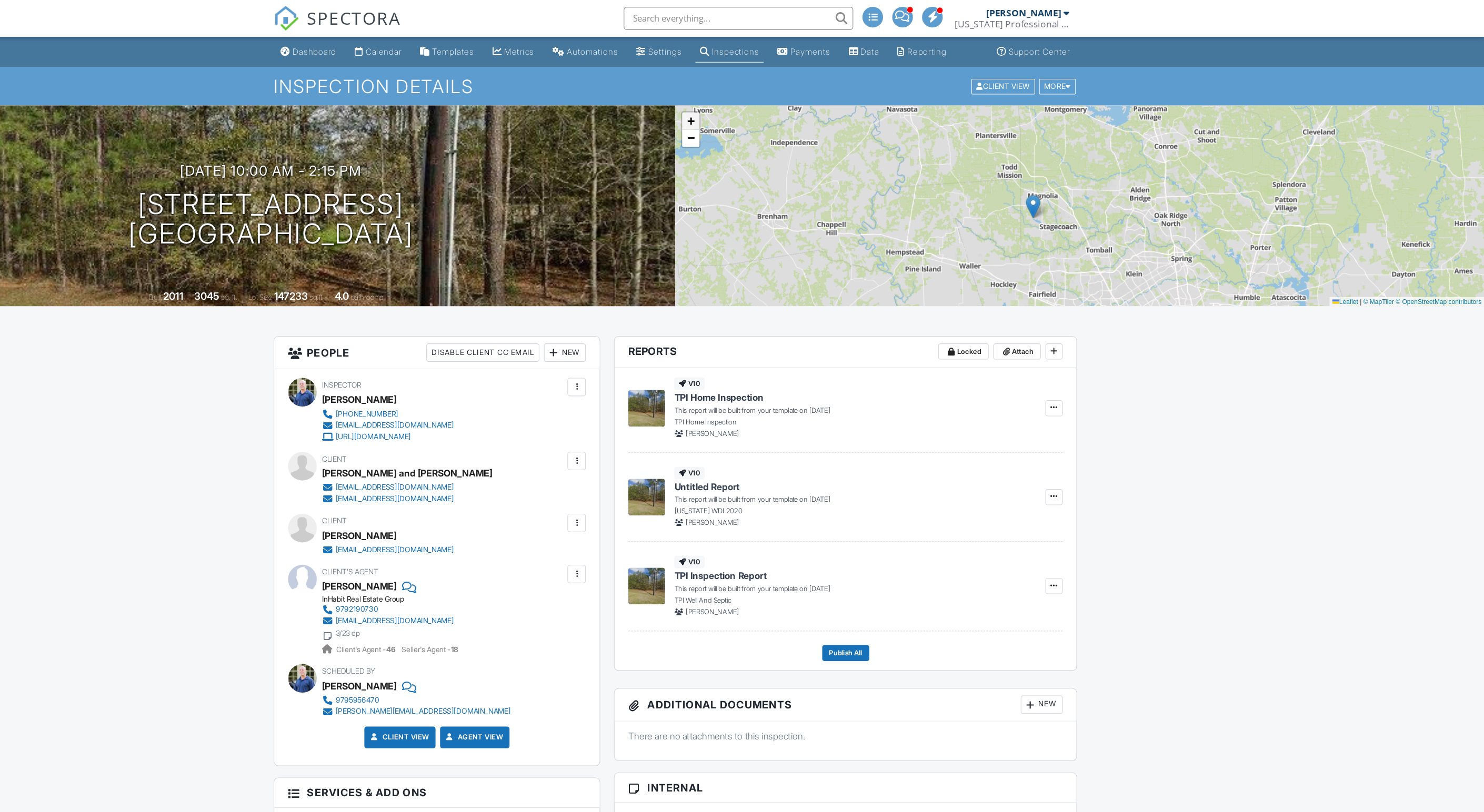
click at [753, 117] on span "+" at bounding box center [756, 111] width 7 height 13
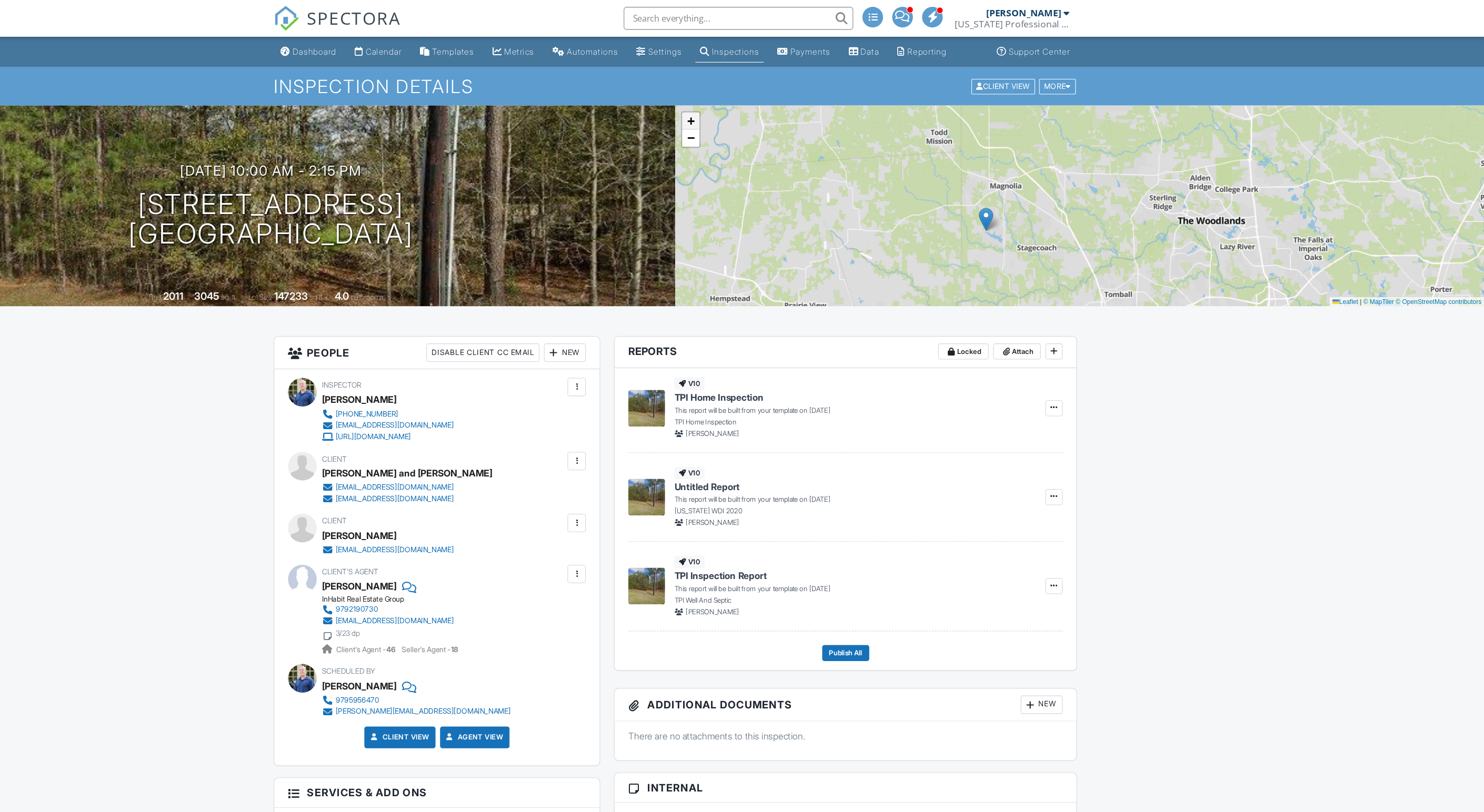
click at [753, 117] on span "+" at bounding box center [756, 111] width 7 height 13
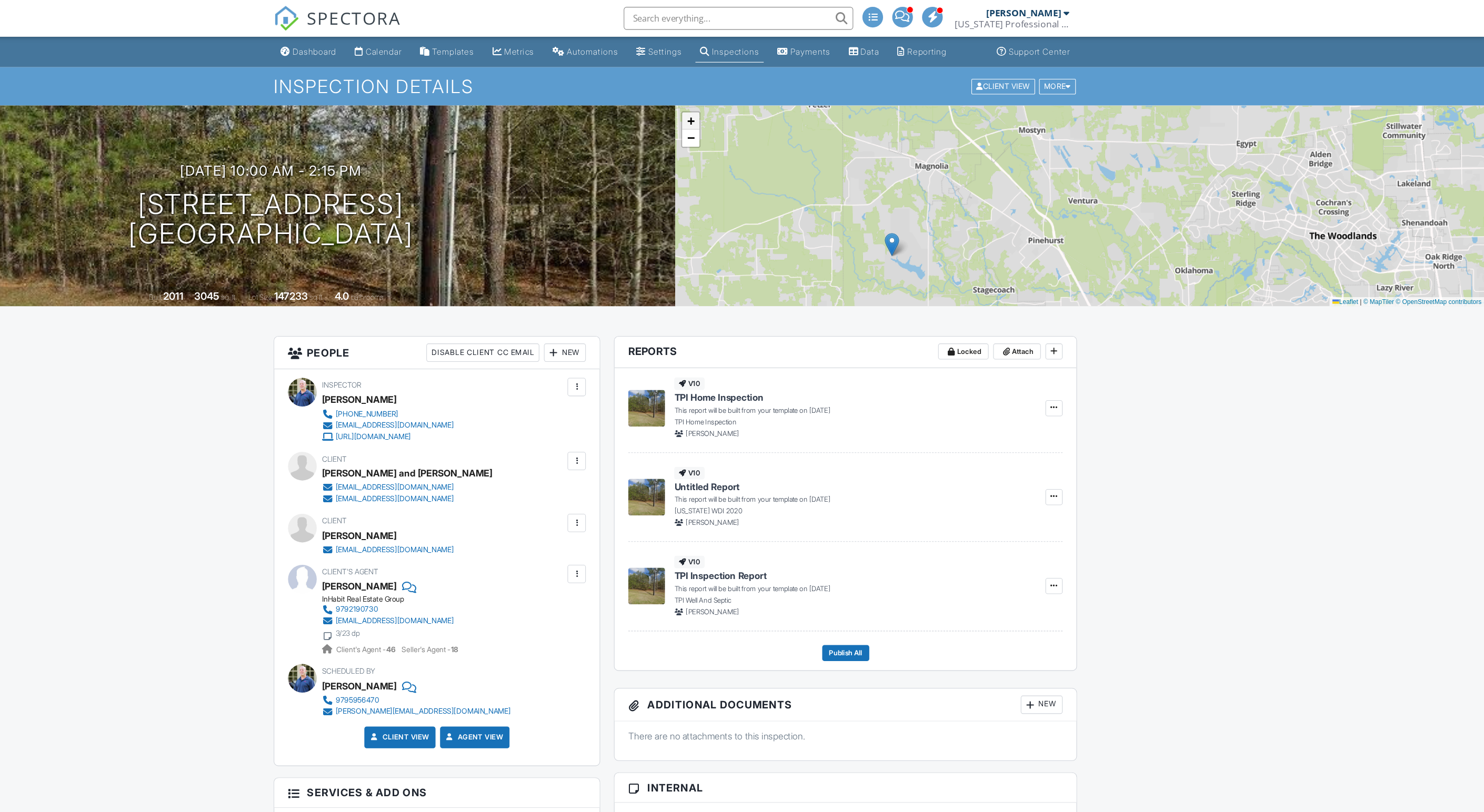
click at [753, 117] on span "+" at bounding box center [756, 111] width 7 height 13
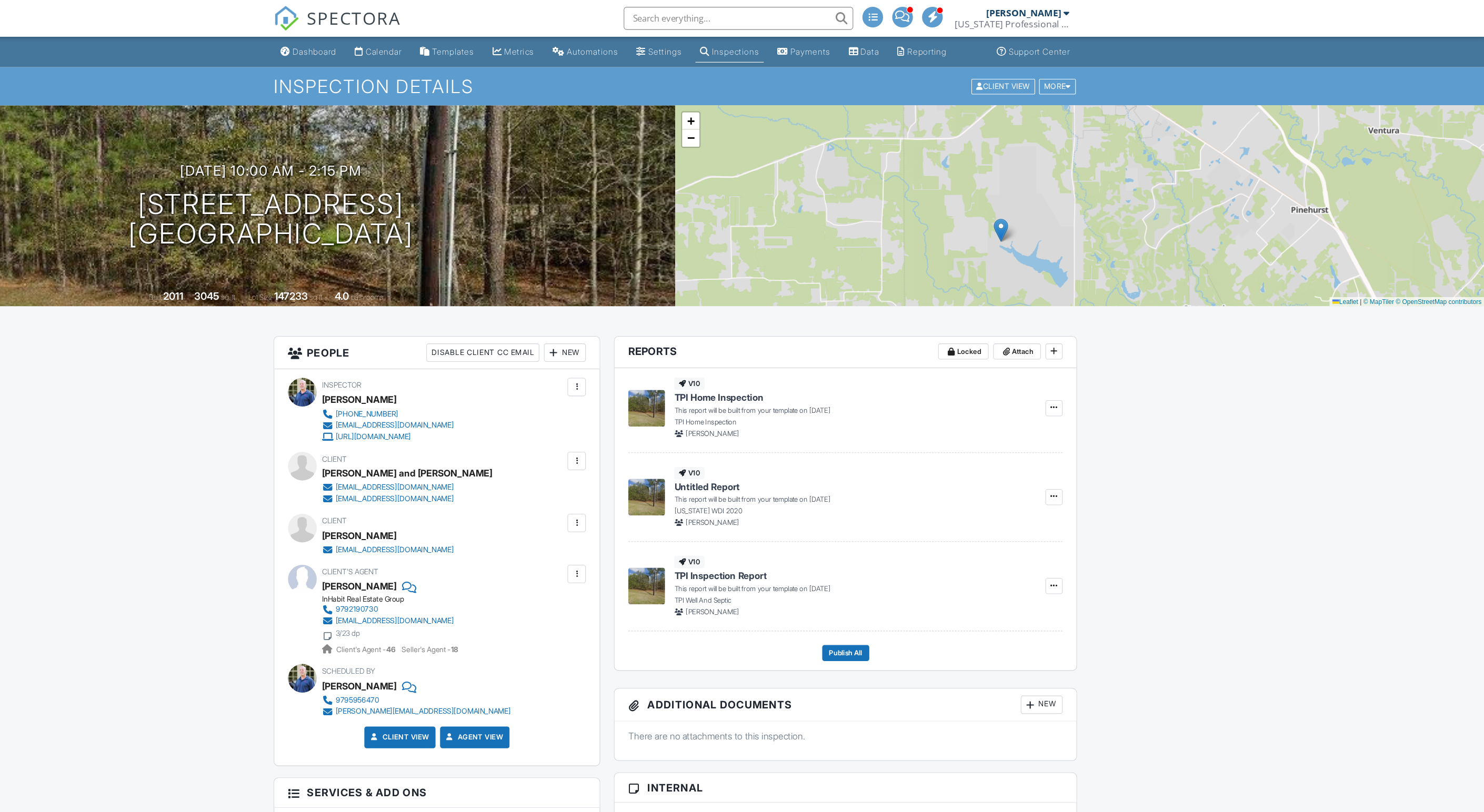
drag, startPoint x: 710, startPoint y: 231, endPoint x: 982, endPoint y: 172, distance: 278.3
click at [982, 172] on div "+ − Leaflet | © MapTiler © OpenStreetMap contributors" at bounding box center [1112, 189] width 742 height 184
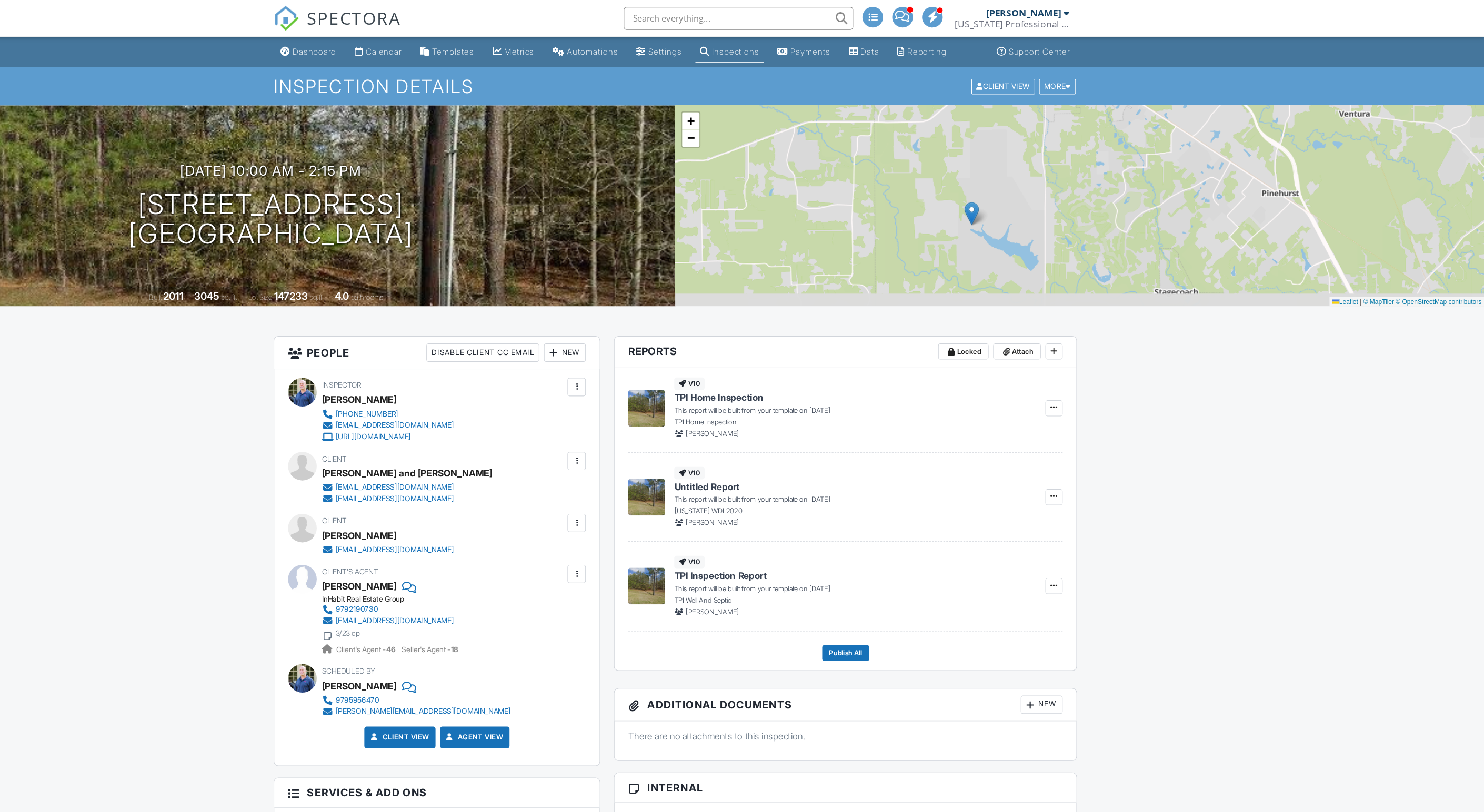
drag, startPoint x: 888, startPoint y: 217, endPoint x: 858, endPoint y: 199, distance: 35.0
click at [858, 199] on div "+ − Leaflet | © MapTiler © OpenStreetMap contributors" at bounding box center [1112, 189] width 742 height 184
click at [753, 117] on span "+" at bounding box center [756, 111] width 7 height 13
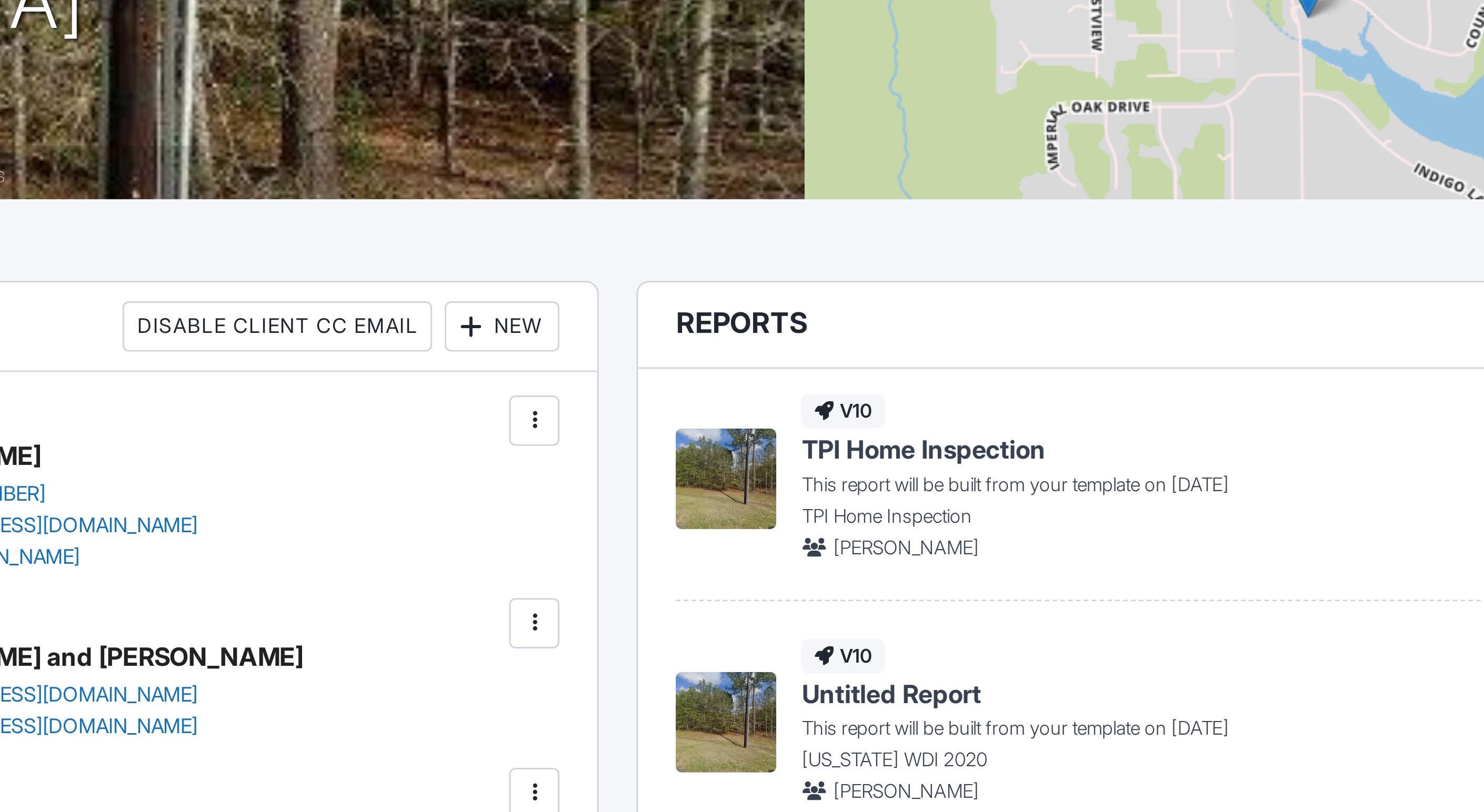
drag, startPoint x: 361, startPoint y: 105, endPoint x: 195, endPoint y: 194, distance: 188.4
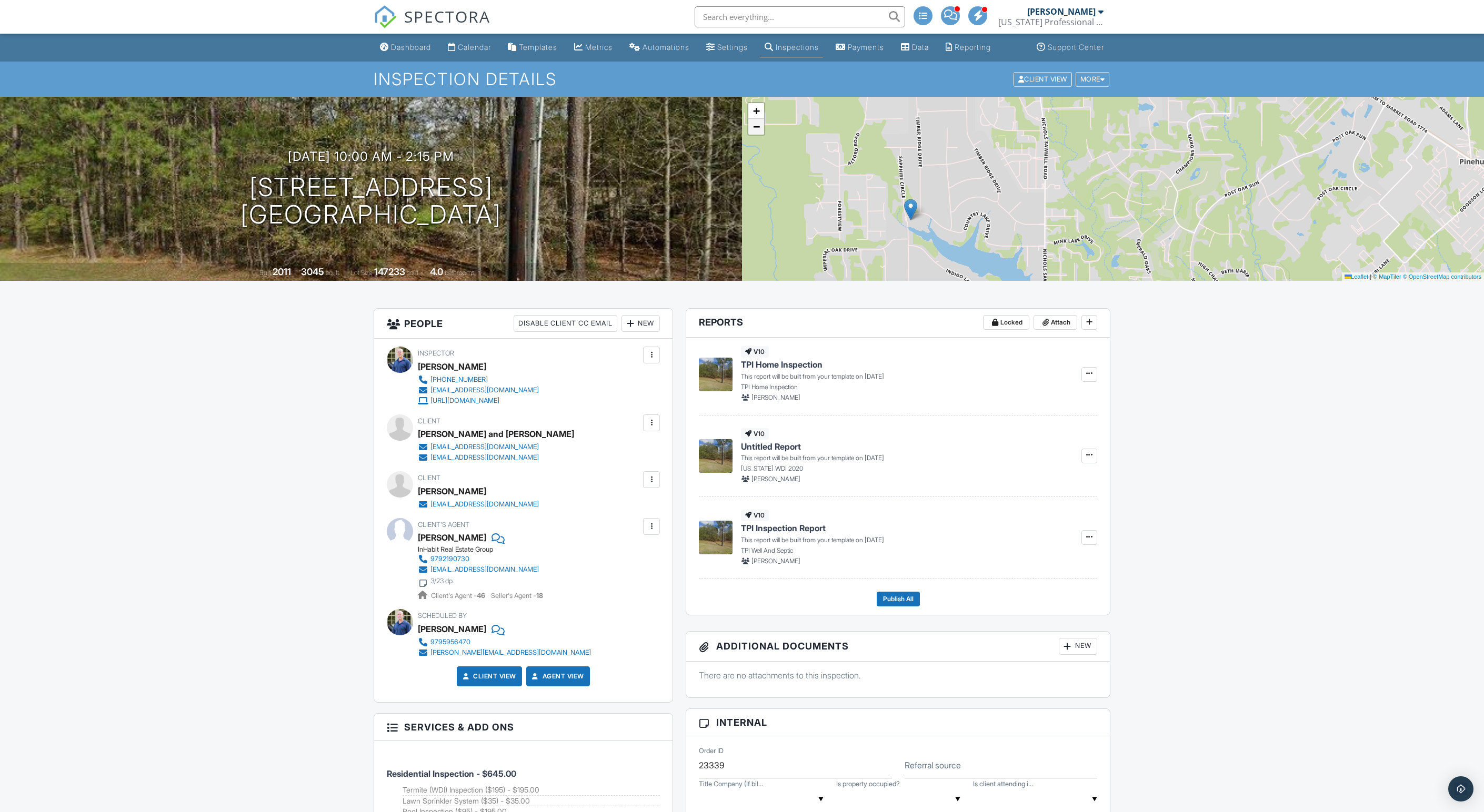
click at [757, 133] on span "−" at bounding box center [756, 126] width 7 height 13
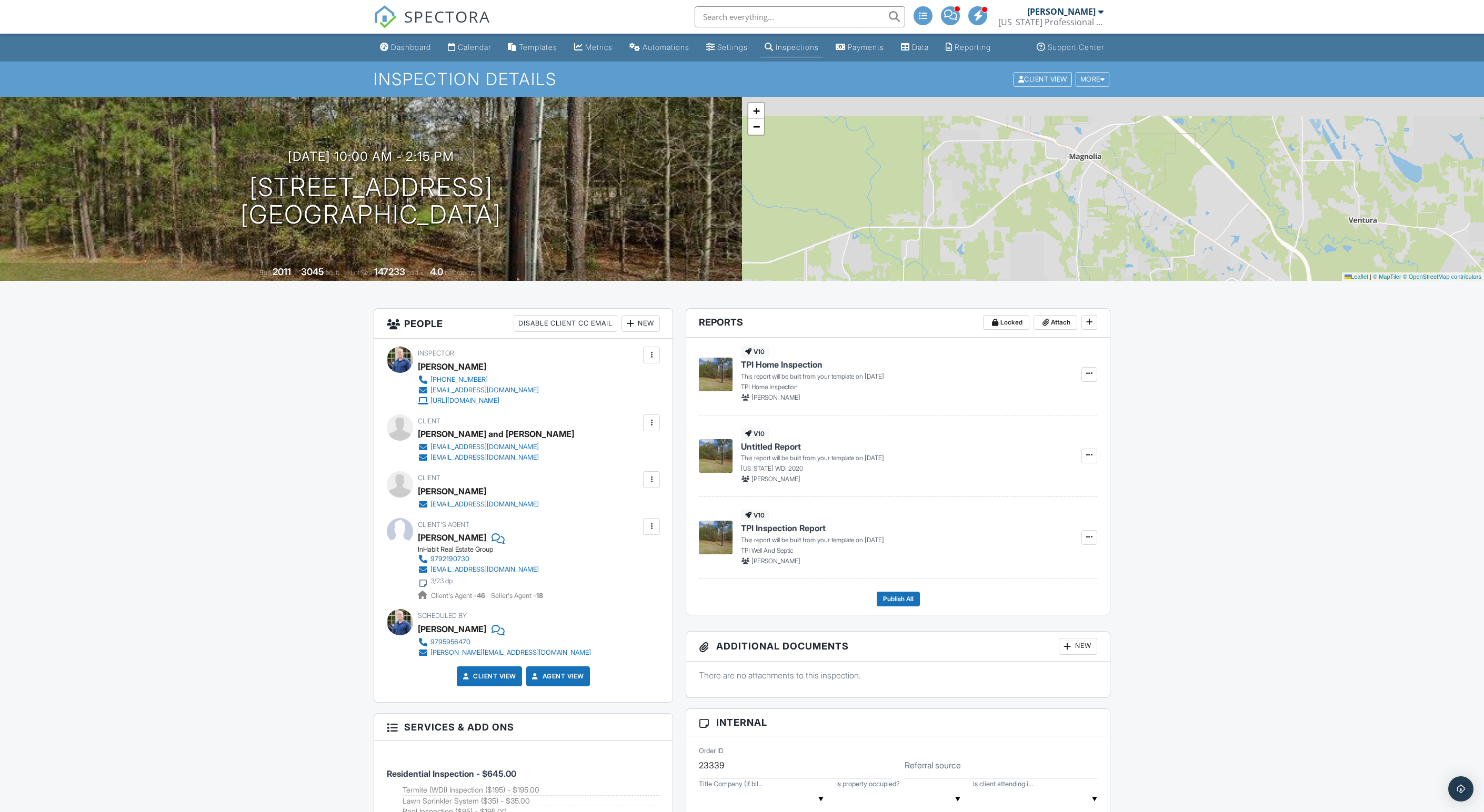
drag, startPoint x: 974, startPoint y: 149, endPoint x: 974, endPoint y: 267, distance: 118.0
click at [974, 267] on div "+ − Leaflet | © MapTiler © OpenStreetMap contributors" at bounding box center [1112, 189] width 742 height 184
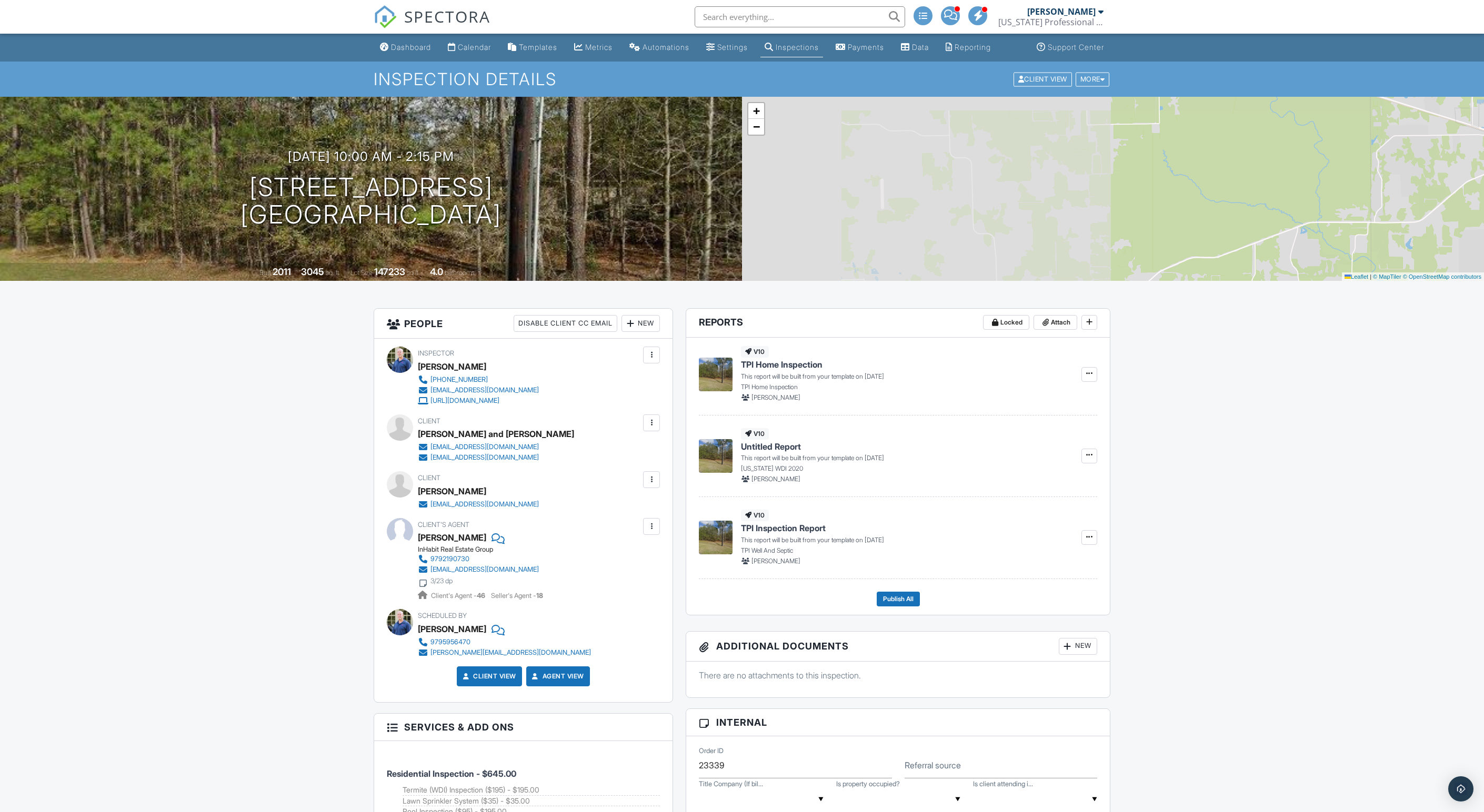
drag, startPoint x: 885, startPoint y: 231, endPoint x: 1332, endPoint y: 228, distance: 447.0
click at [1332, 228] on div "+ − Leaflet | © MapTiler © OpenStreetMap contributors" at bounding box center [1112, 189] width 742 height 184
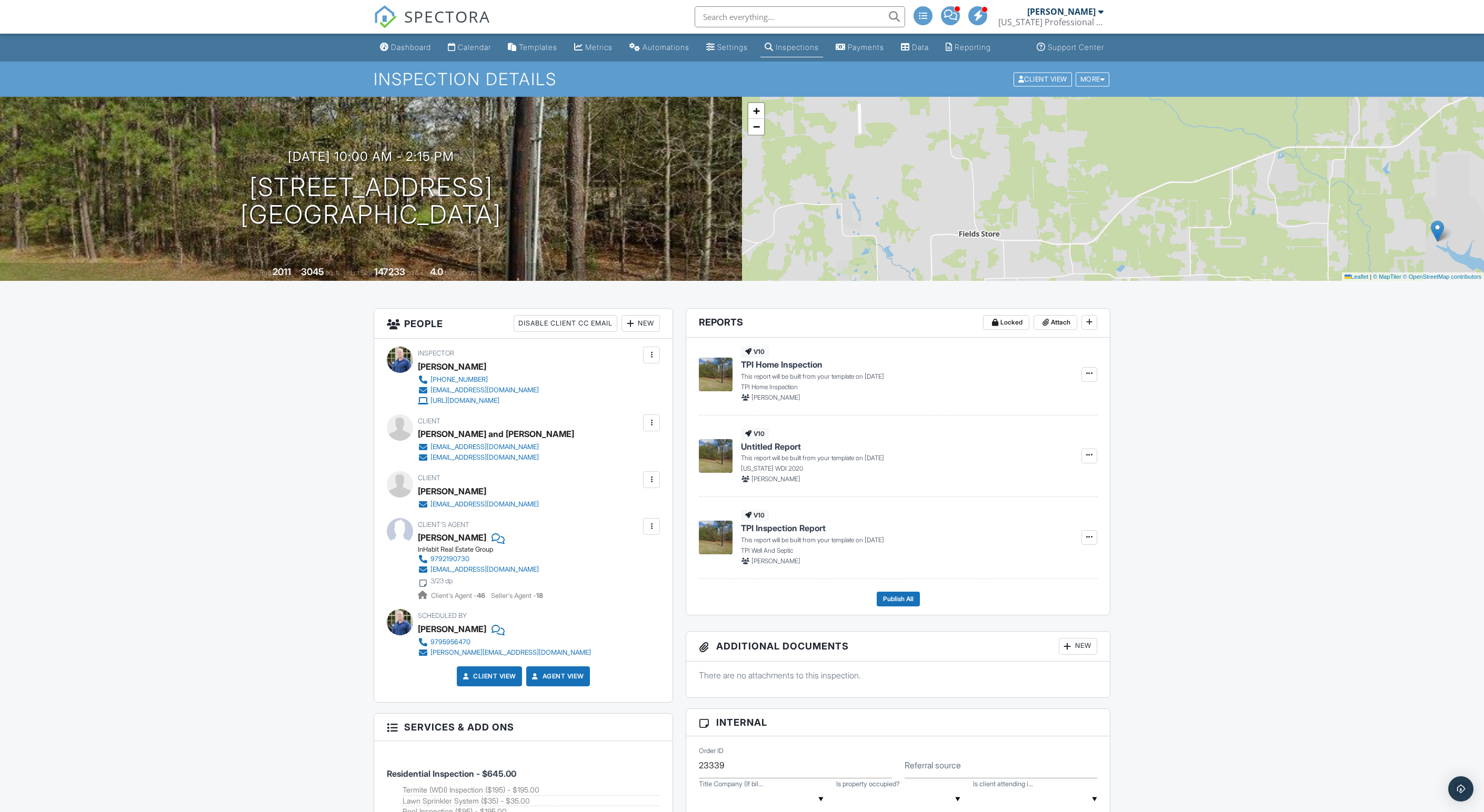
drag, startPoint x: 1115, startPoint y: 240, endPoint x: 1094, endPoint y: 162, distance: 80.8
click at [1094, 162] on div "+ − Leaflet | © MapTiler © OpenStreetMap contributors" at bounding box center [1112, 189] width 742 height 184
click at [465, 52] on div "Calendar" at bounding box center [474, 47] width 33 height 9
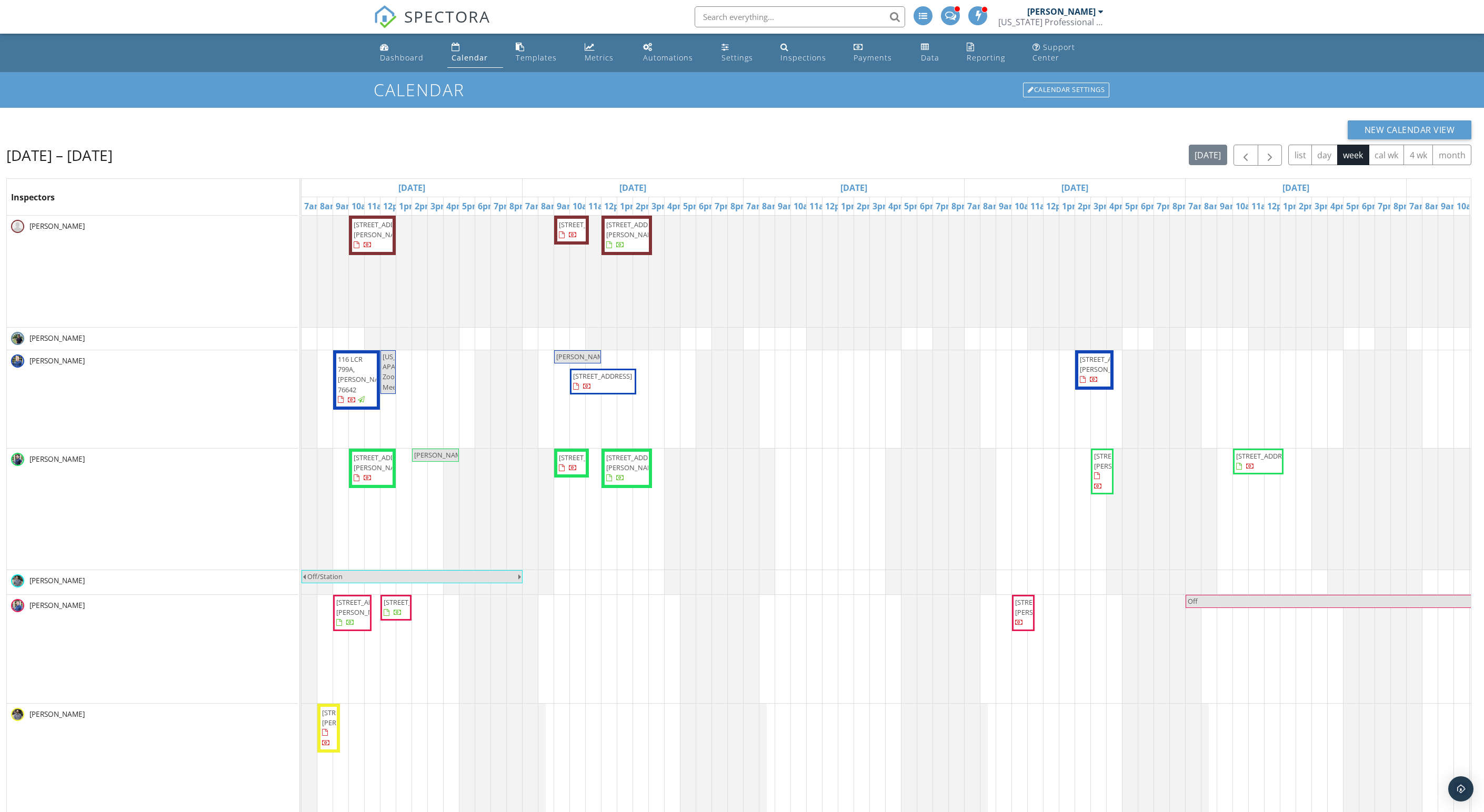
click at [569, 361] on span "[PERSON_NAME]" at bounding box center [582, 357] width 53 height 9
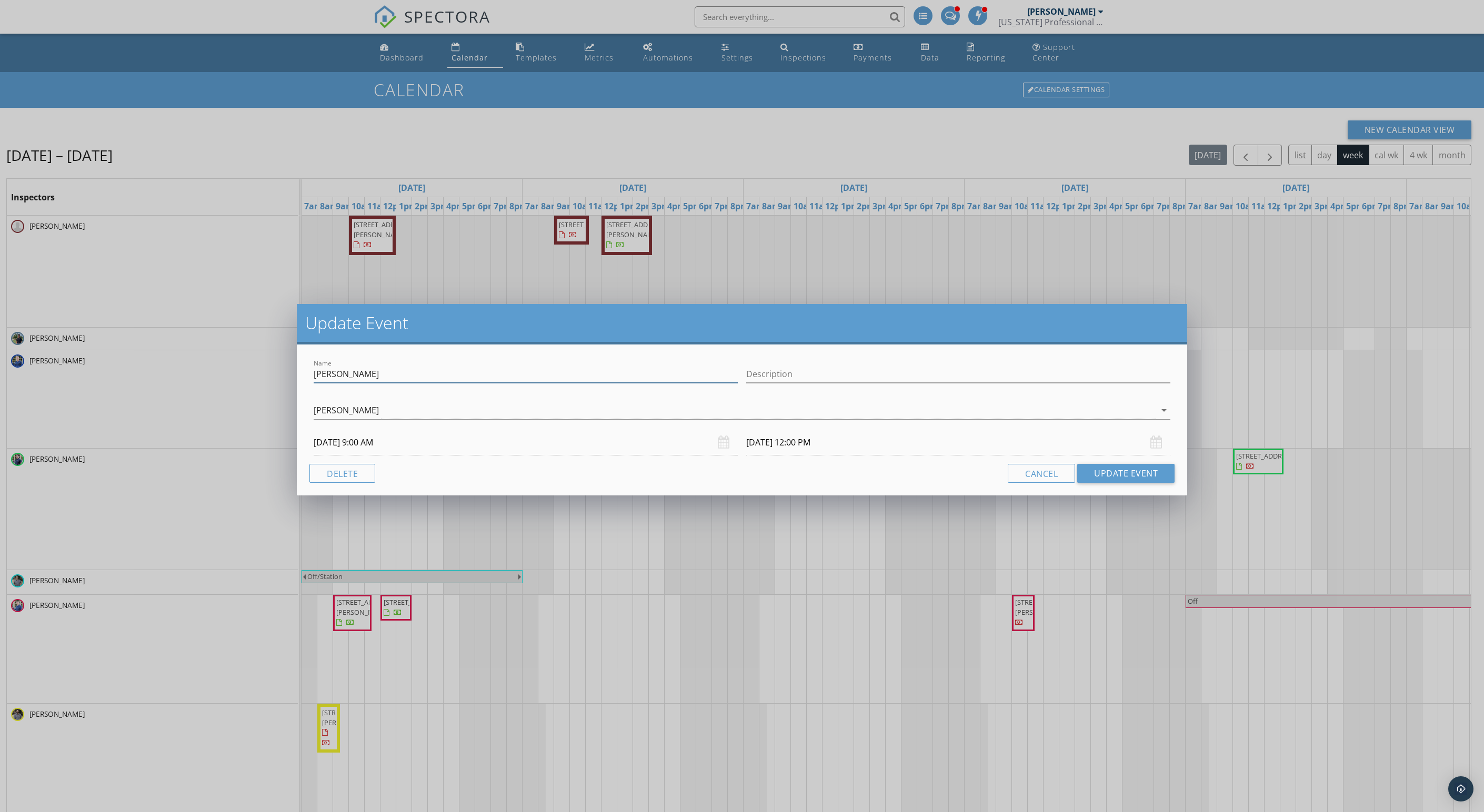
click at [496, 379] on input "[PERSON_NAME]" at bounding box center [525, 374] width 424 height 17
type input "L"
type input "drive time"
click at [818, 452] on input "[DATE] 12:00 PM" at bounding box center [958, 442] width 424 height 26
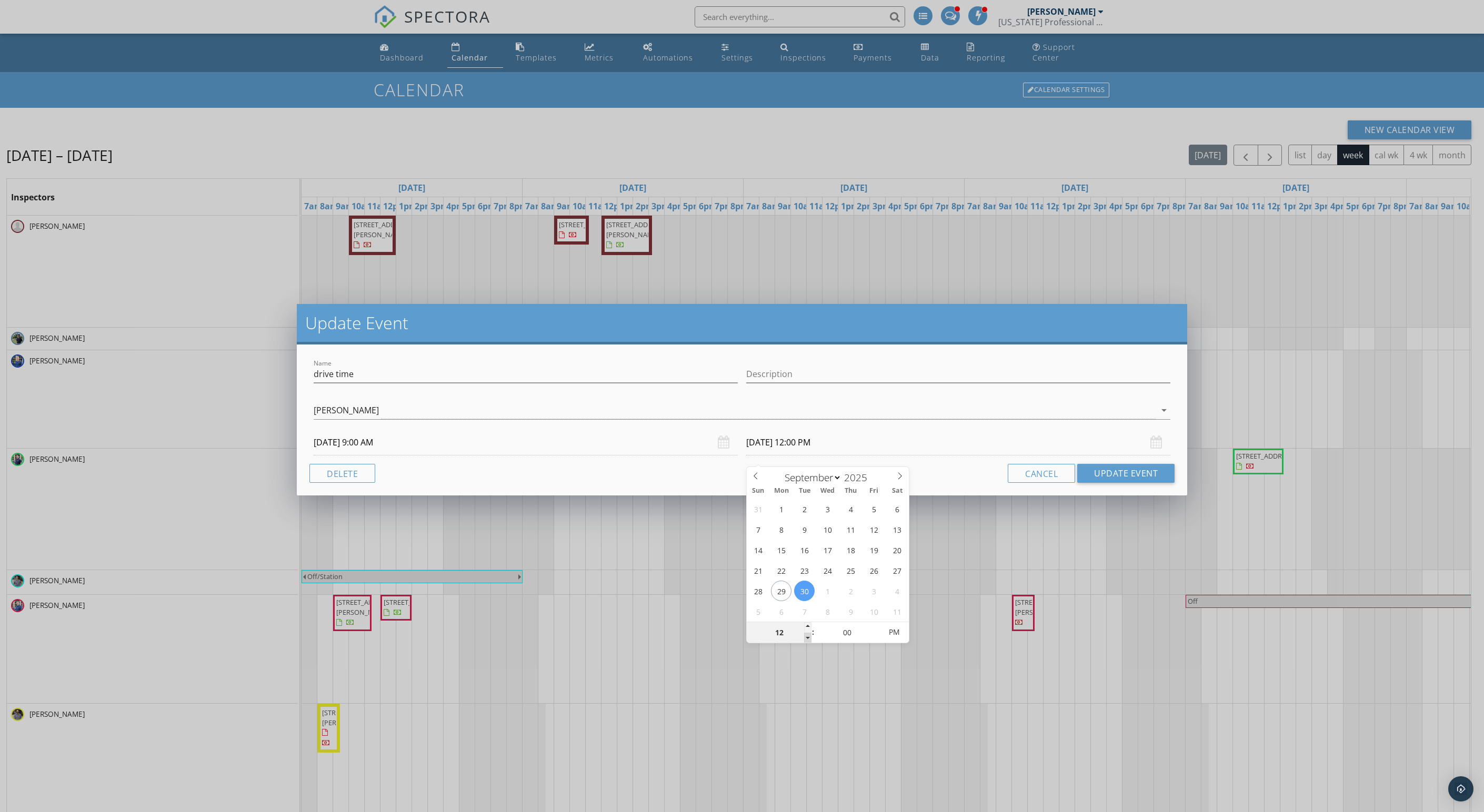
type input "11"
type input "[DATE] 11:00 AM"
click at [804, 638] on span at bounding box center [807, 638] width 7 height 10
type input "10"
type input "[DATE] 10:00 AM"
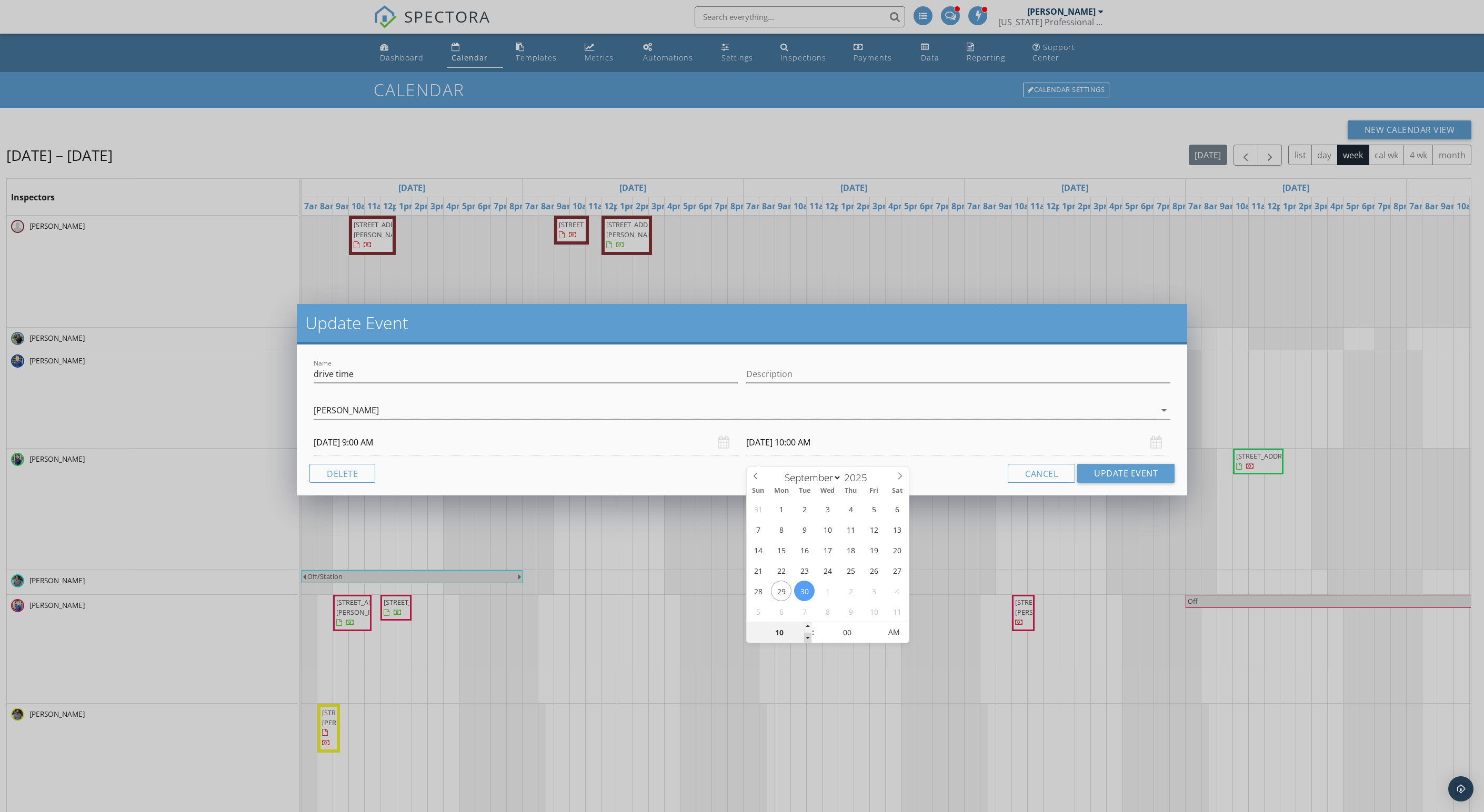
click at [804, 638] on span at bounding box center [807, 638] width 7 height 10
click at [1119, 478] on button "Update Event" at bounding box center [1125, 473] width 97 height 19
